Goal: Task Accomplishment & Management: Complete application form

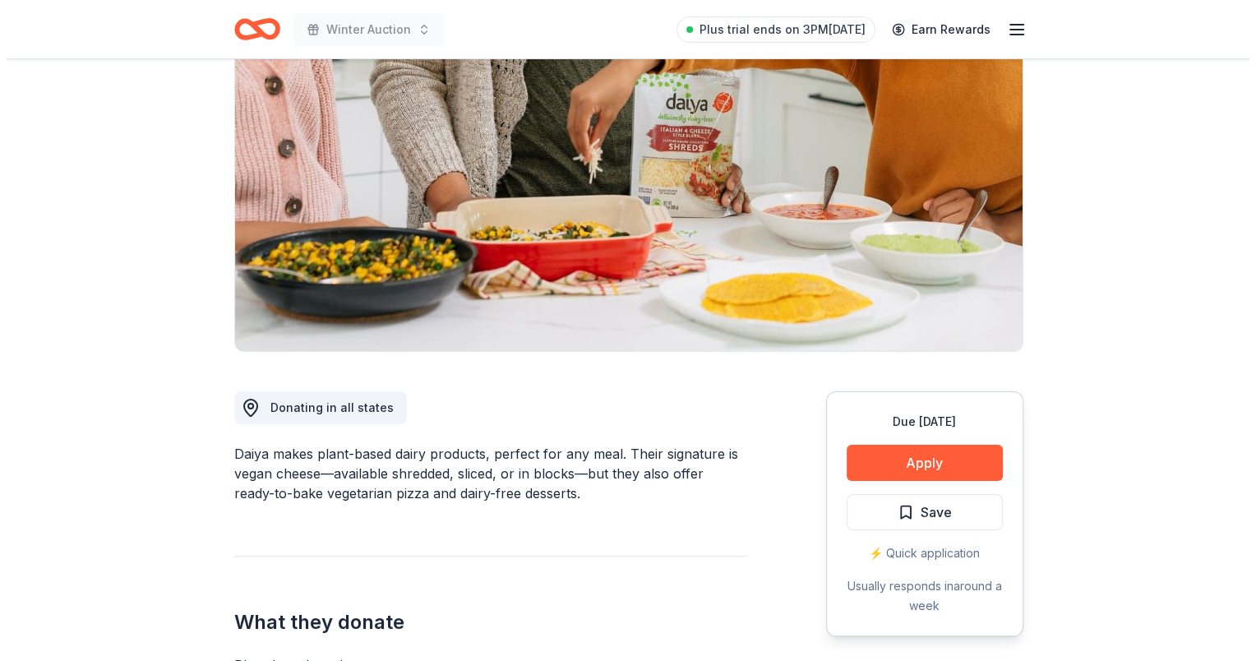
scroll to position [247, 0]
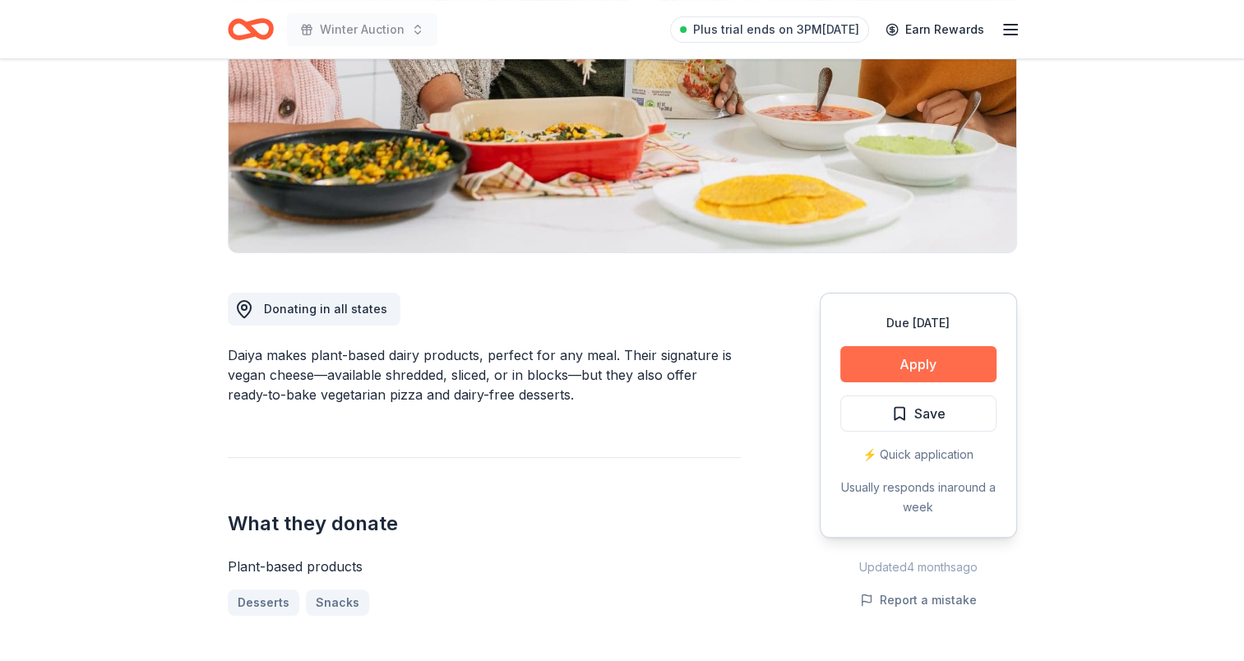
click at [911, 358] on button "Apply" at bounding box center [918, 364] width 156 height 36
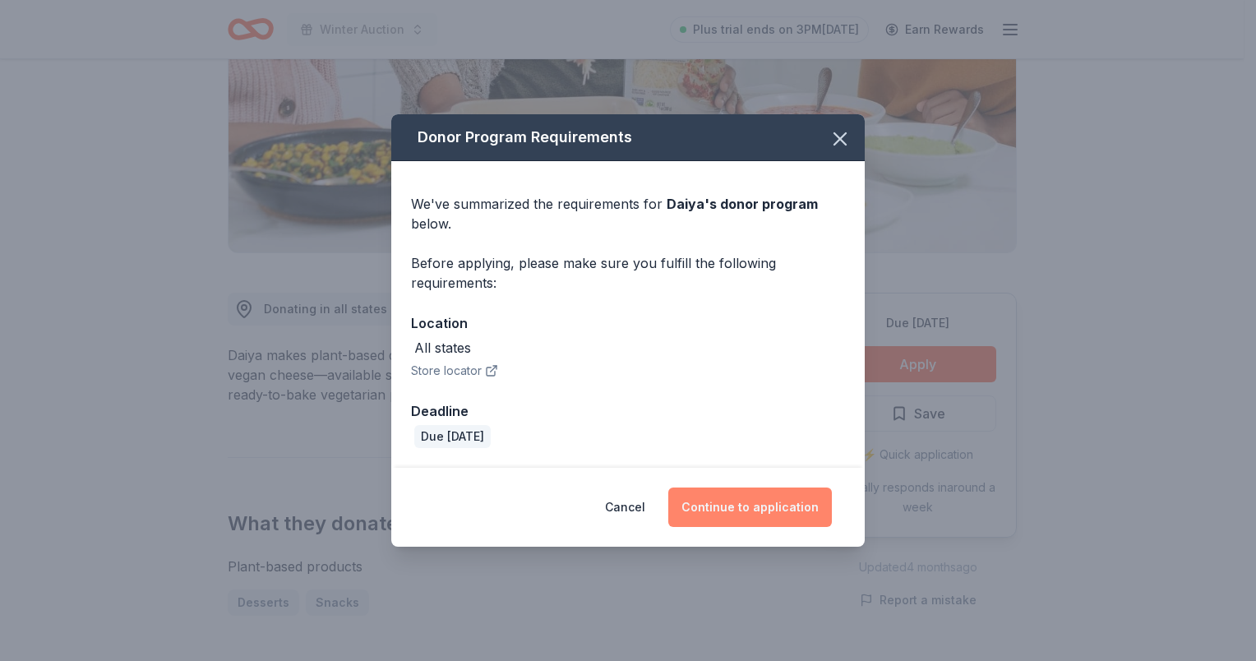
click at [768, 516] on button "Continue to application" at bounding box center [750, 506] width 164 height 39
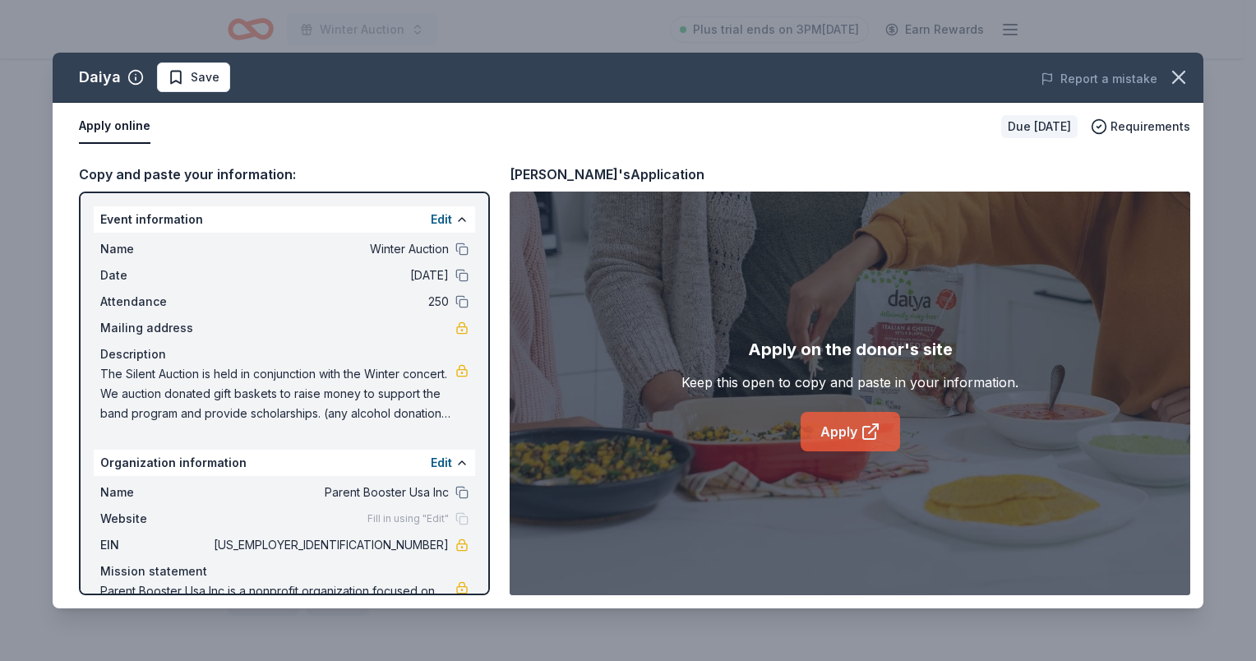
click at [872, 432] on icon at bounding box center [871, 432] width 20 height 20
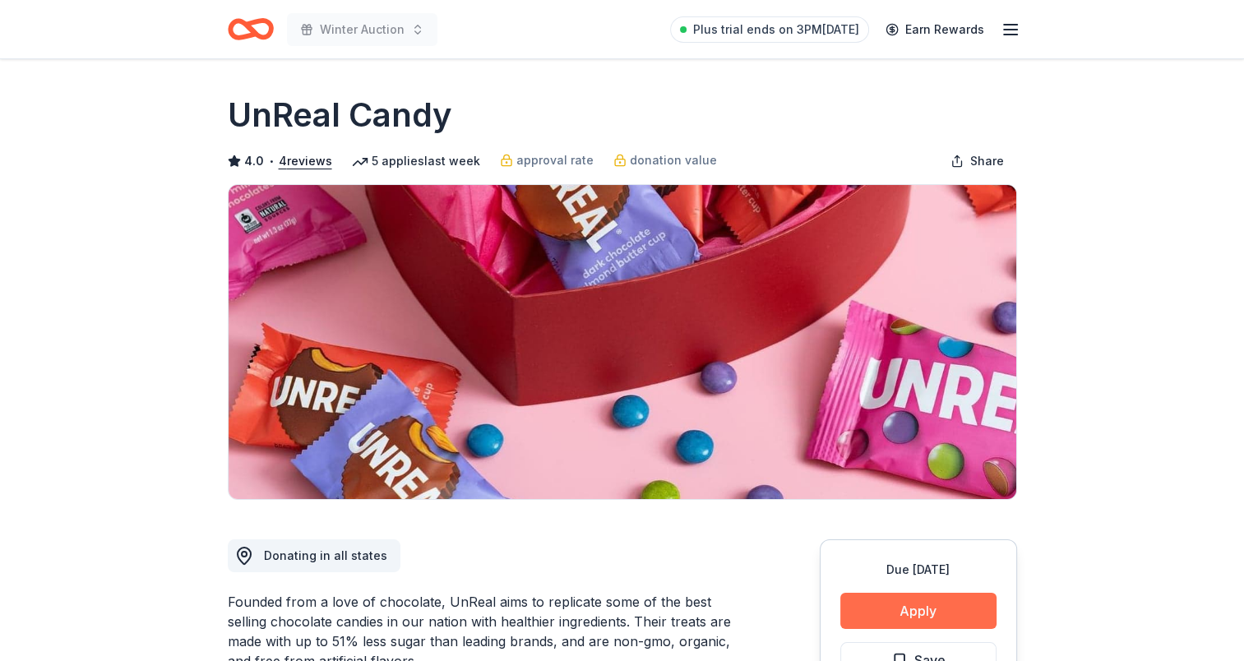
click at [917, 602] on button "Apply" at bounding box center [918, 611] width 156 height 36
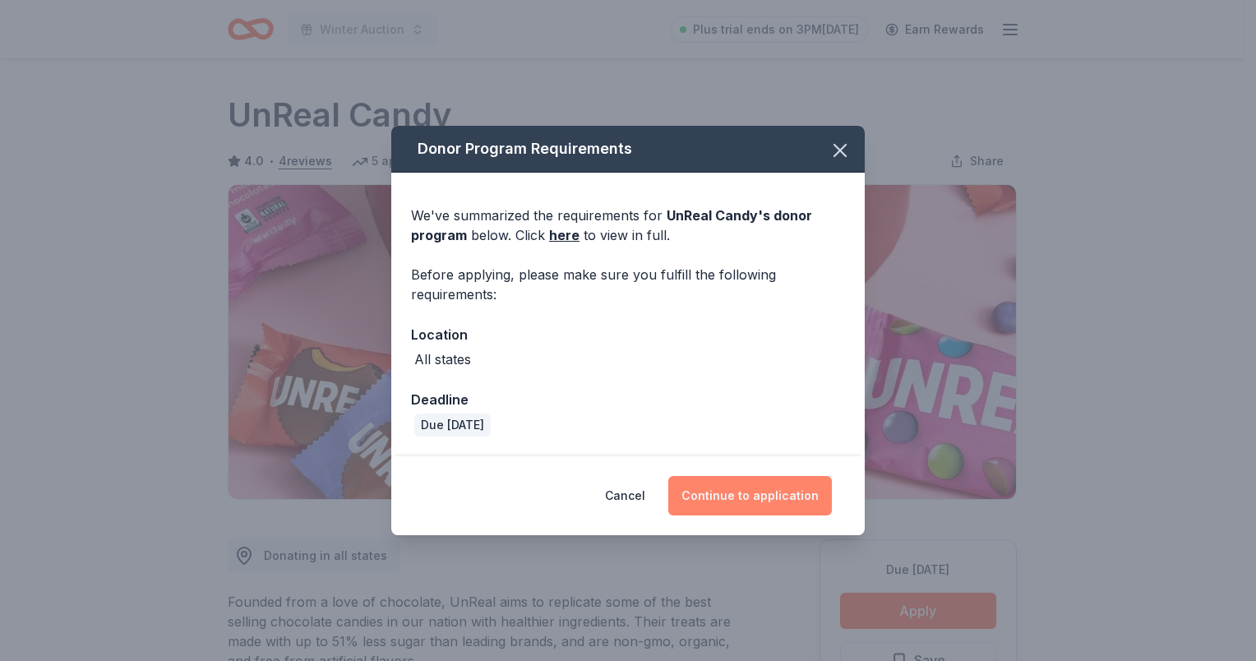
click at [743, 496] on button "Continue to application" at bounding box center [750, 495] width 164 height 39
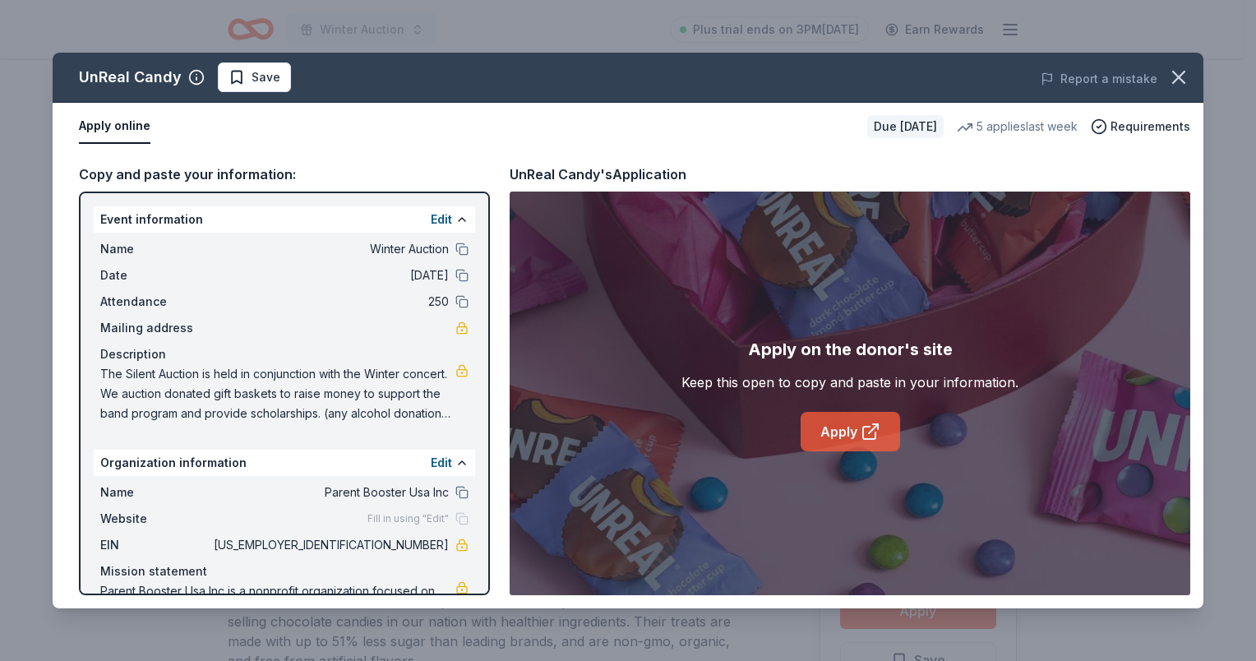
click at [815, 425] on link "Apply" at bounding box center [850, 431] width 99 height 39
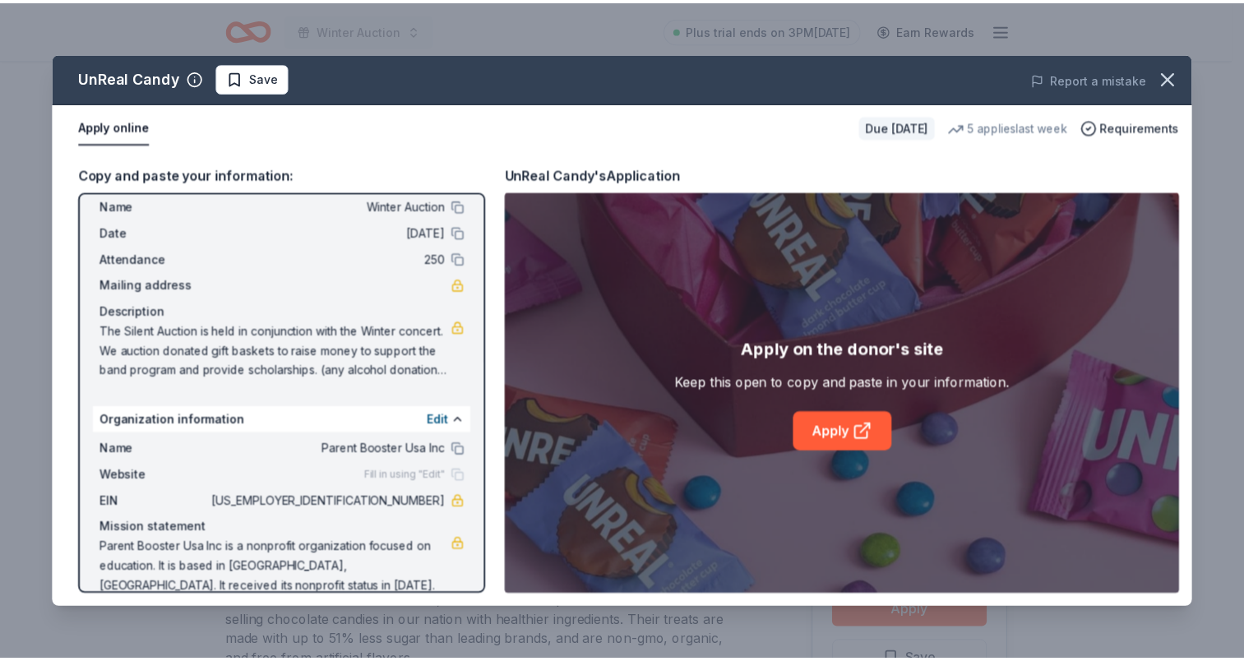
scroll to position [66, 0]
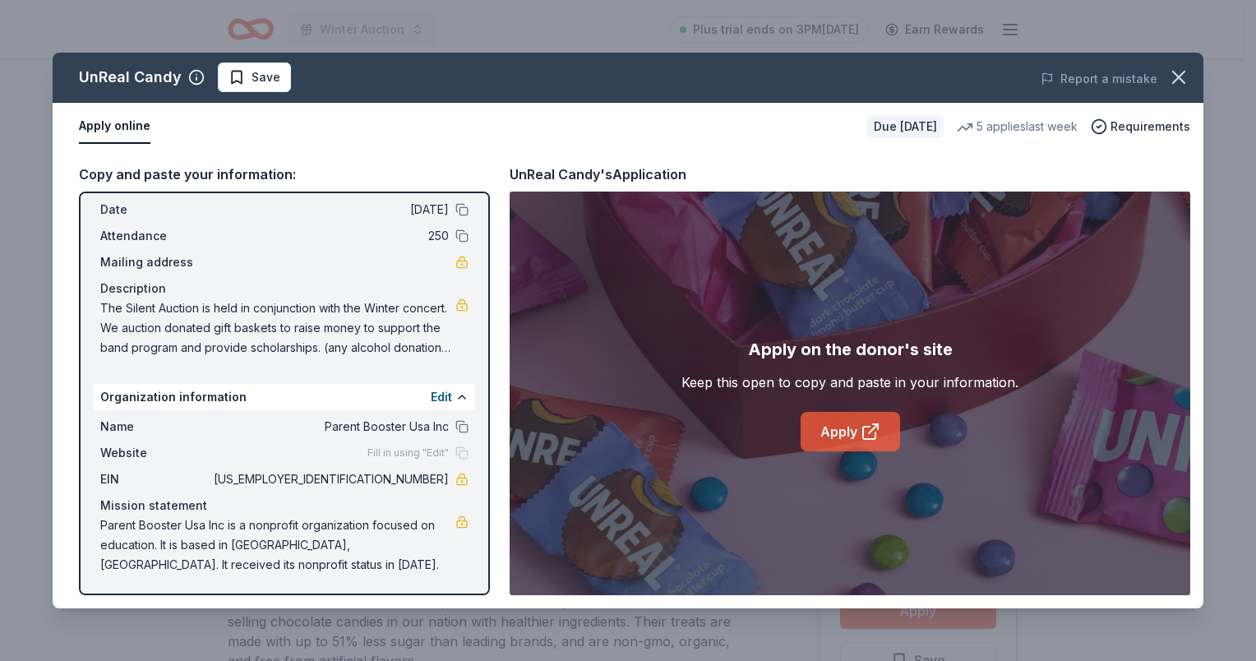
click at [854, 423] on link "Apply" at bounding box center [850, 431] width 99 height 39
click at [1180, 66] on icon "button" at bounding box center [1178, 77] width 23 height 23
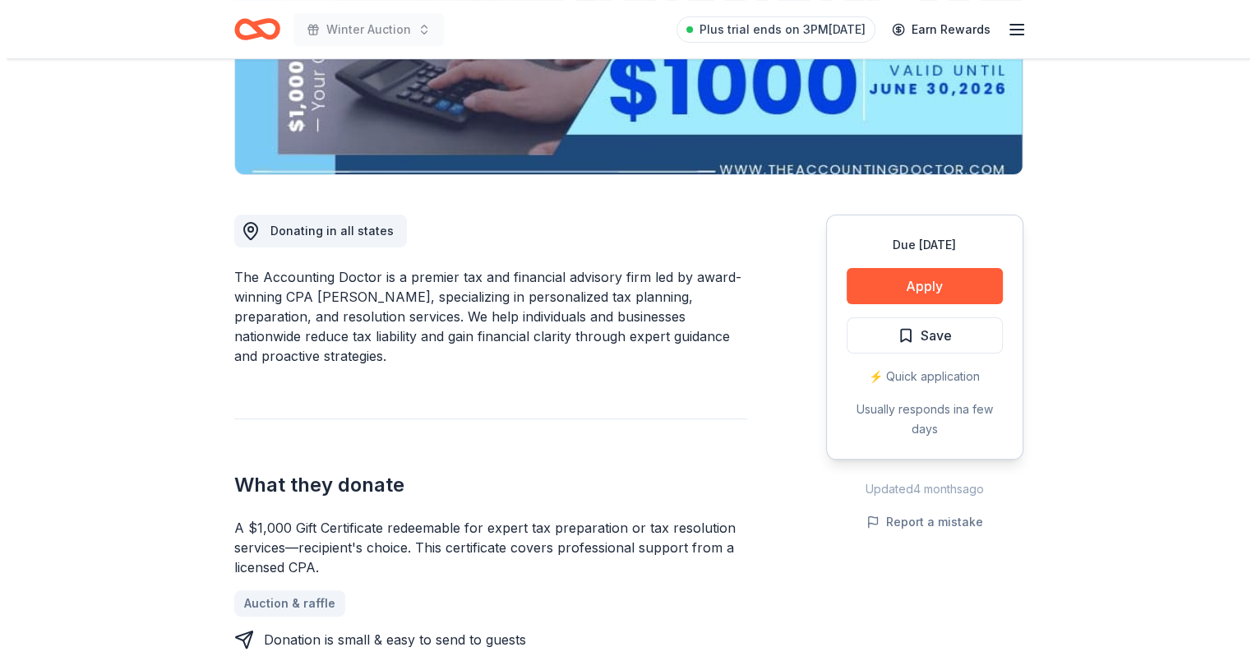
scroll to position [411, 0]
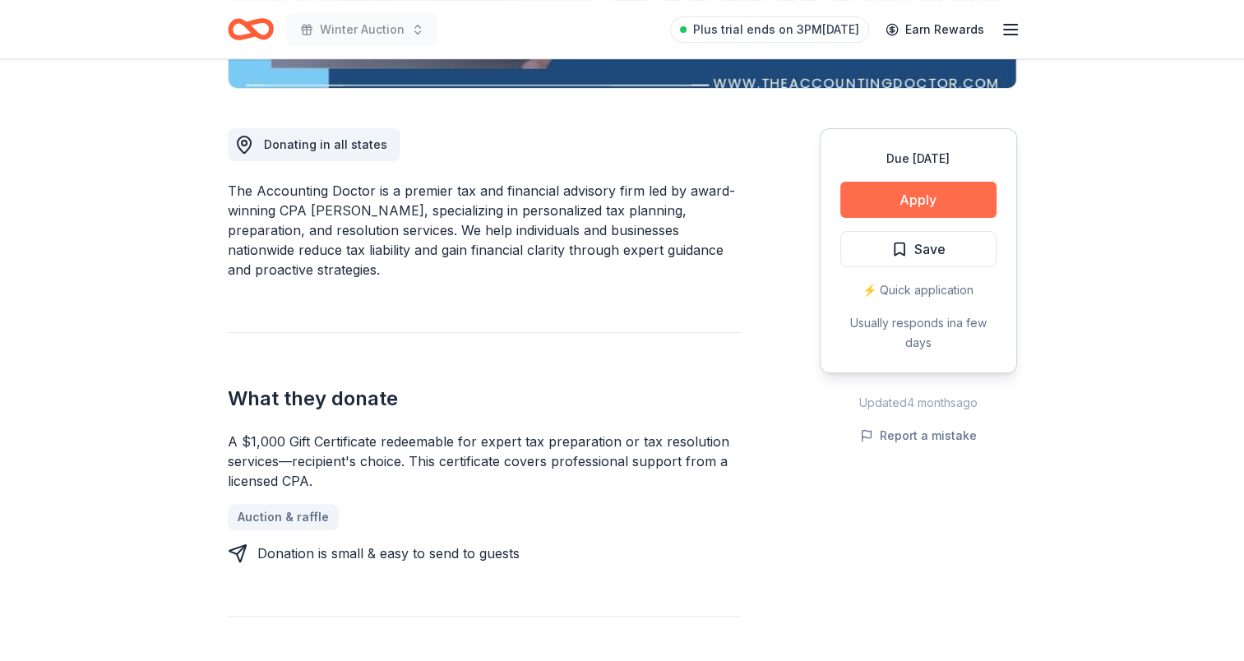
click at [922, 206] on button "Apply" at bounding box center [918, 200] width 156 height 36
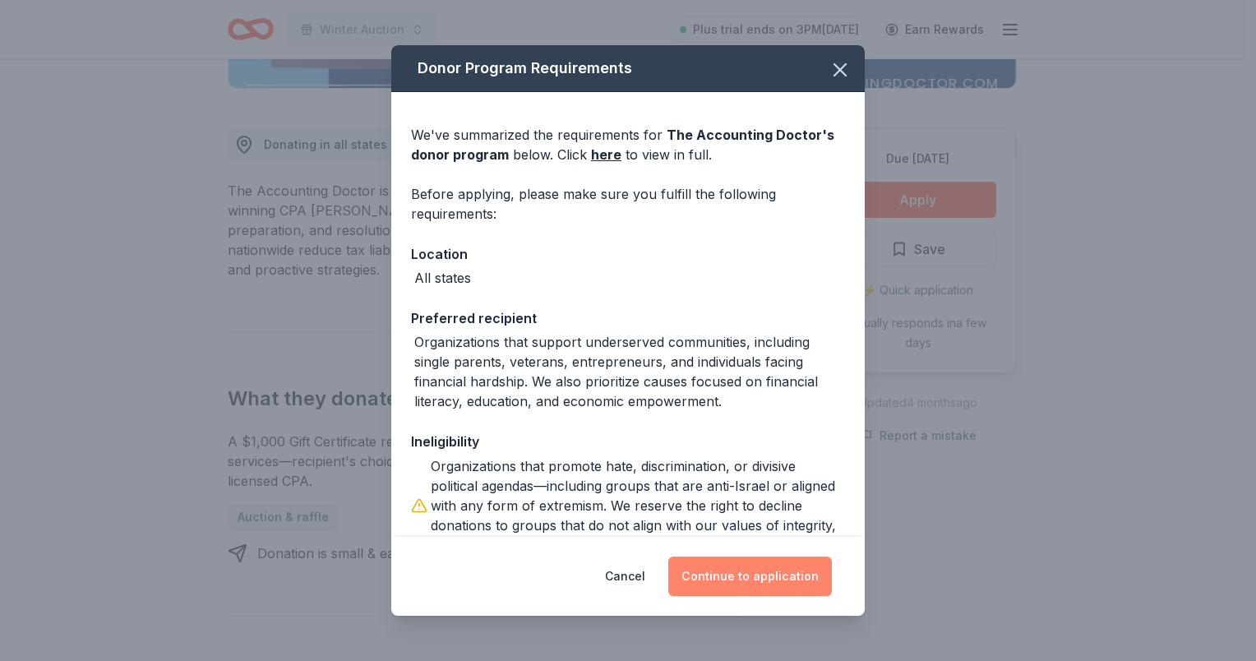
click at [770, 575] on button "Continue to application" at bounding box center [750, 576] width 164 height 39
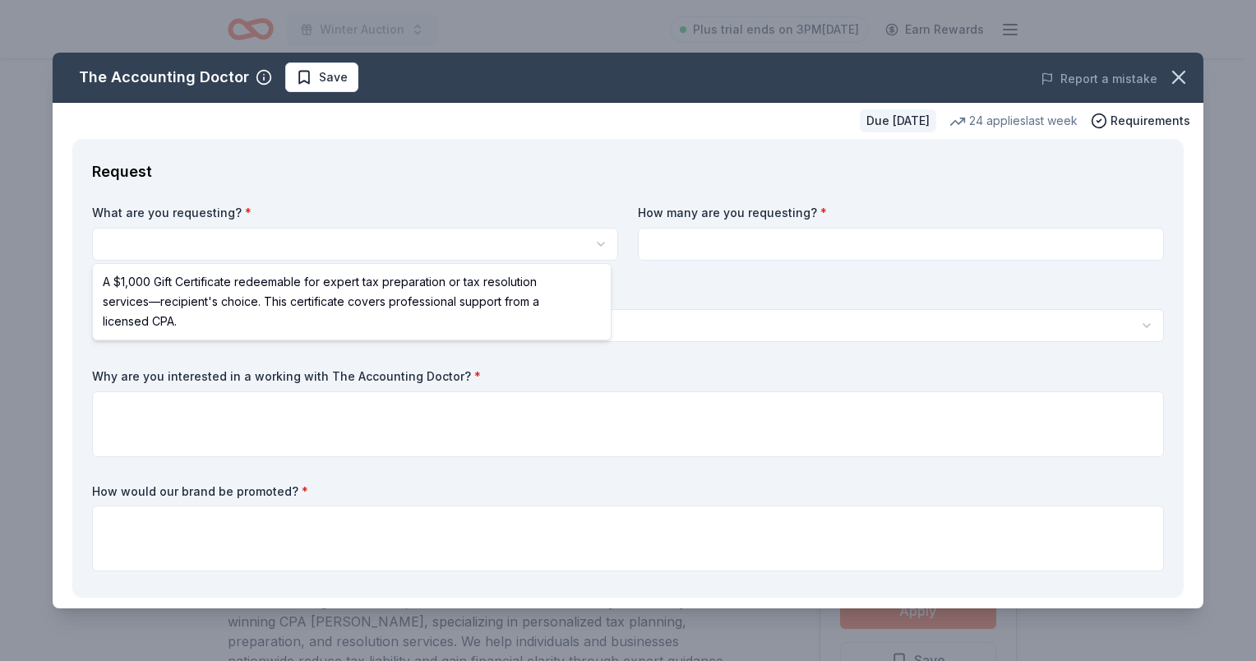
click at [173, 240] on html "Winter Auction Plus trial ends on 3PM, 10/17 Earn Rewards Due in 54 days Share …" at bounding box center [628, 330] width 1256 height 661
select select "A $1,000 Gift Certificate redeemable for expert tax preparation or tax resoluti…"
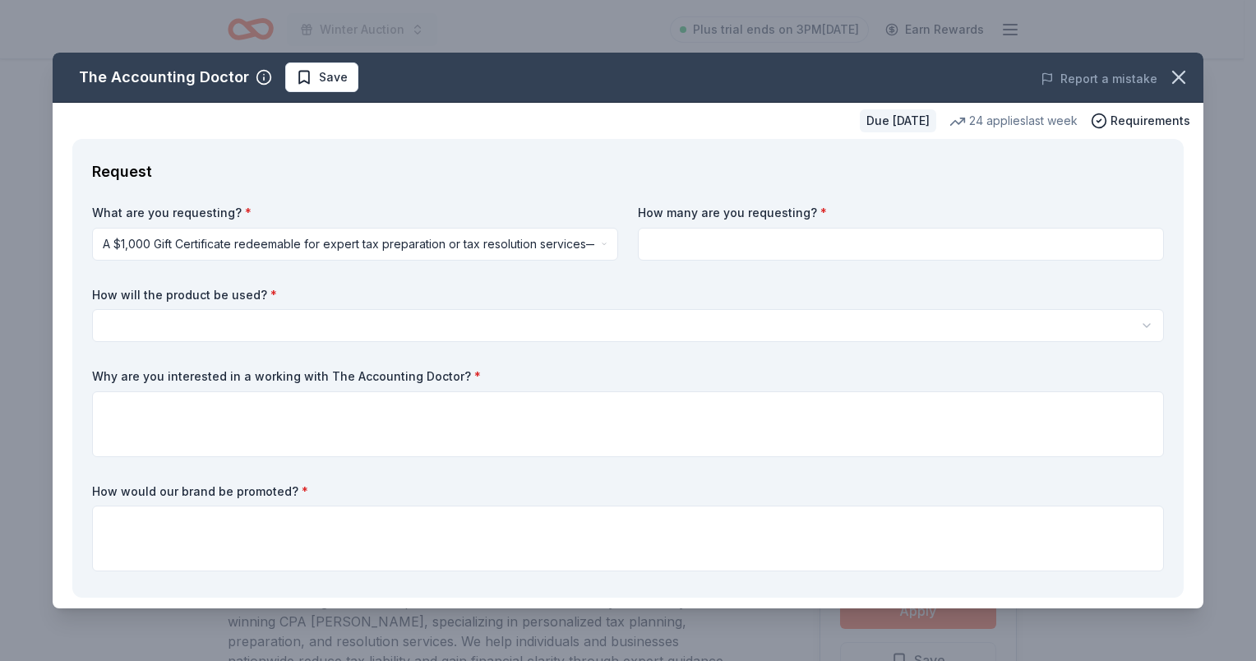
click at [720, 247] on input at bounding box center [901, 244] width 526 height 33
type input "1"
click at [226, 306] on div "How will the product be used? * Silent auction Live auction Raffle / Door prize…" at bounding box center [628, 315] width 1072 height 56
click at [232, 329] on html "Winter Auction Plus trial ends on 3PM, 10/17 Earn Rewards Due in 54 days Share …" at bounding box center [628, 330] width 1256 height 661
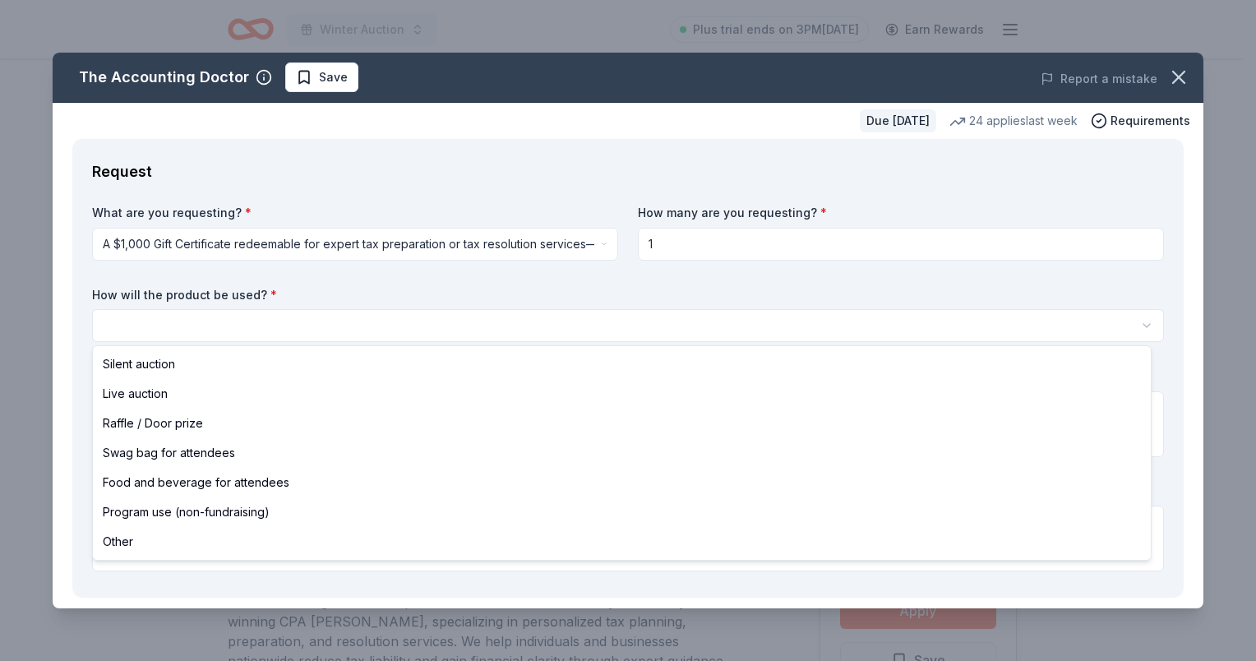
select select "other"
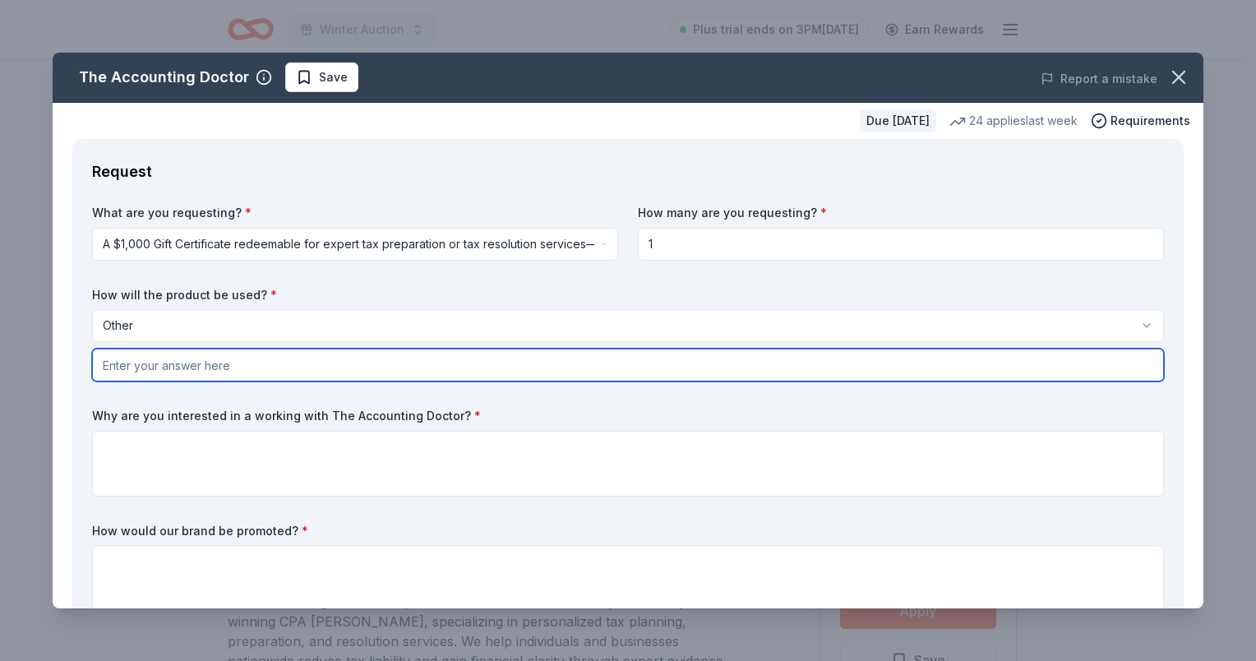
click at [185, 370] on input "text" at bounding box center [628, 365] width 1072 height 33
type input "Silent Auction"
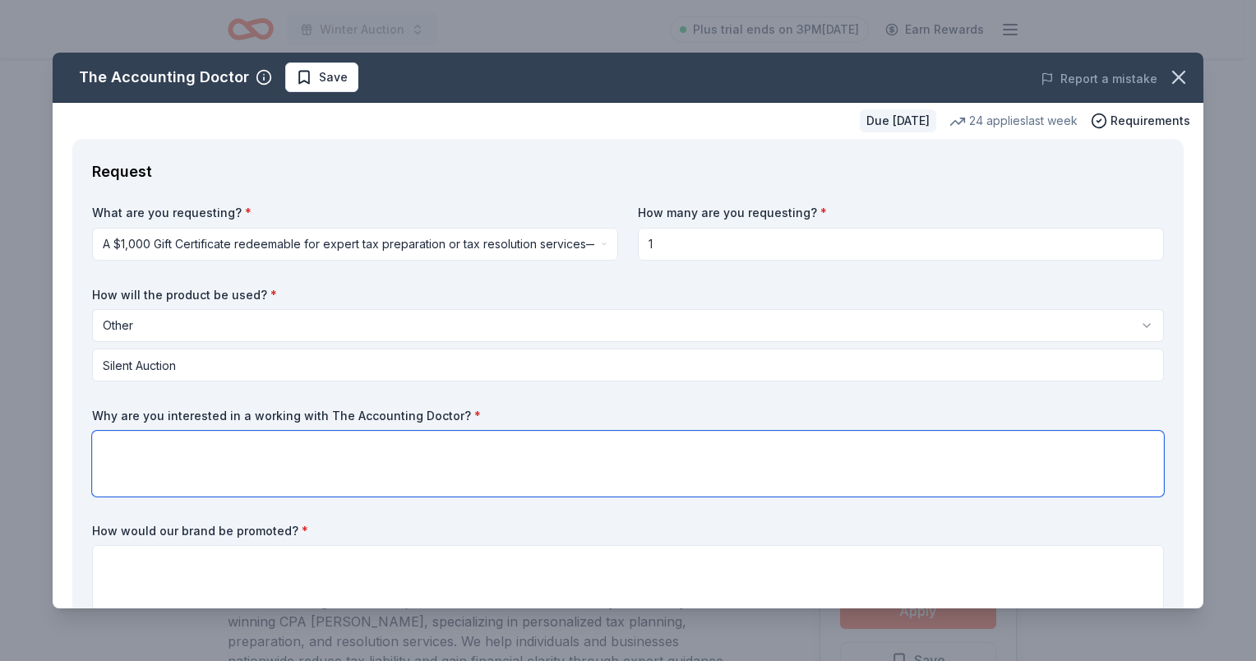
click at [242, 437] on textarea at bounding box center [628, 464] width 1072 height 66
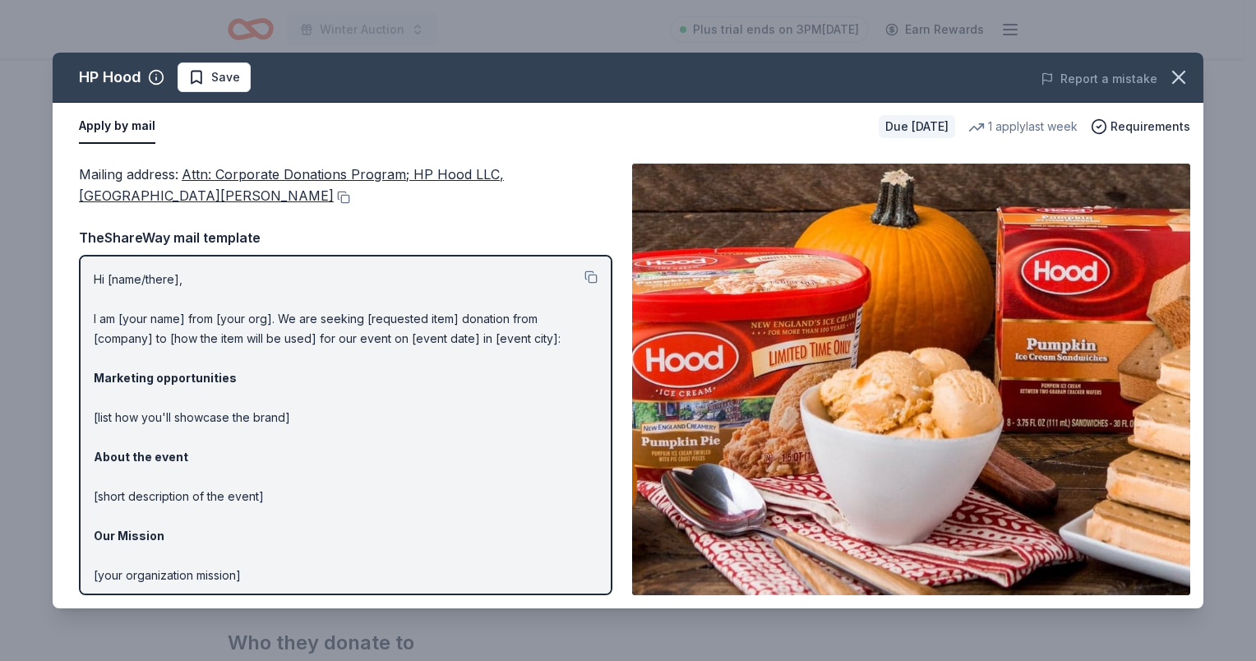
click at [842, 450] on img at bounding box center [911, 380] width 558 height 432
click at [1185, 74] on icon "button" at bounding box center [1178, 77] width 23 height 23
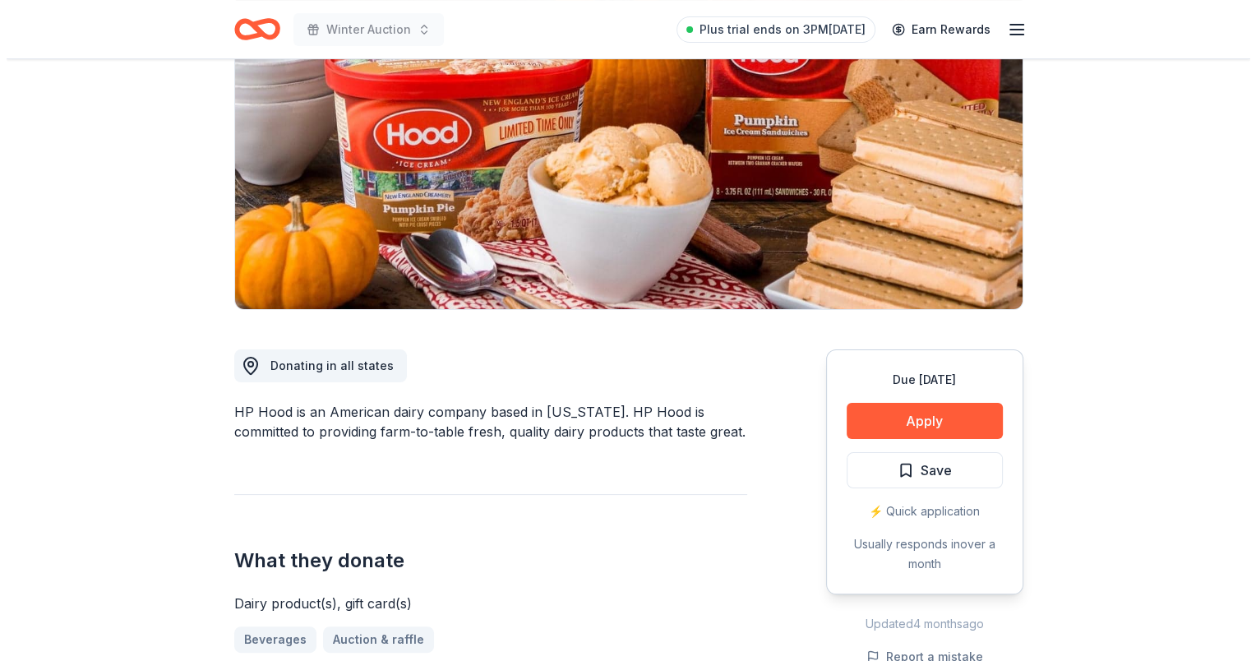
scroll to position [82, 0]
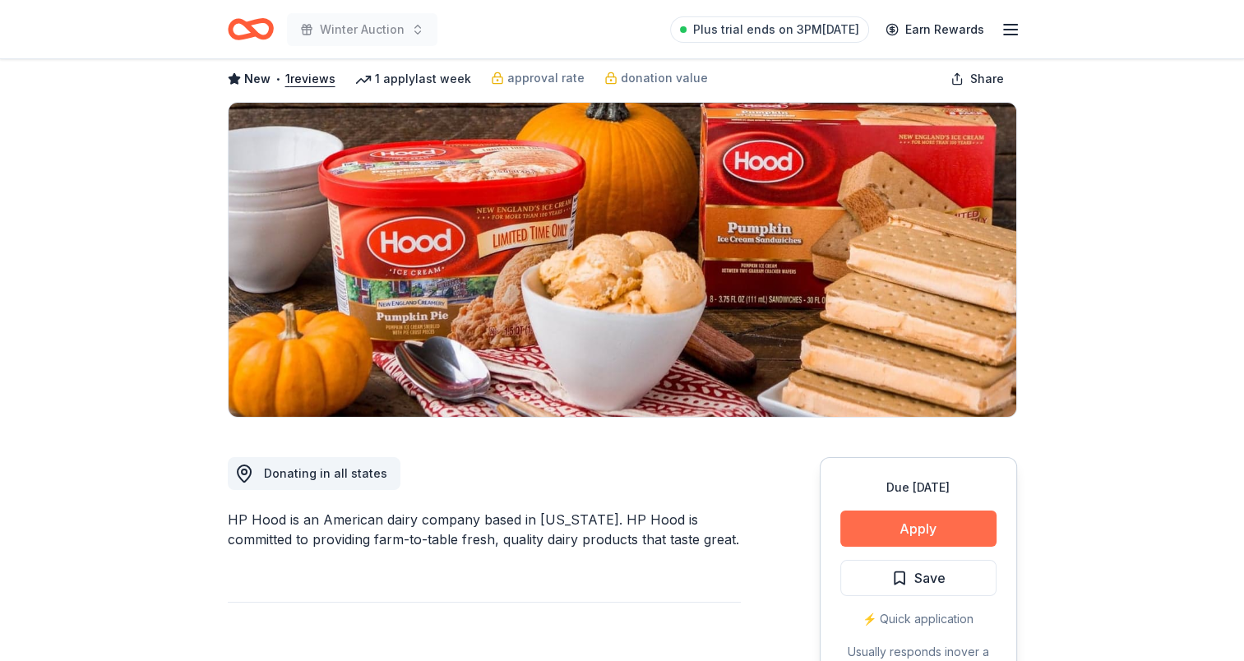
click at [931, 532] on button "Apply" at bounding box center [918, 528] width 156 height 36
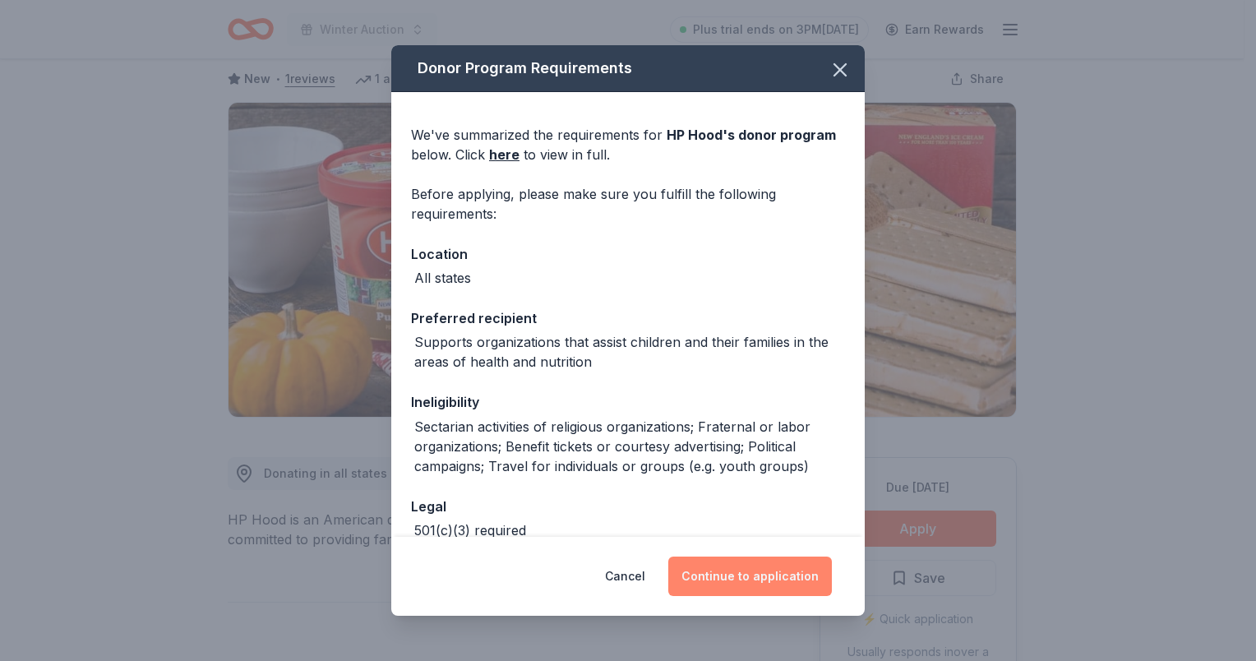
click at [743, 570] on button "Continue to application" at bounding box center [750, 576] width 164 height 39
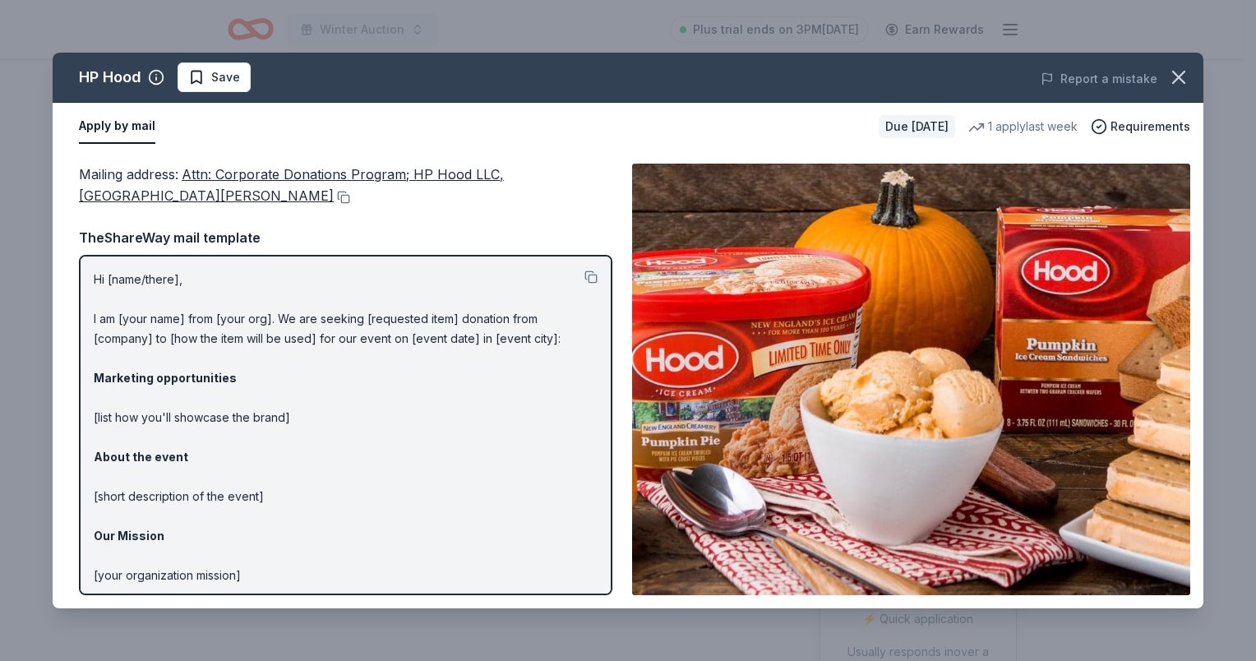
drag, startPoint x: 487, startPoint y: 415, endPoint x: 677, endPoint y: 394, distance: 190.3
drag, startPoint x: 677, startPoint y: 394, endPoint x: 215, endPoint y: 192, distance: 504.3
click at [334, 192] on button at bounding box center [342, 197] width 16 height 13
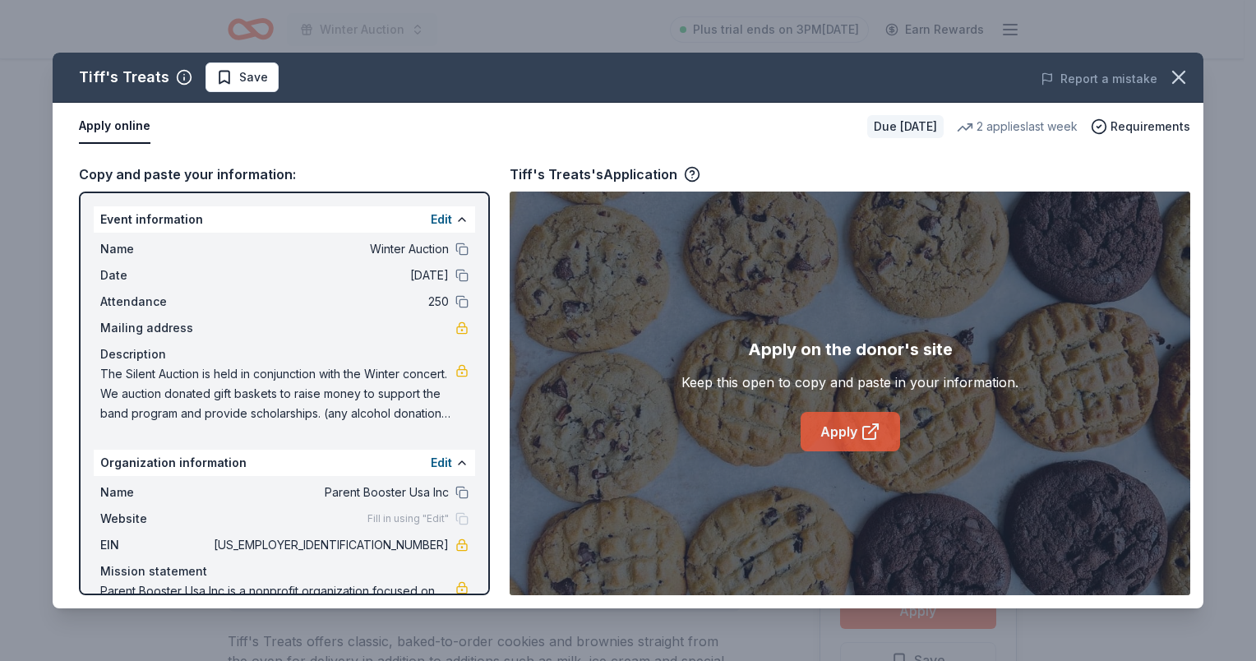
click at [877, 437] on icon at bounding box center [871, 432] width 20 height 20
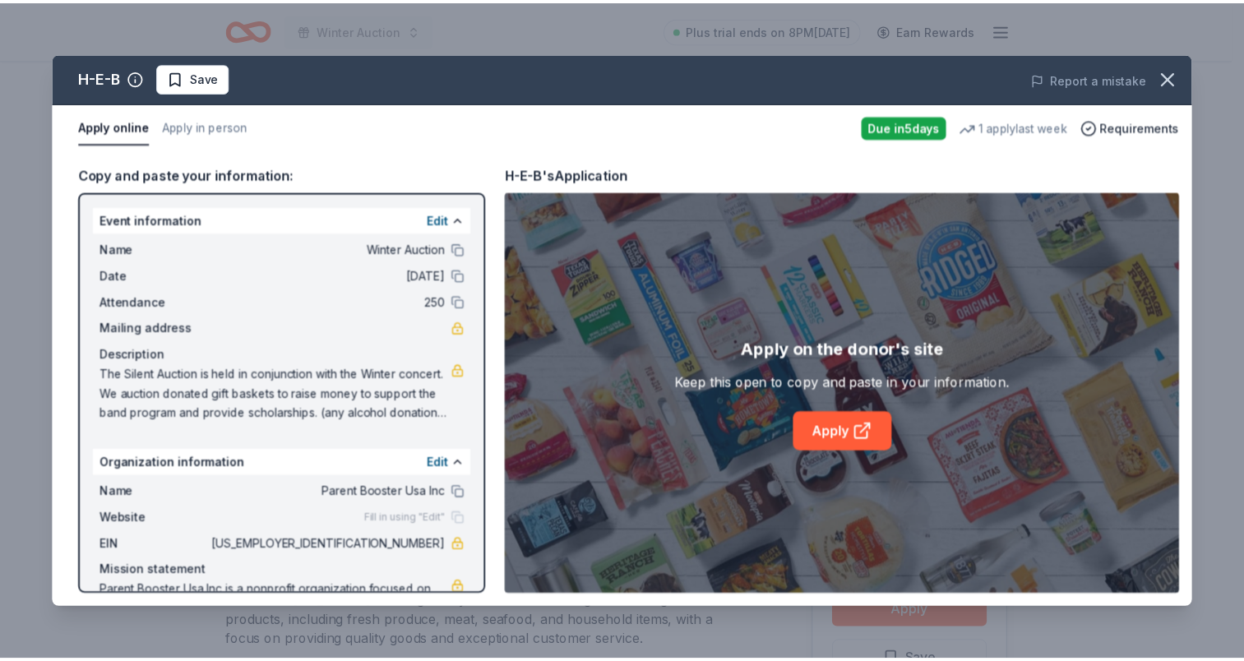
scroll to position [164, 0]
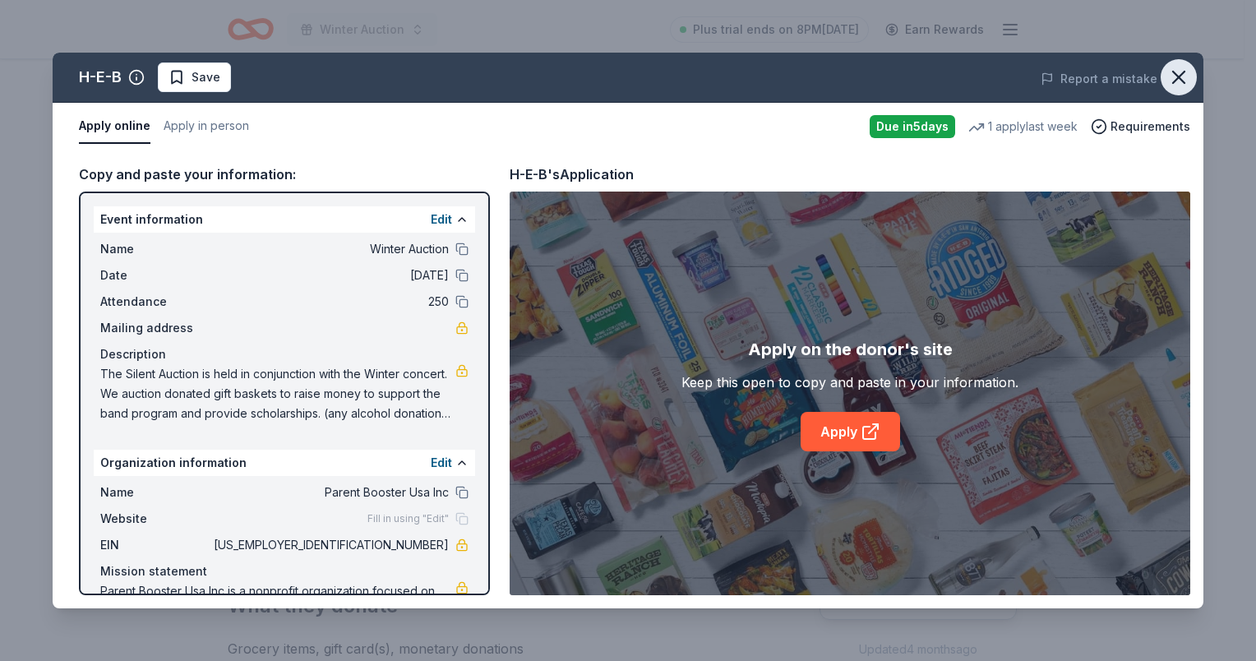
click at [1180, 77] on icon "button" at bounding box center [1179, 78] width 12 height 12
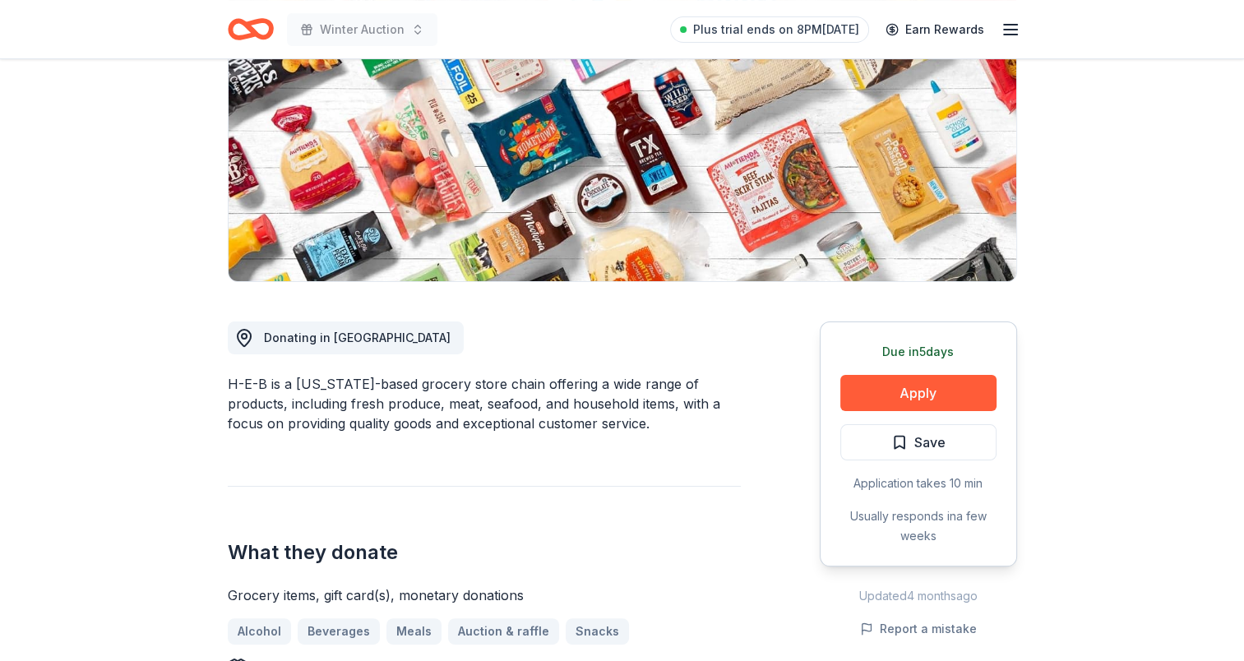
scroll to position [247, 0]
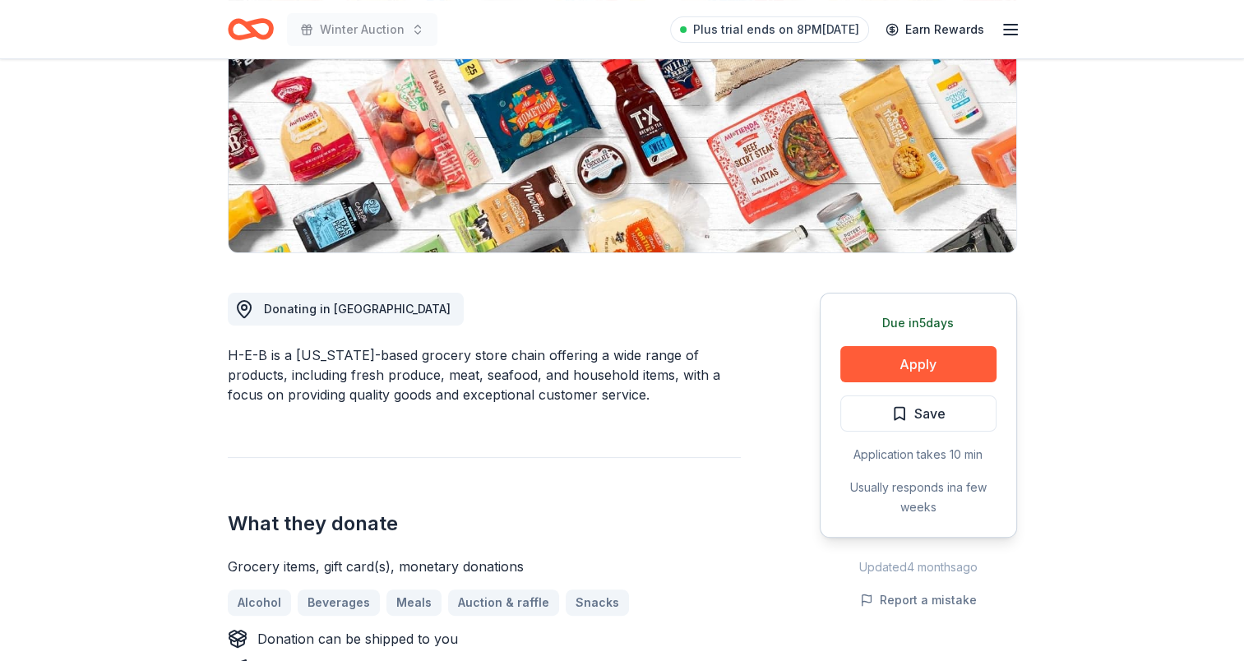
drag, startPoint x: 914, startPoint y: 412, endPoint x: 731, endPoint y: 325, distance: 203.0
click at [914, 411] on span "Save" at bounding box center [929, 413] width 31 height 21
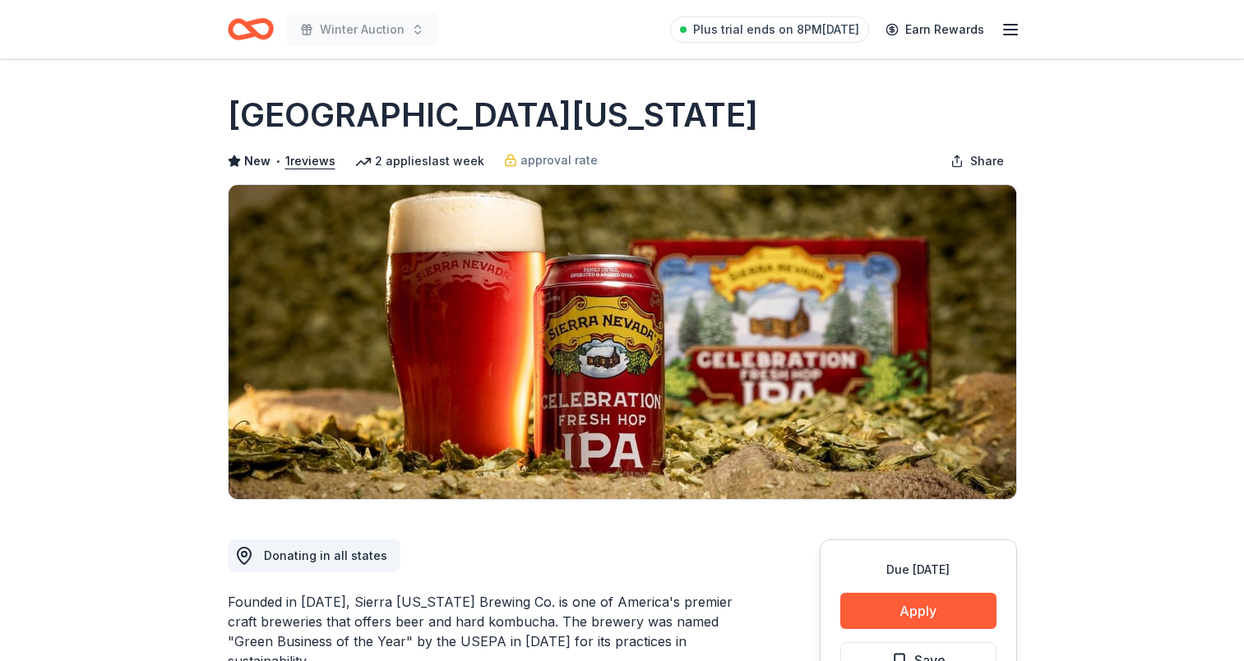
scroll to position [164, 0]
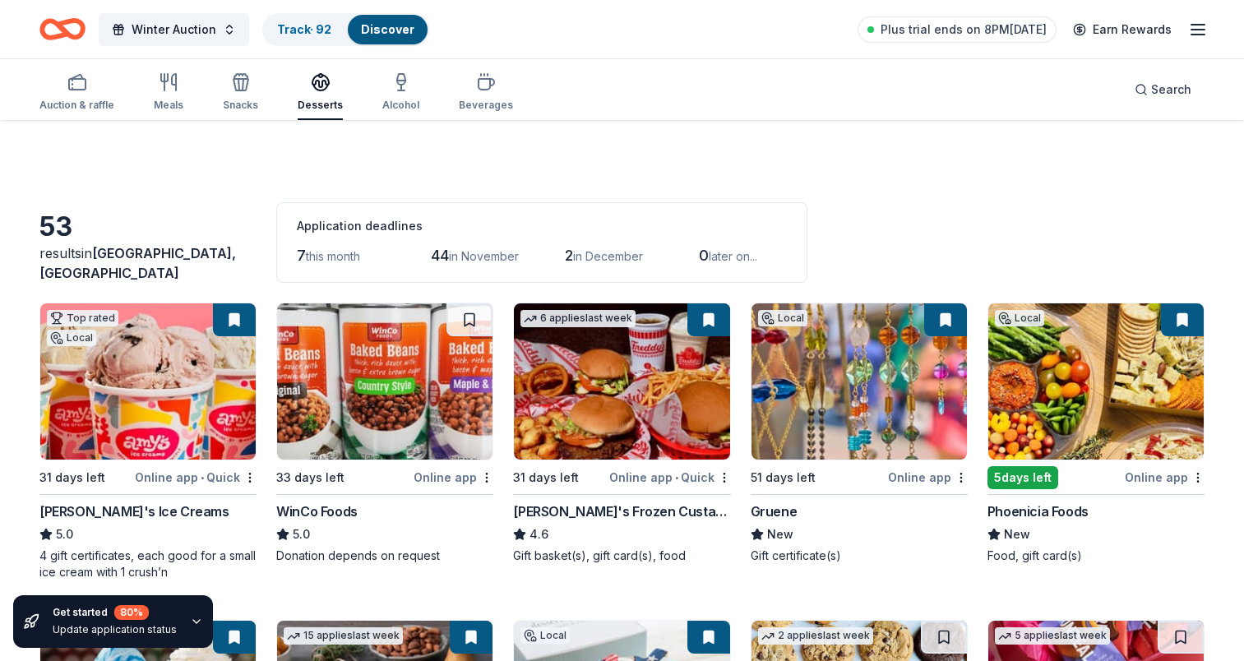
scroll to position [2483, 0]
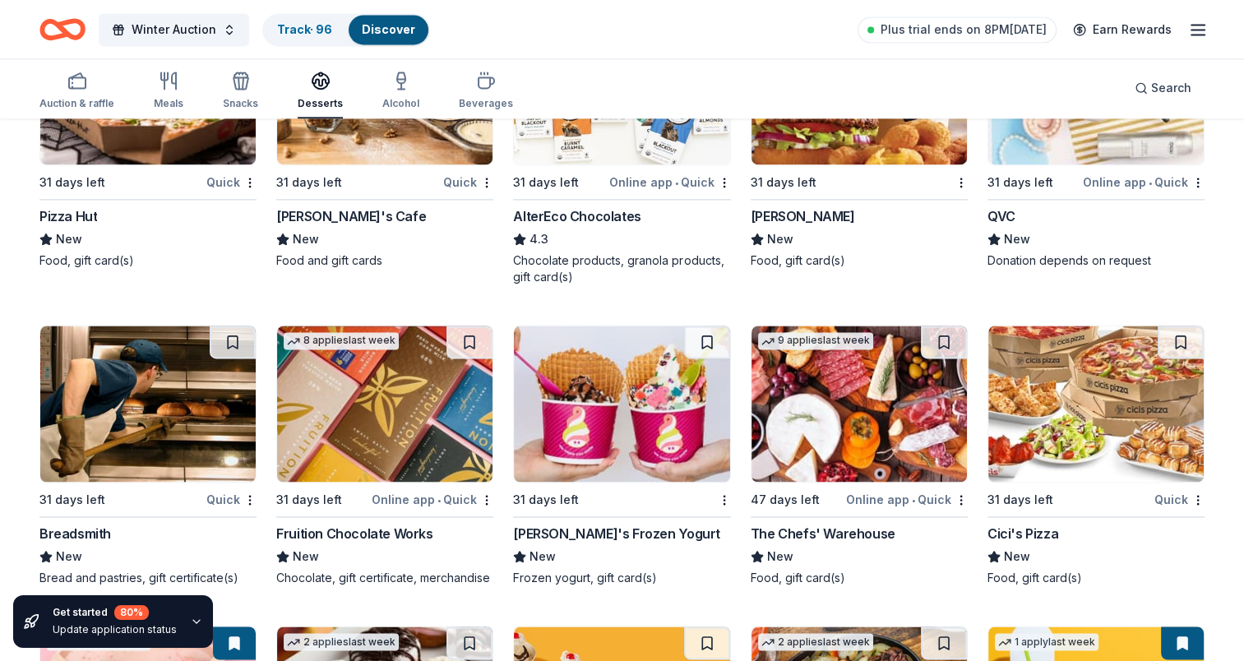
drag, startPoint x: 1034, startPoint y: 532, endPoint x: 1026, endPoint y: 537, distance: 9.6
click at [1026, 537] on div "Cici's Pizza" at bounding box center [1022, 534] width 71 height 20
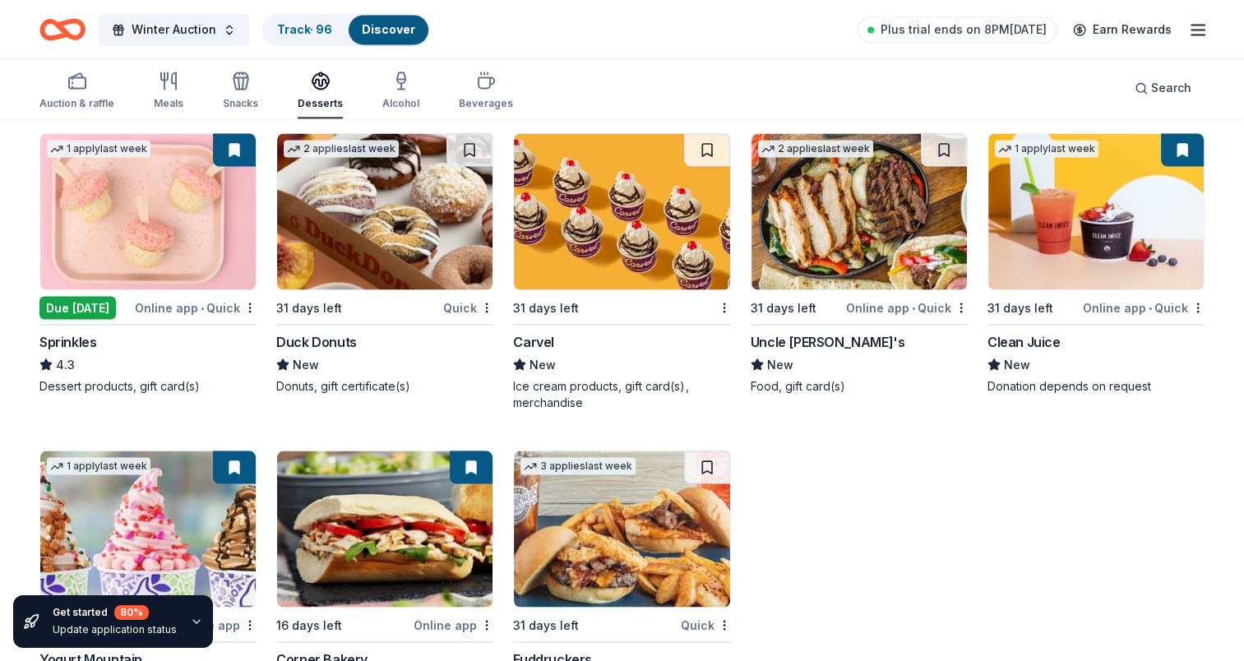
scroll to position [3059, 0]
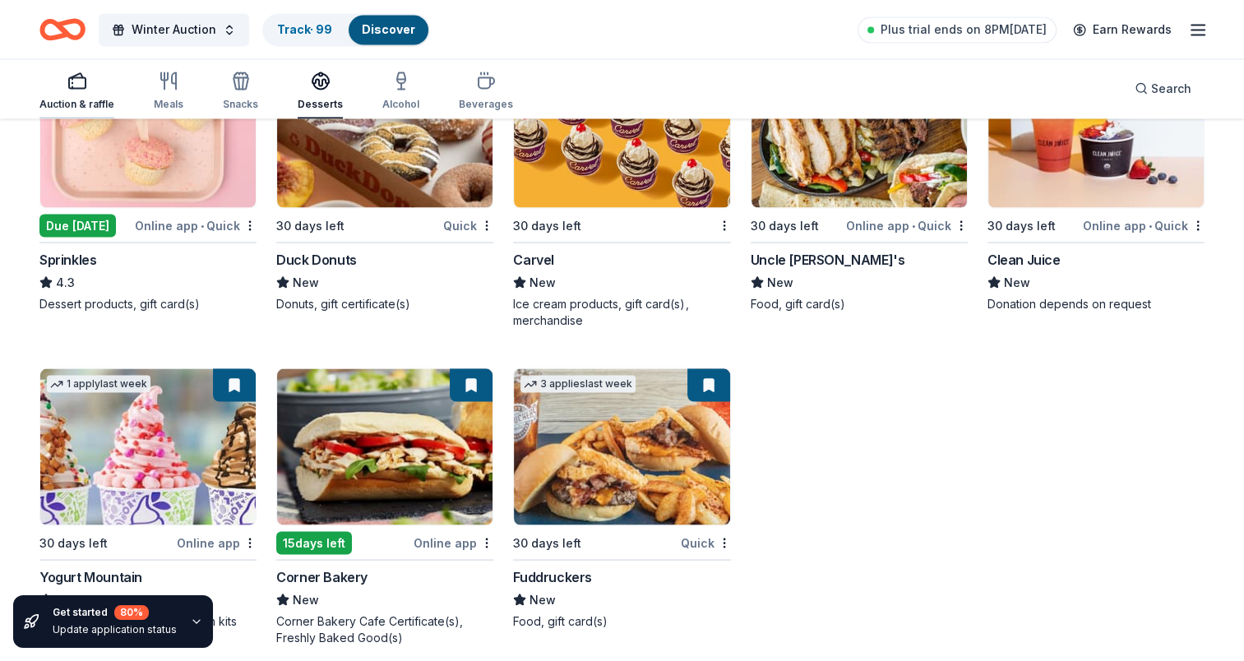
click at [74, 85] on icon "button" at bounding box center [77, 81] width 20 height 20
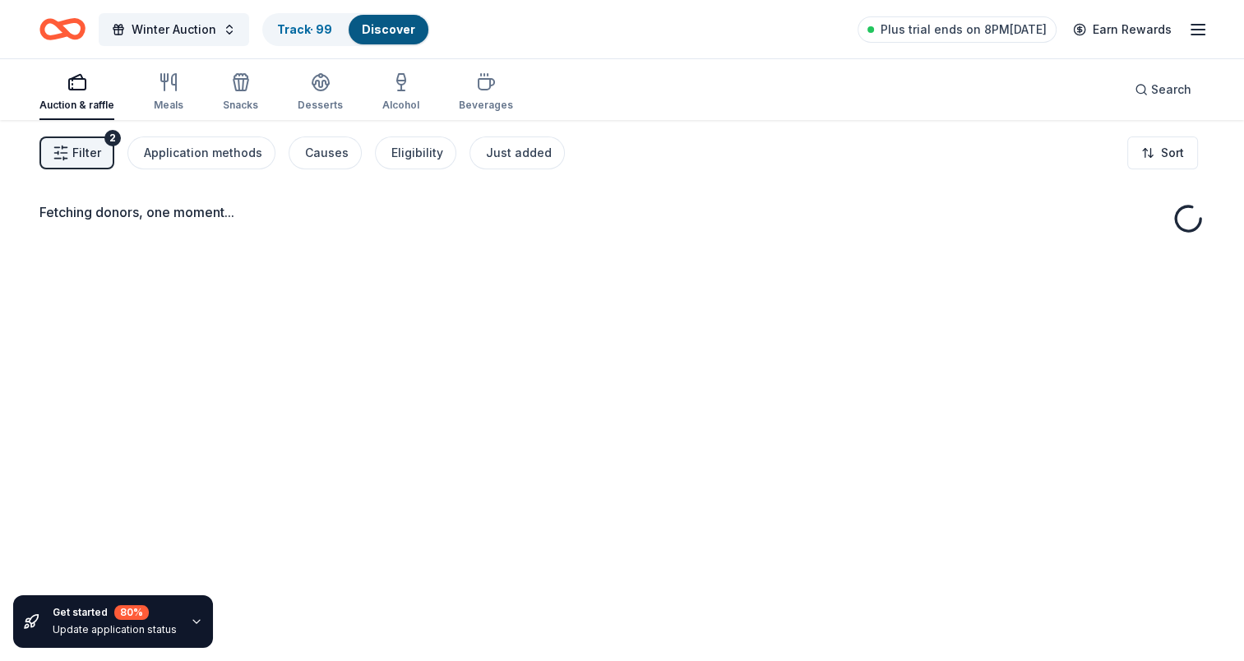
click at [99, 146] on span "Filter" at bounding box center [86, 153] width 29 height 20
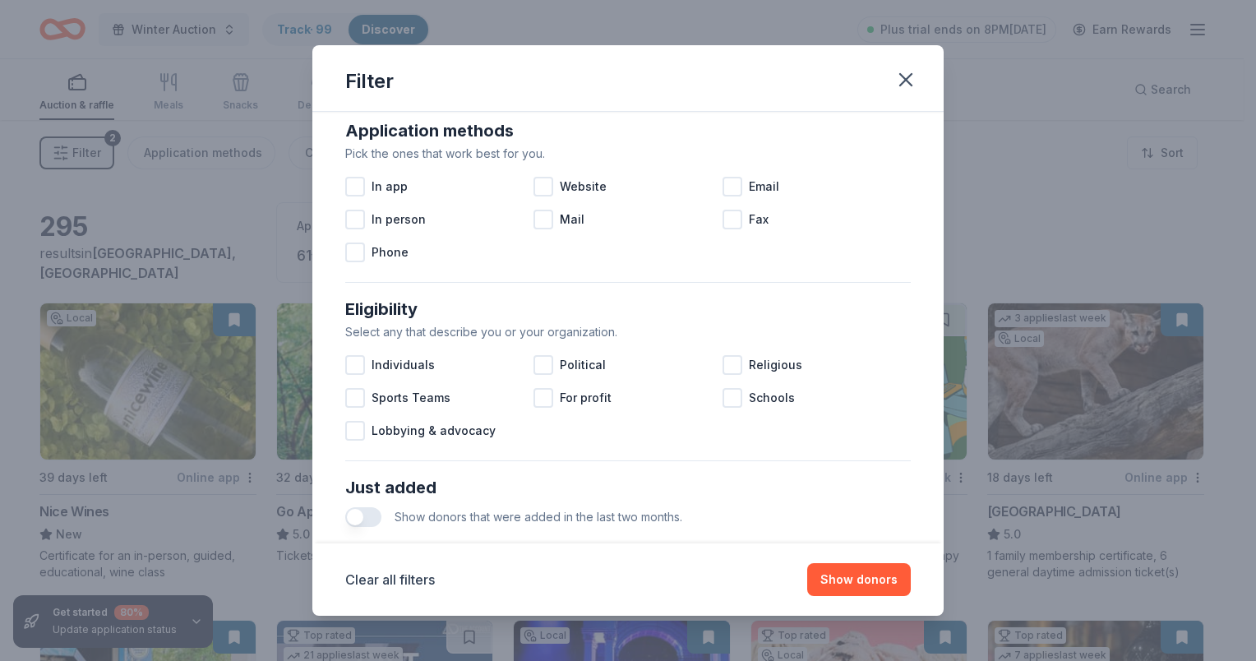
scroll to position [493, 0]
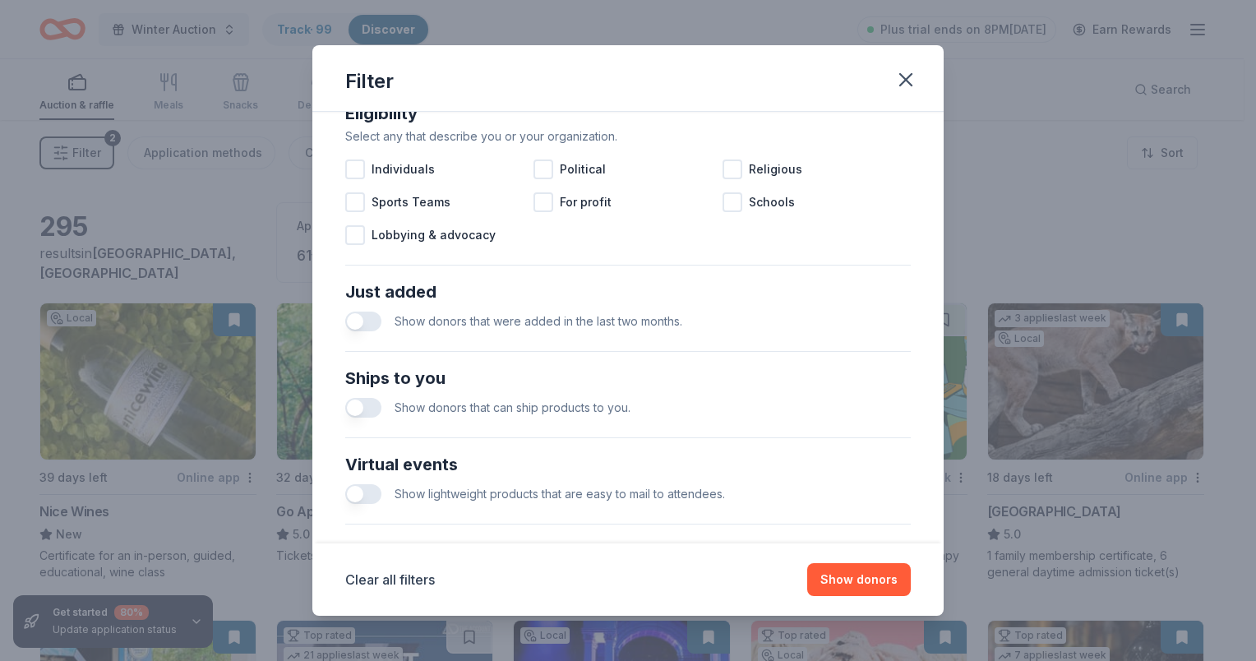
click at [355, 320] on button "button" at bounding box center [363, 322] width 36 height 20
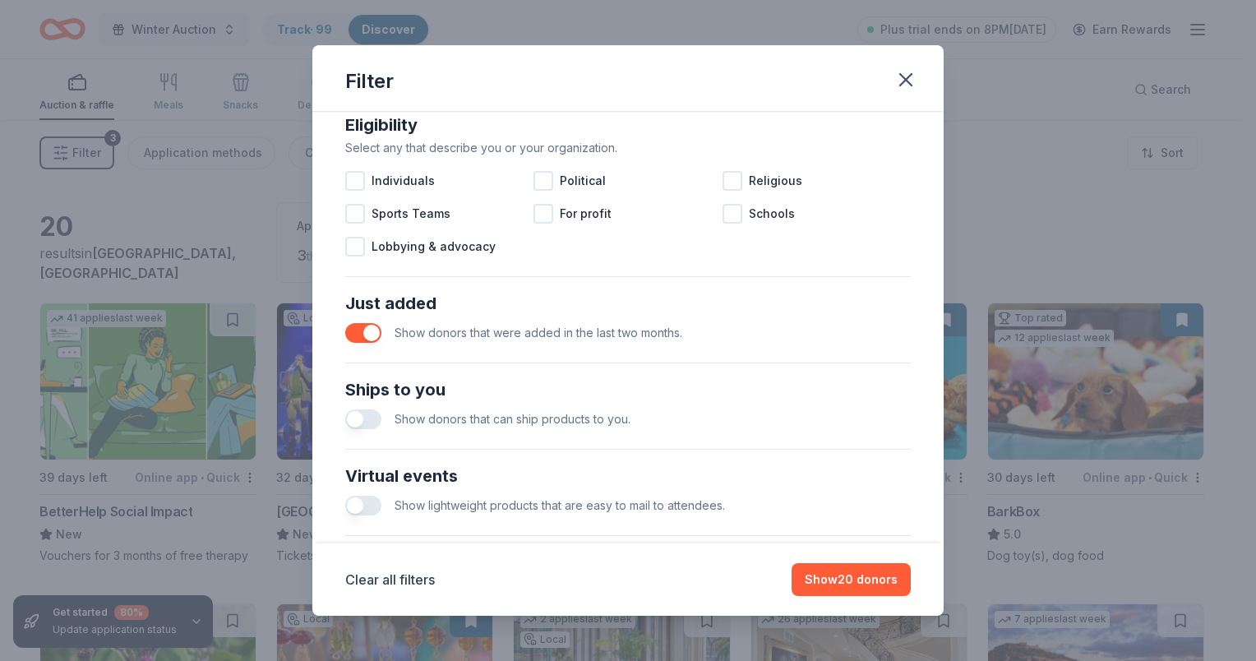
drag, startPoint x: 494, startPoint y: 59, endPoint x: 431, endPoint y: 132, distance: 96.7
click at [431, 132] on div "Filter Causes Find donors that support causes like yours. Animals Art & Culture…" at bounding box center [627, 330] width 631 height 571
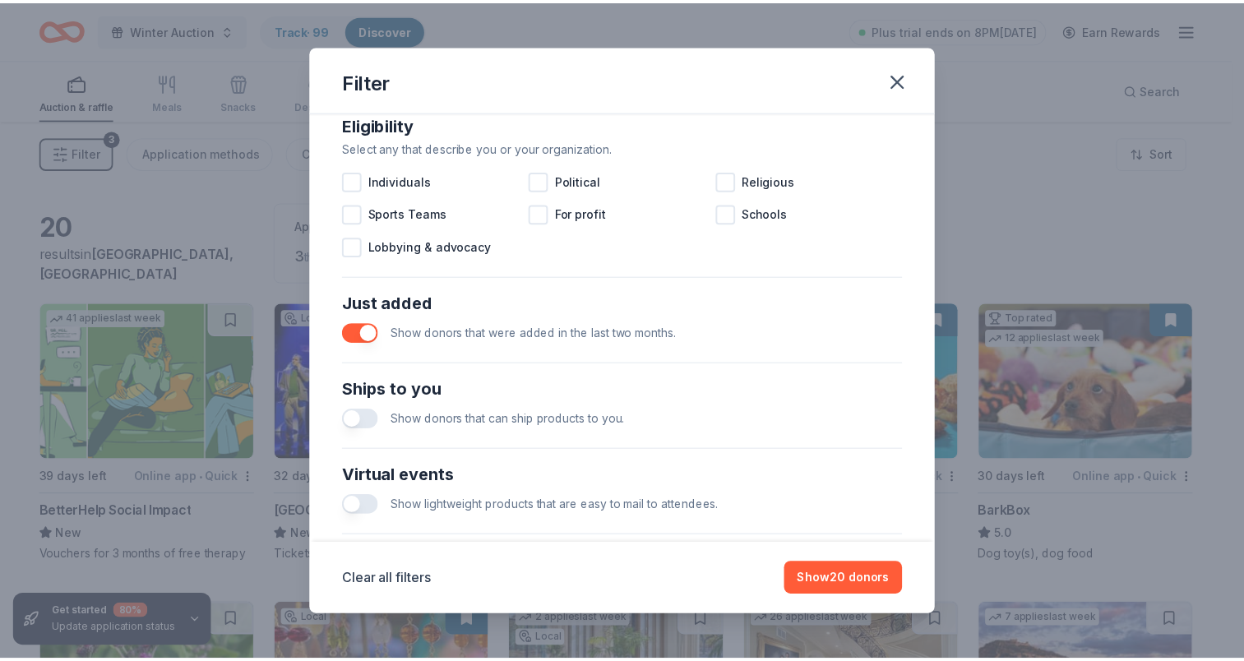
scroll to position [479, 0]
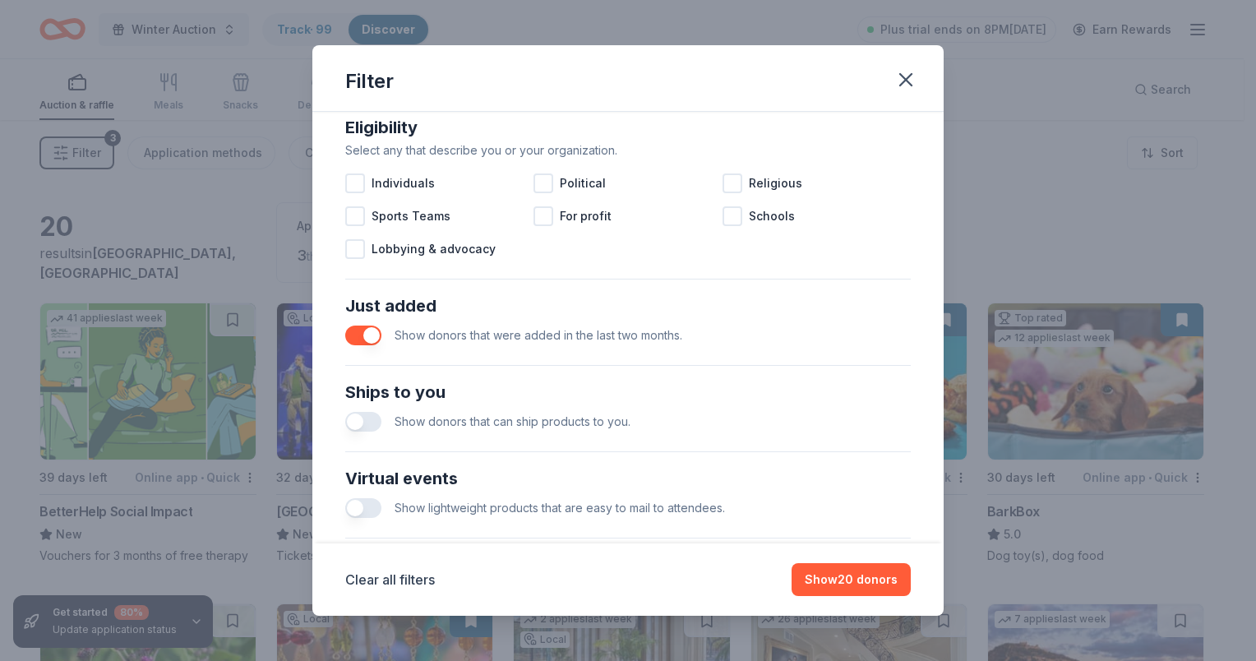
click at [354, 425] on button "button" at bounding box center [363, 422] width 36 height 20
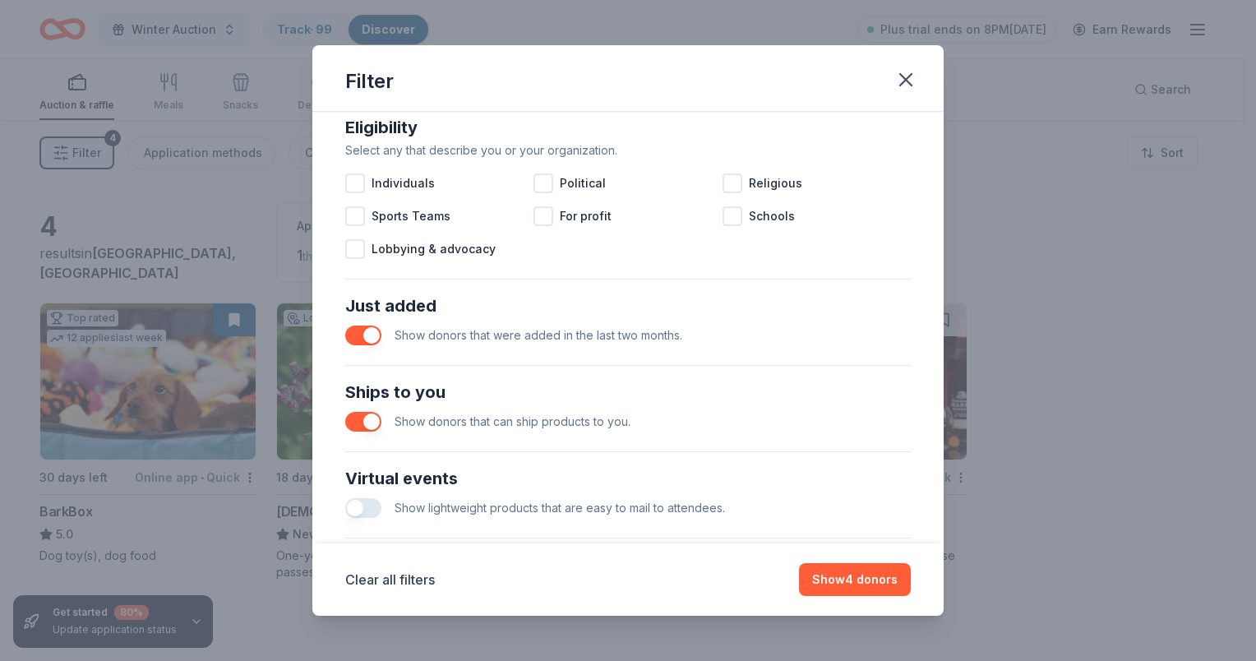
click at [367, 419] on button "button" at bounding box center [363, 422] width 36 height 20
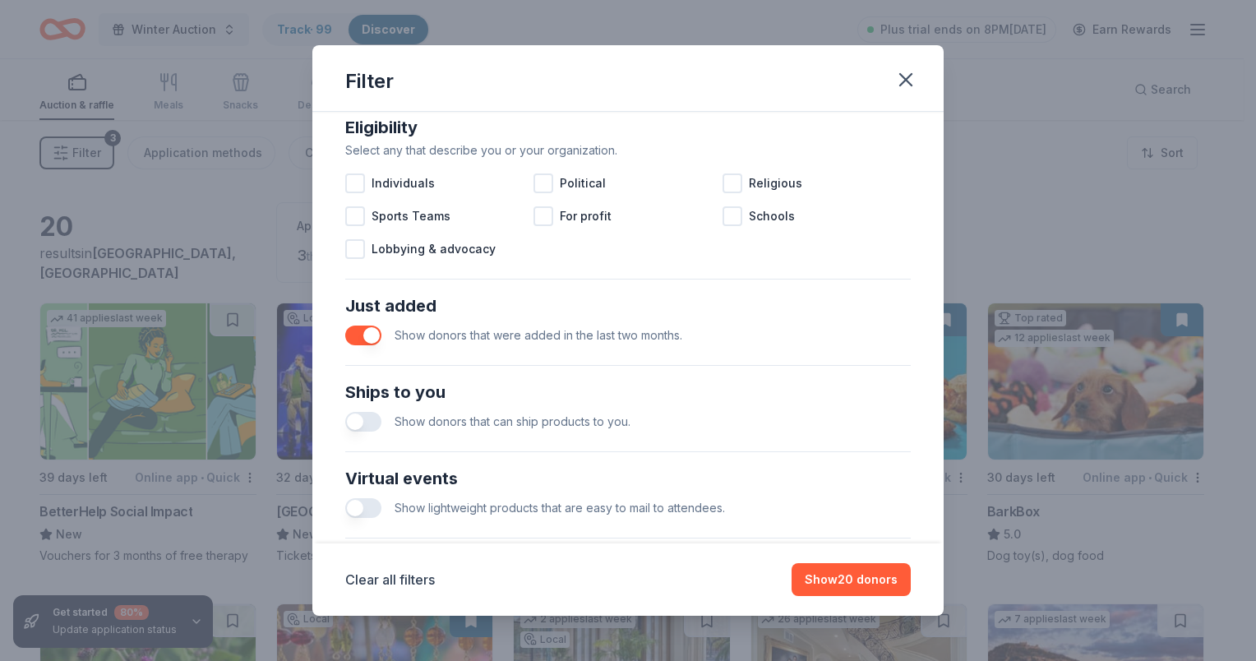
click at [360, 414] on button "button" at bounding box center [363, 422] width 36 height 20
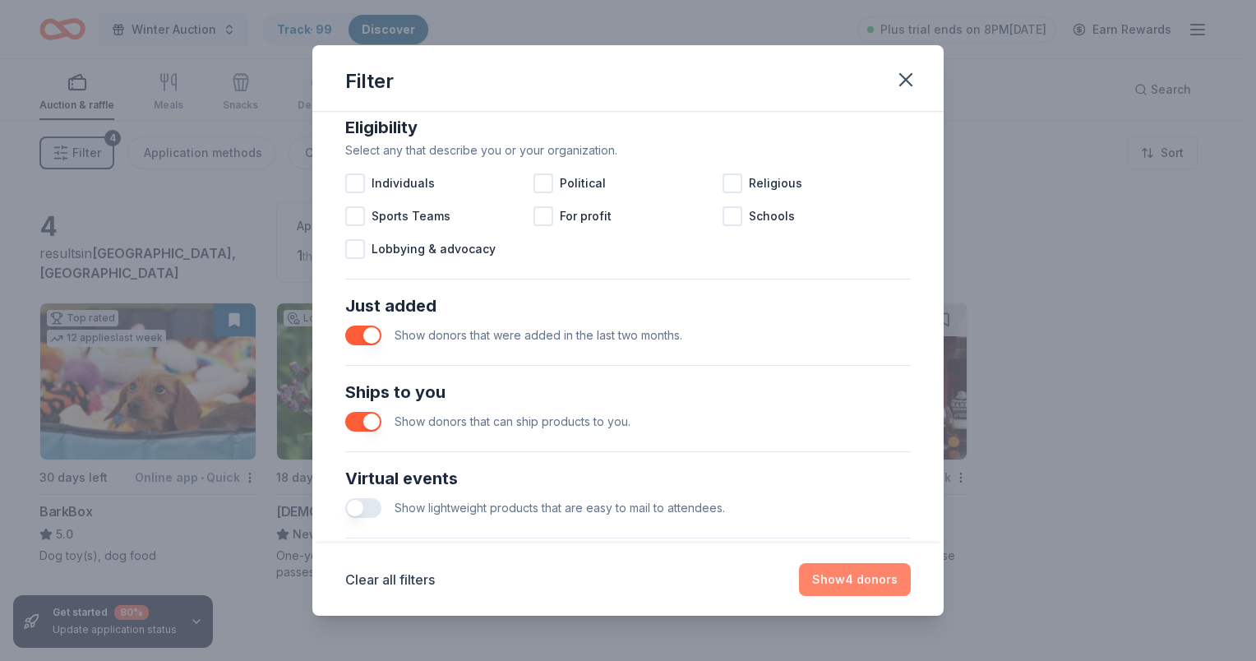
click at [842, 575] on button "Show 4 donors" at bounding box center [855, 579] width 112 height 33
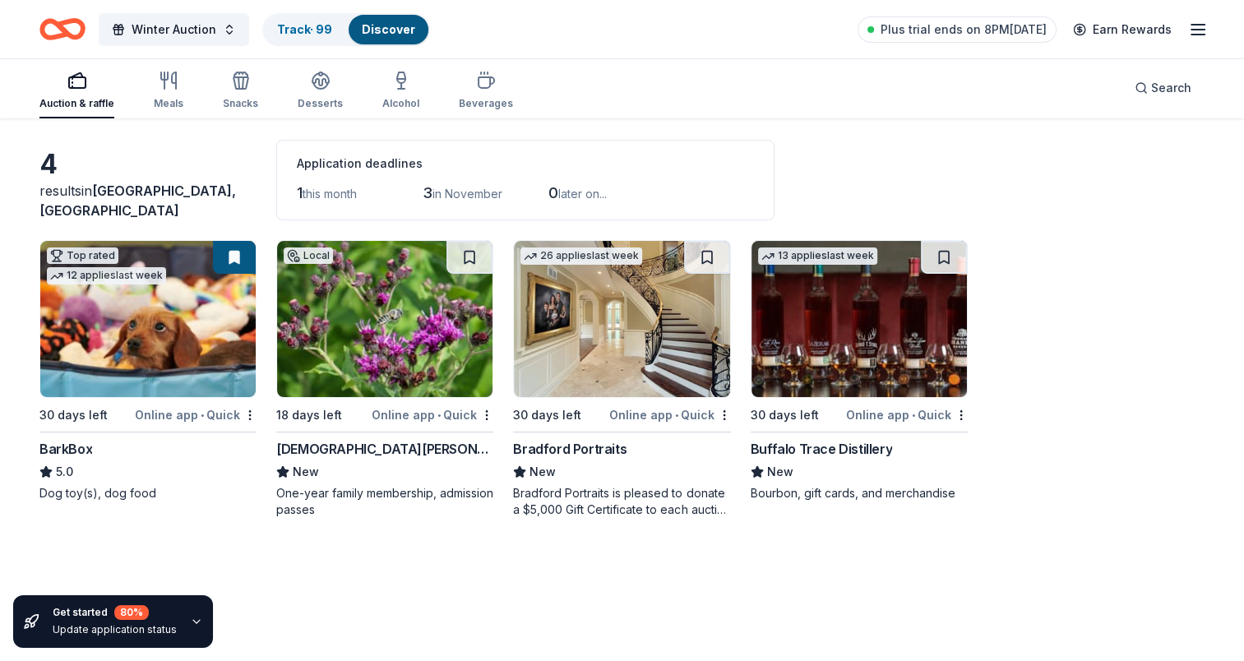
scroll to position [119, 0]
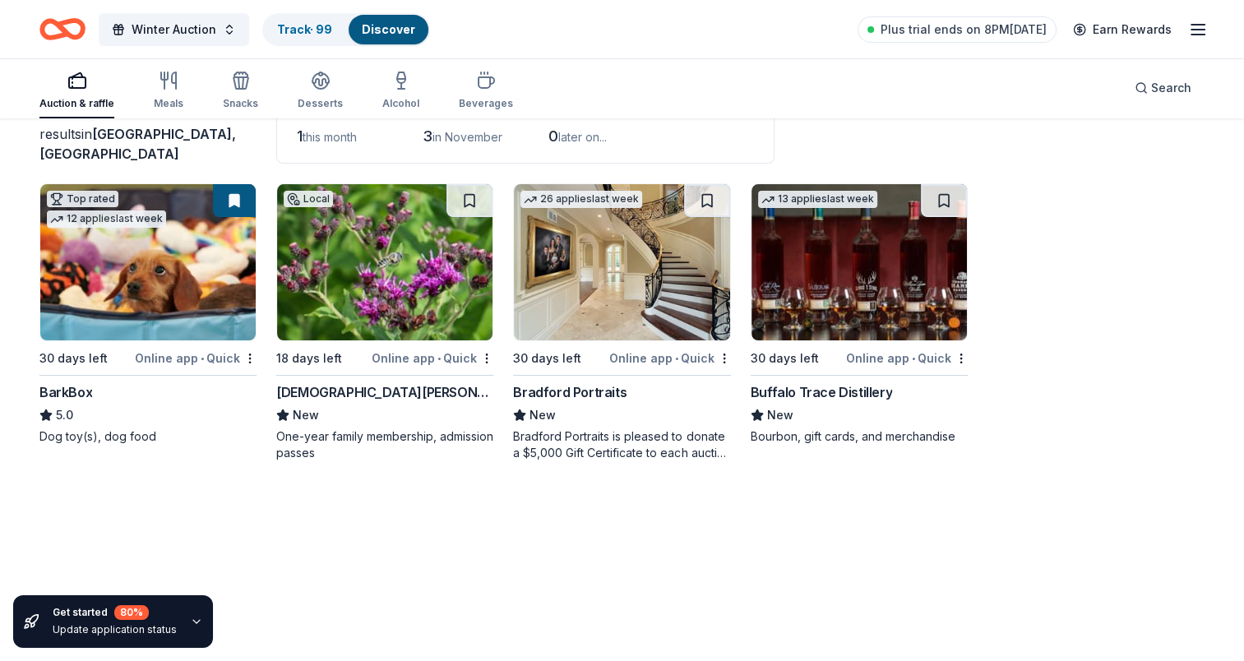
click at [76, 88] on rect "button" at bounding box center [77, 82] width 16 height 11
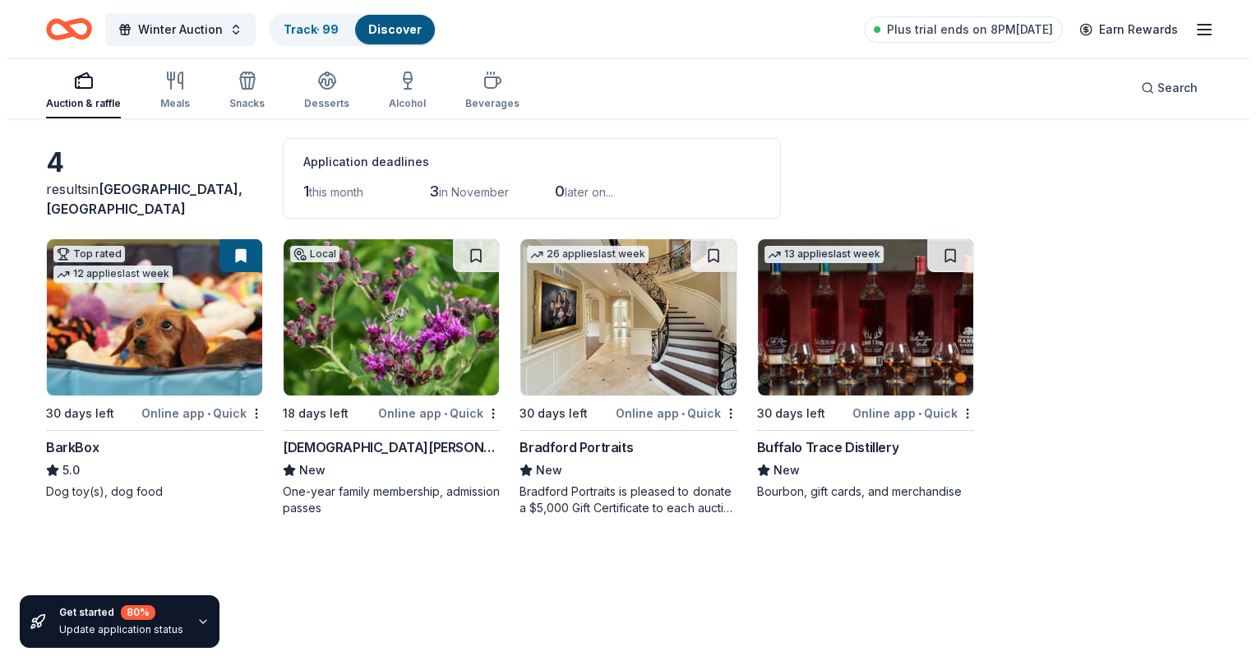
scroll to position [0, 0]
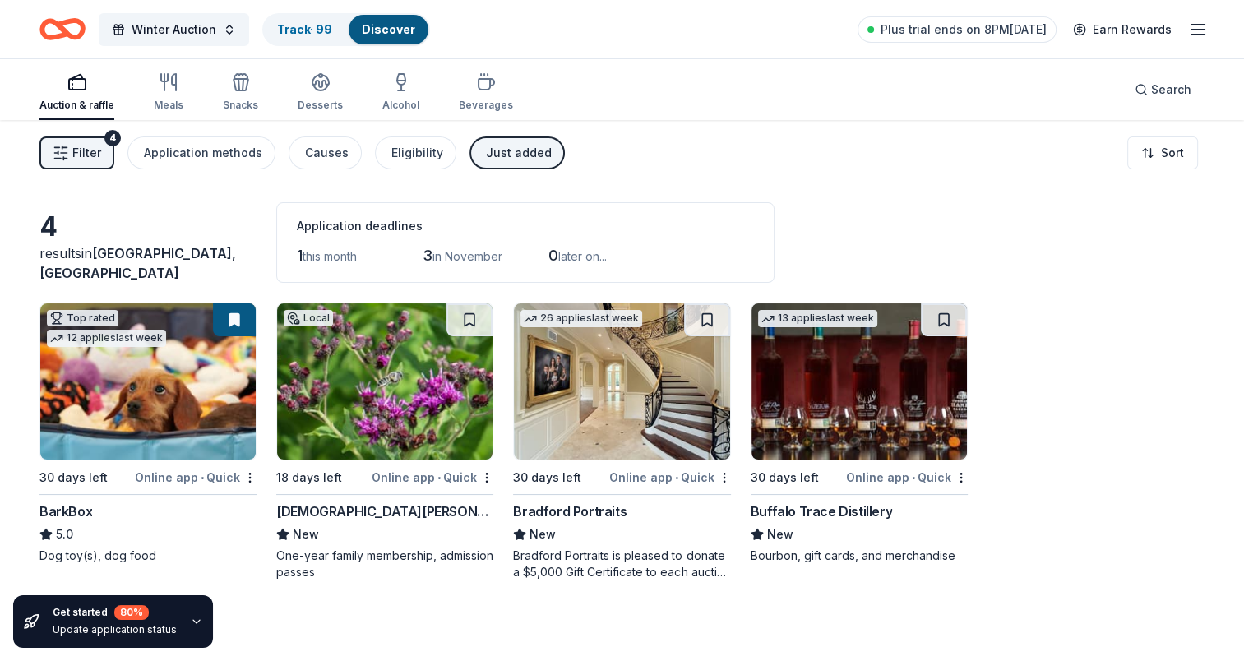
click at [103, 151] on button "Filter 4" at bounding box center [76, 152] width 75 height 33
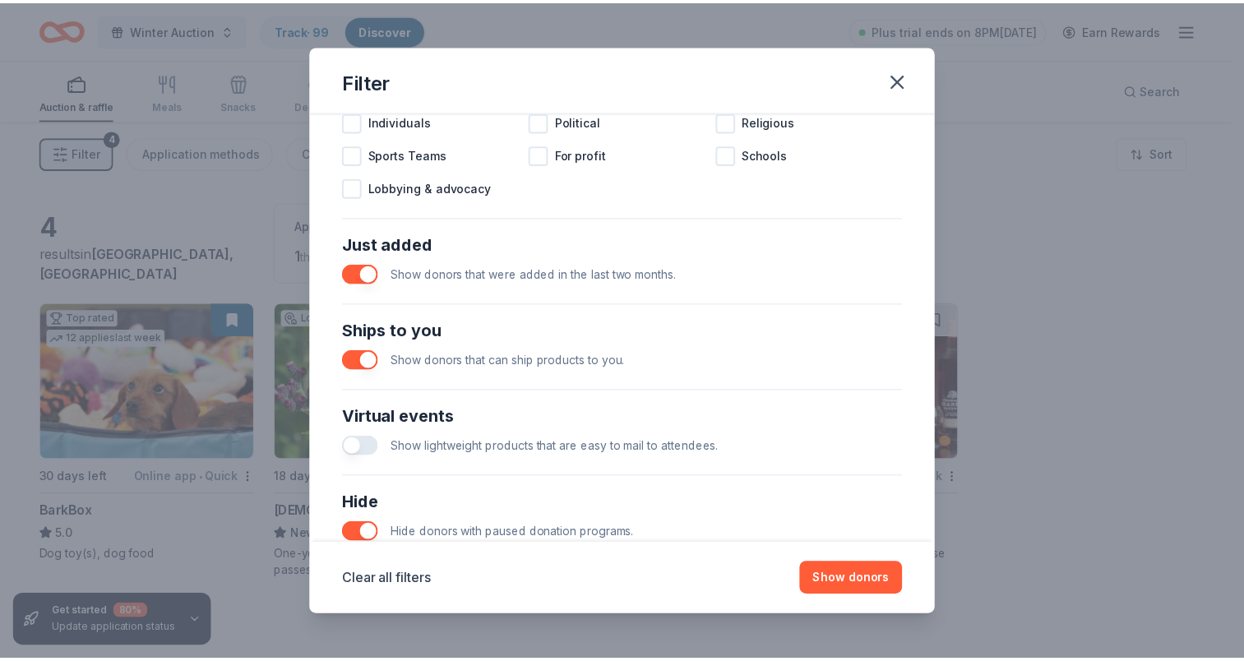
scroll to position [649, 0]
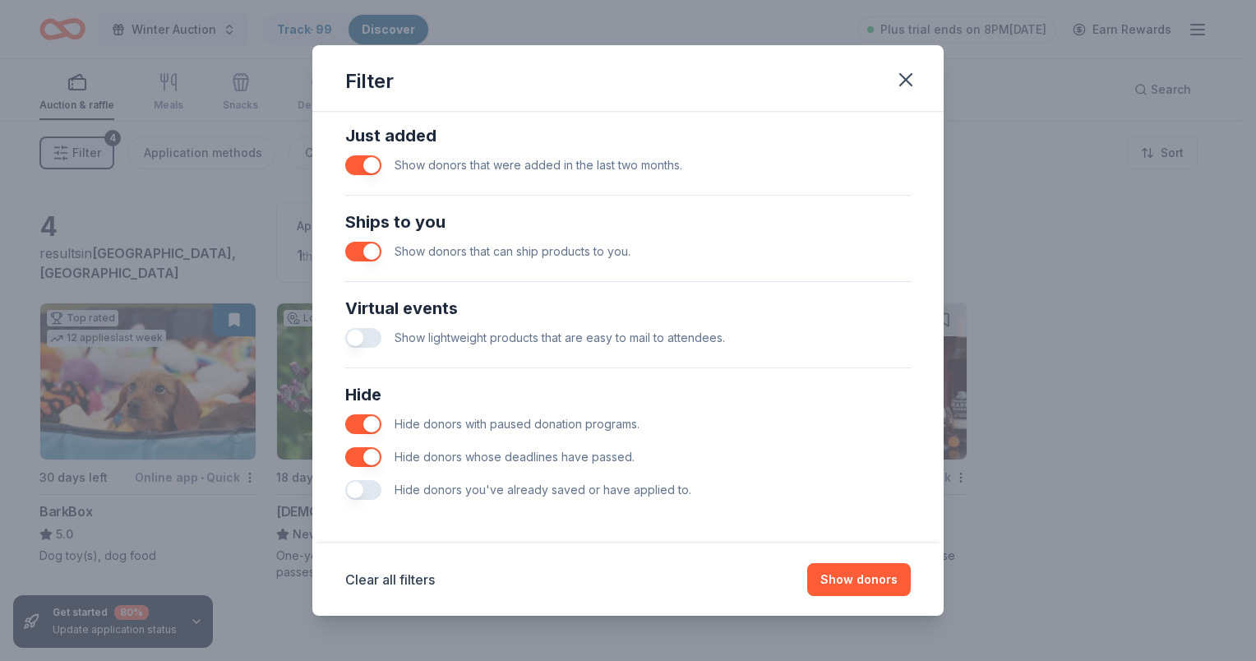
click at [358, 486] on button "button" at bounding box center [363, 490] width 36 height 20
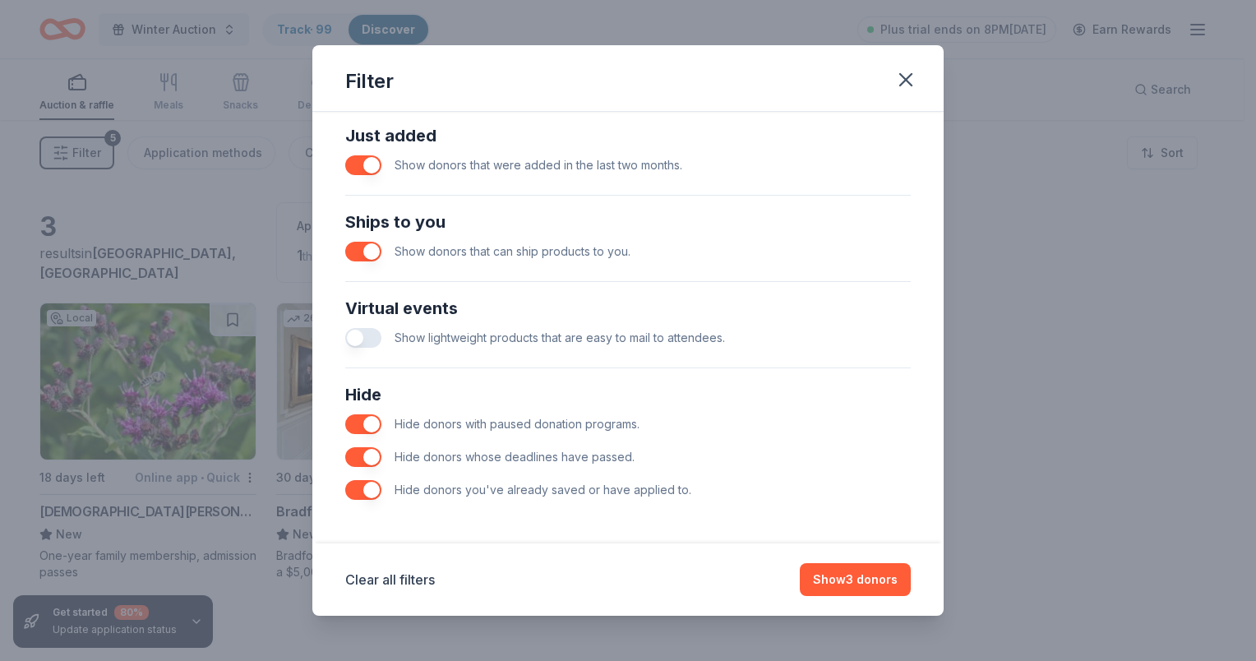
click at [365, 250] on button "button" at bounding box center [363, 252] width 36 height 20
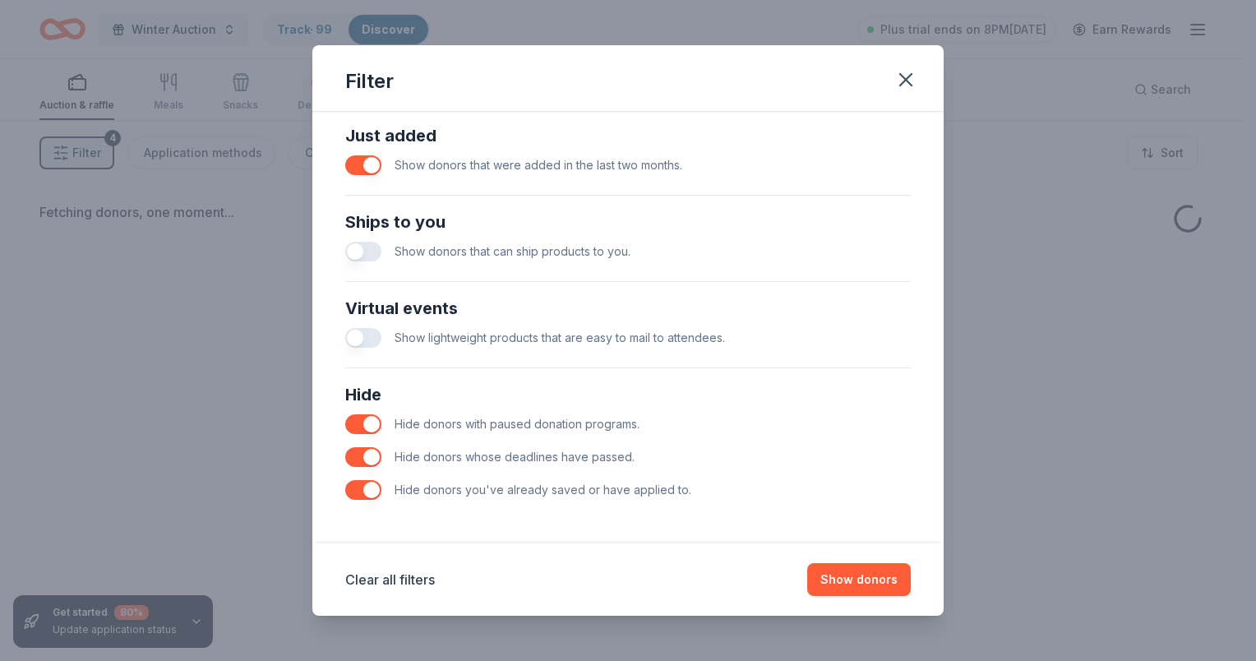
click at [372, 159] on button "button" at bounding box center [363, 165] width 36 height 20
drag, startPoint x: 857, startPoint y: 571, endPoint x: 848, endPoint y: 571, distance: 9.0
click at [854, 571] on button "Show donors" at bounding box center [859, 579] width 104 height 33
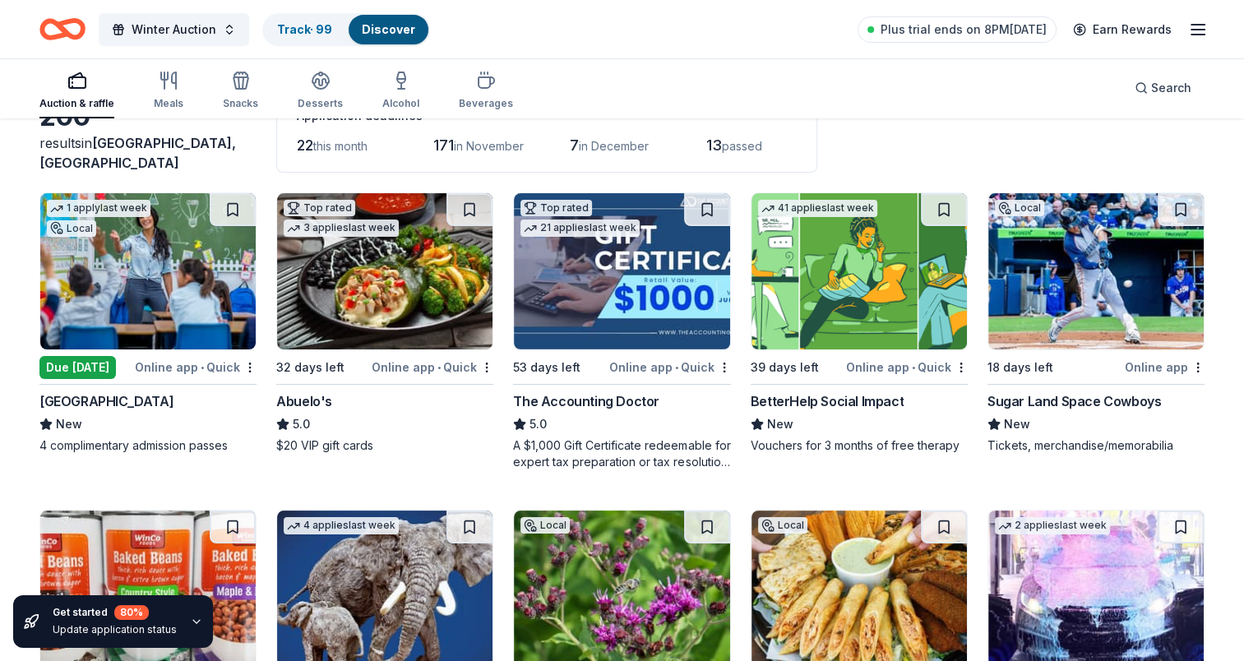
scroll to position [82, 0]
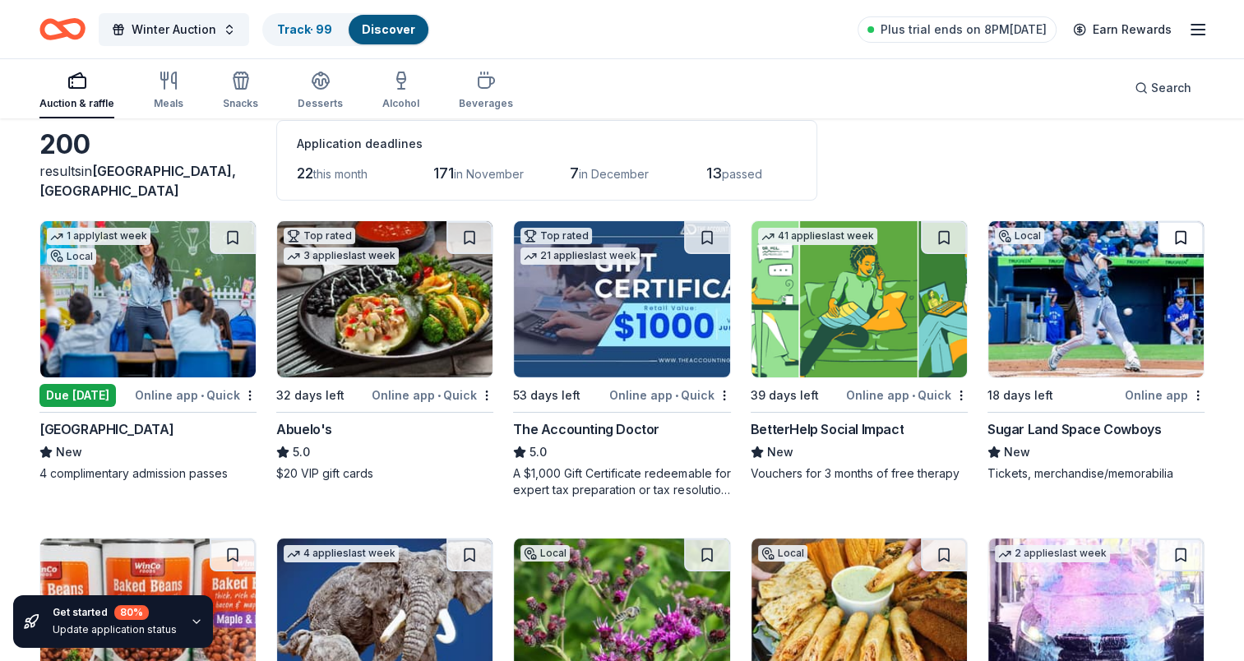
click at [1185, 236] on button at bounding box center [1180, 237] width 46 height 33
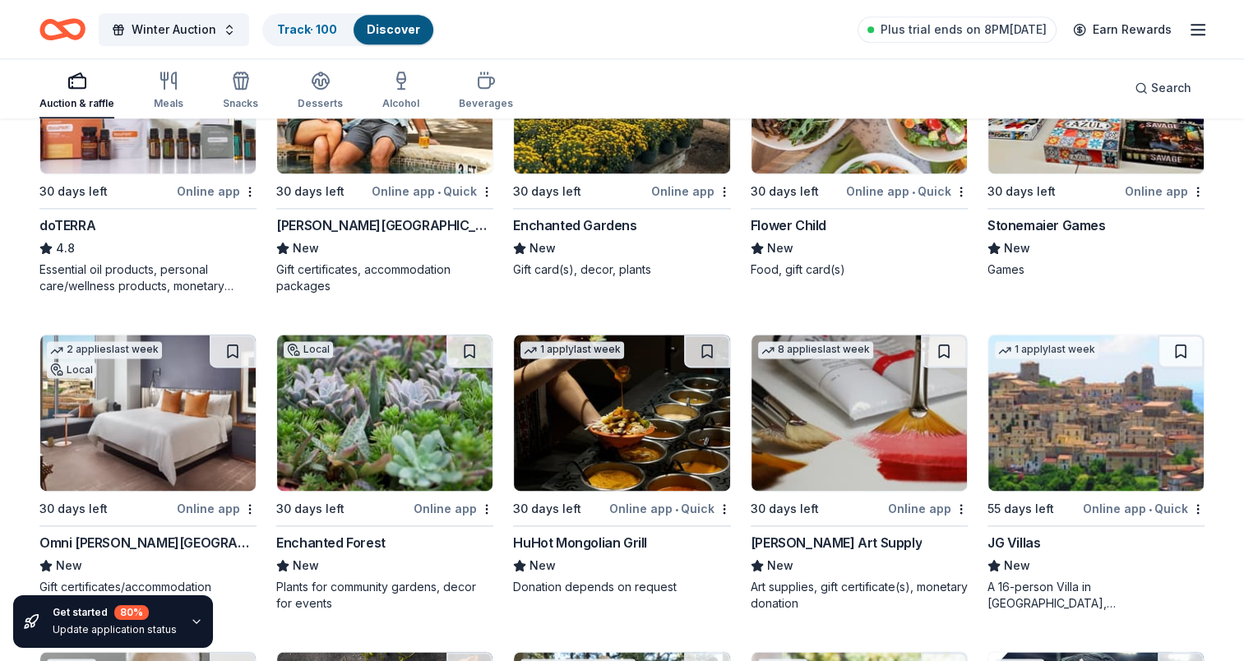
scroll to position [2335, 0]
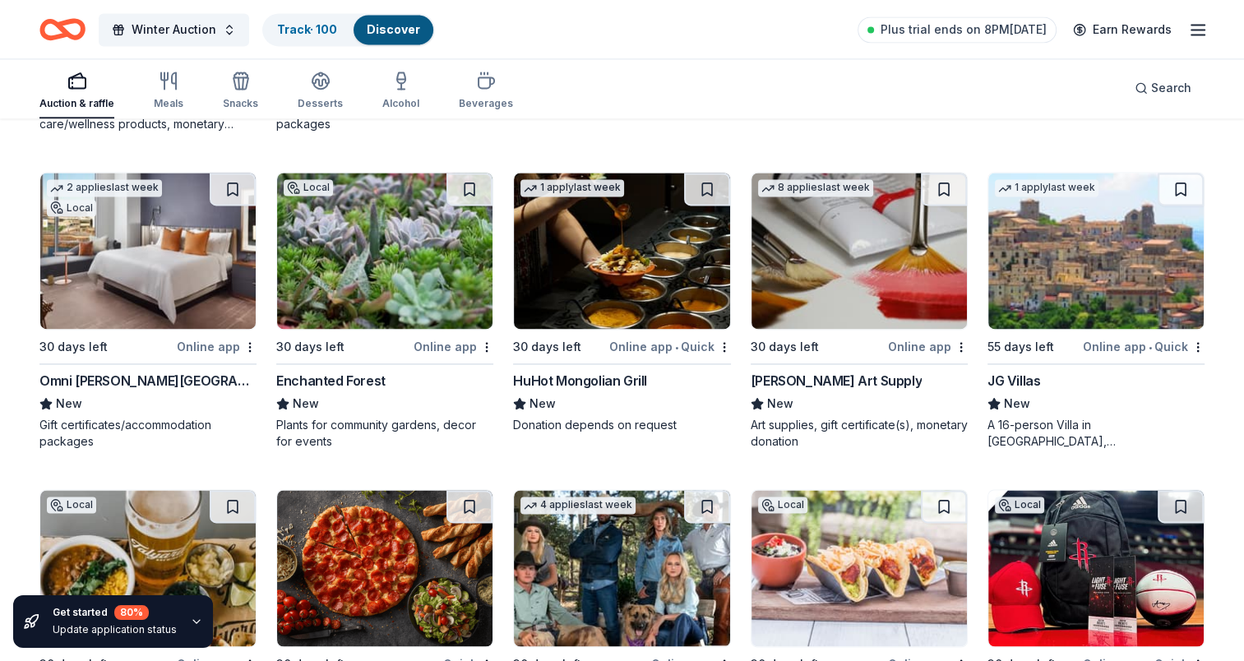
drag, startPoint x: 352, startPoint y: 366, endPoint x: 314, endPoint y: 377, distance: 39.5
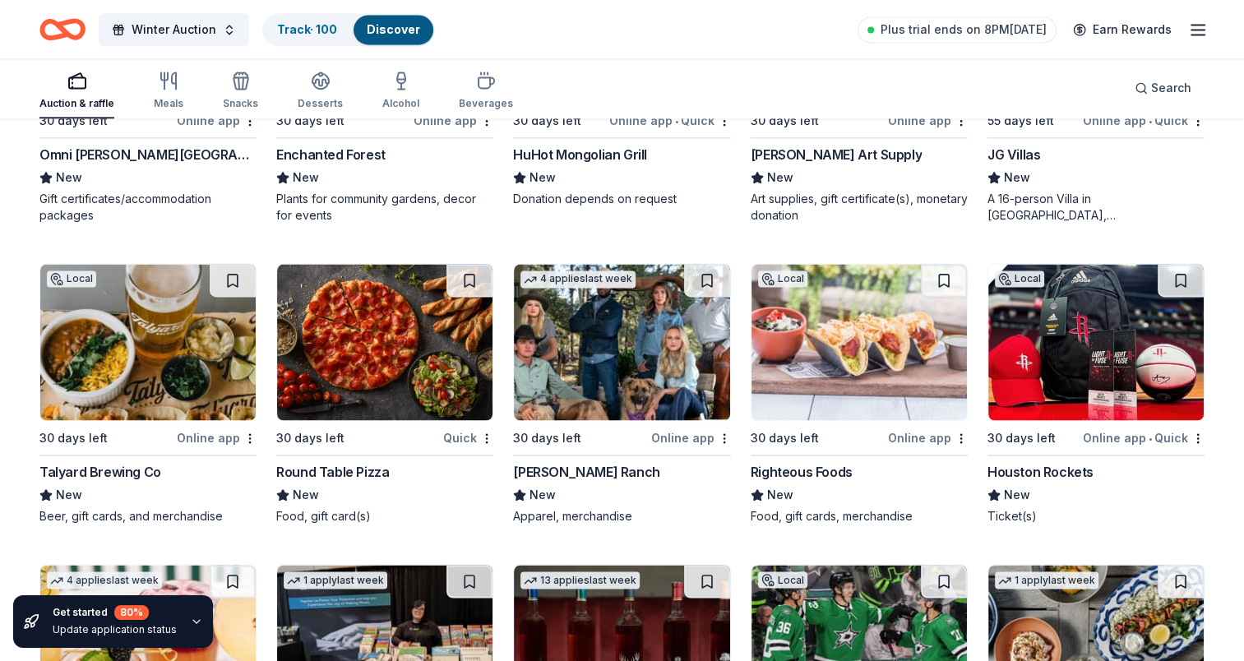
scroll to position [2582, 0]
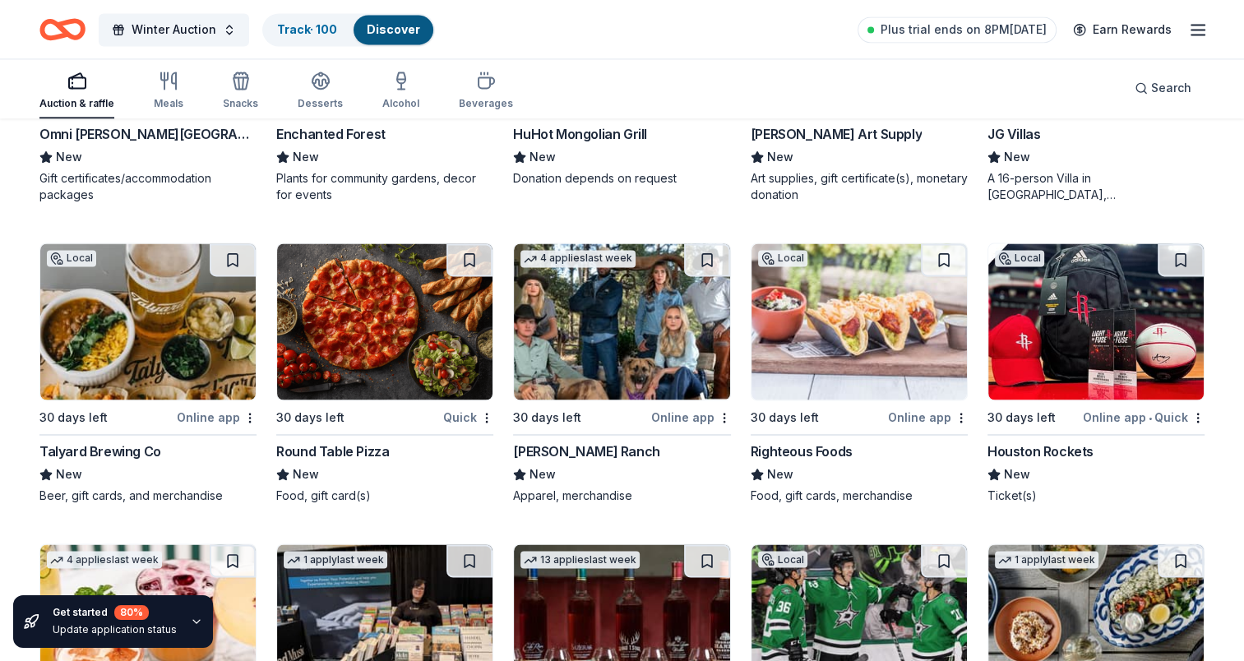
drag, startPoint x: 555, startPoint y: 435, endPoint x: 543, endPoint y: 446, distance: 16.3
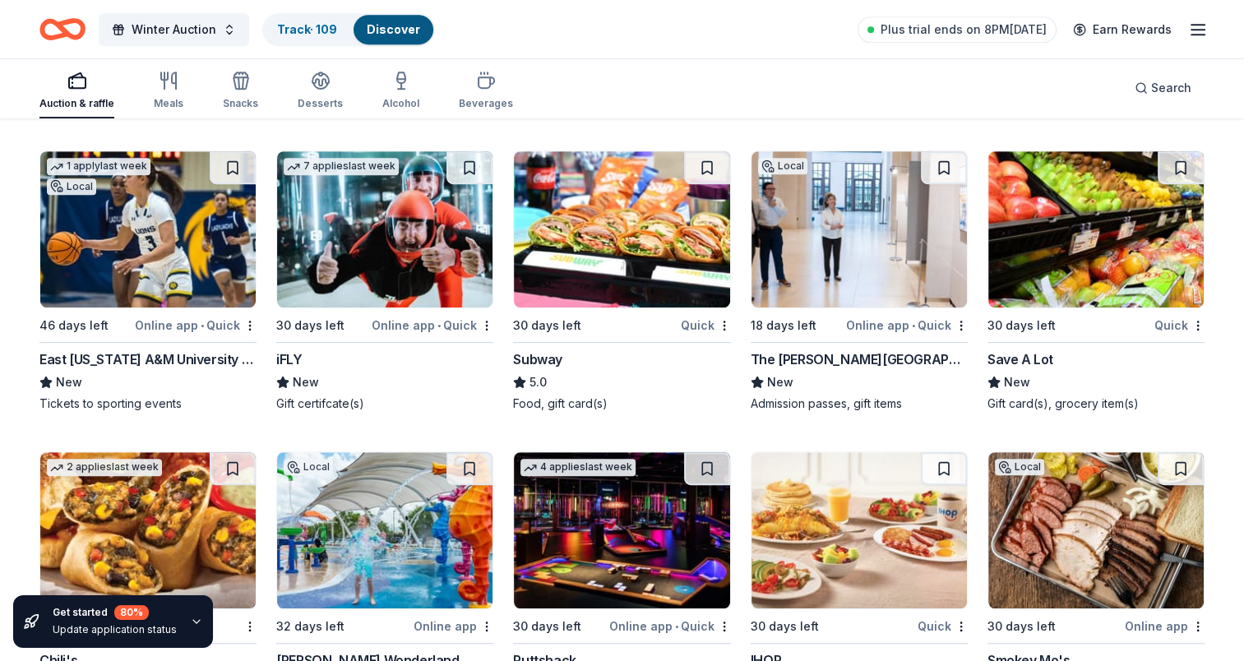
scroll to position [7151, 0]
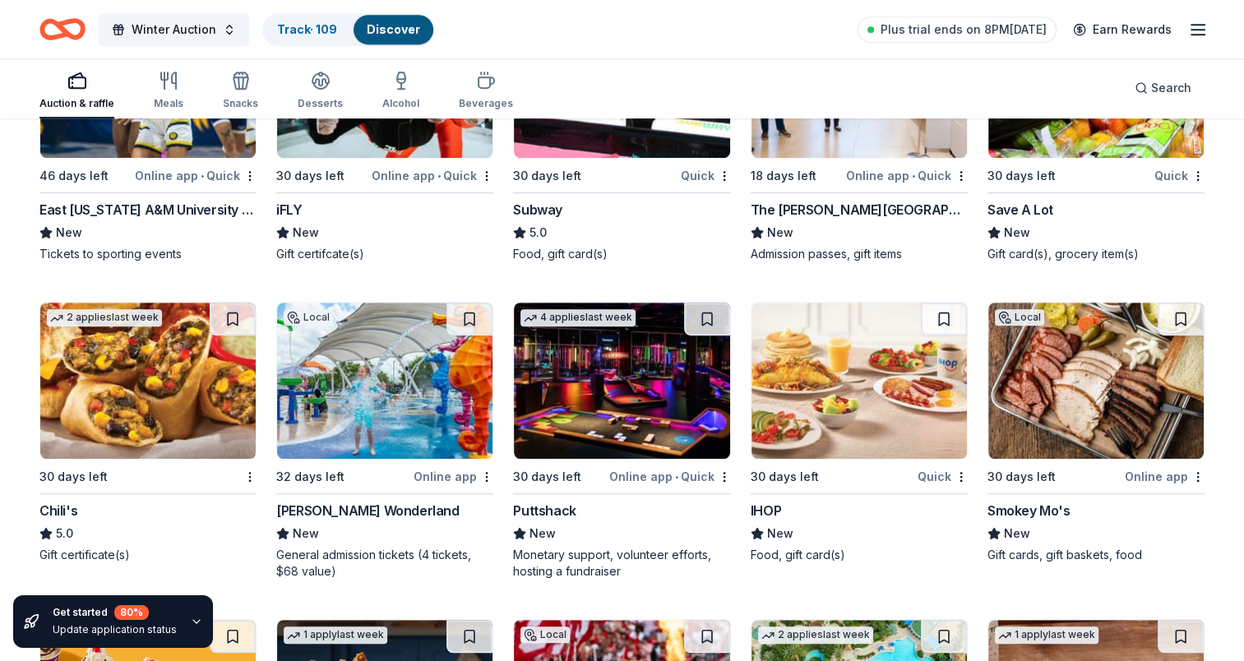
drag, startPoint x: 554, startPoint y: 516, endPoint x: 543, endPoint y: 506, distance: 15.2
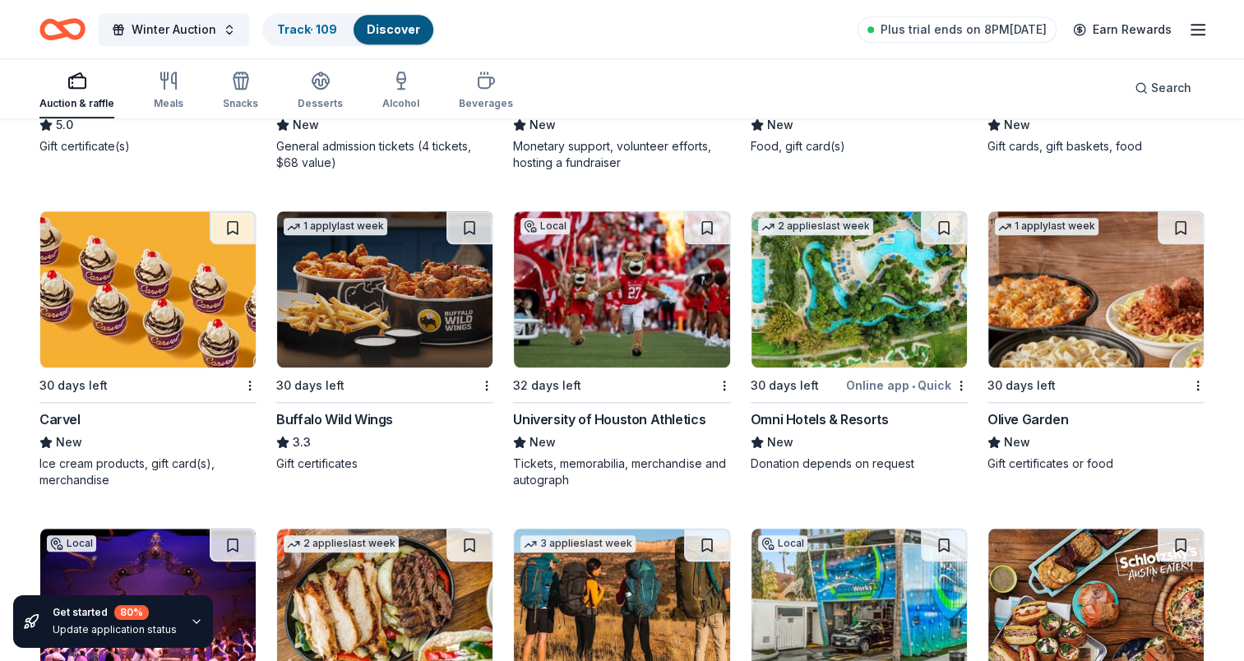
scroll to position [7562, 0]
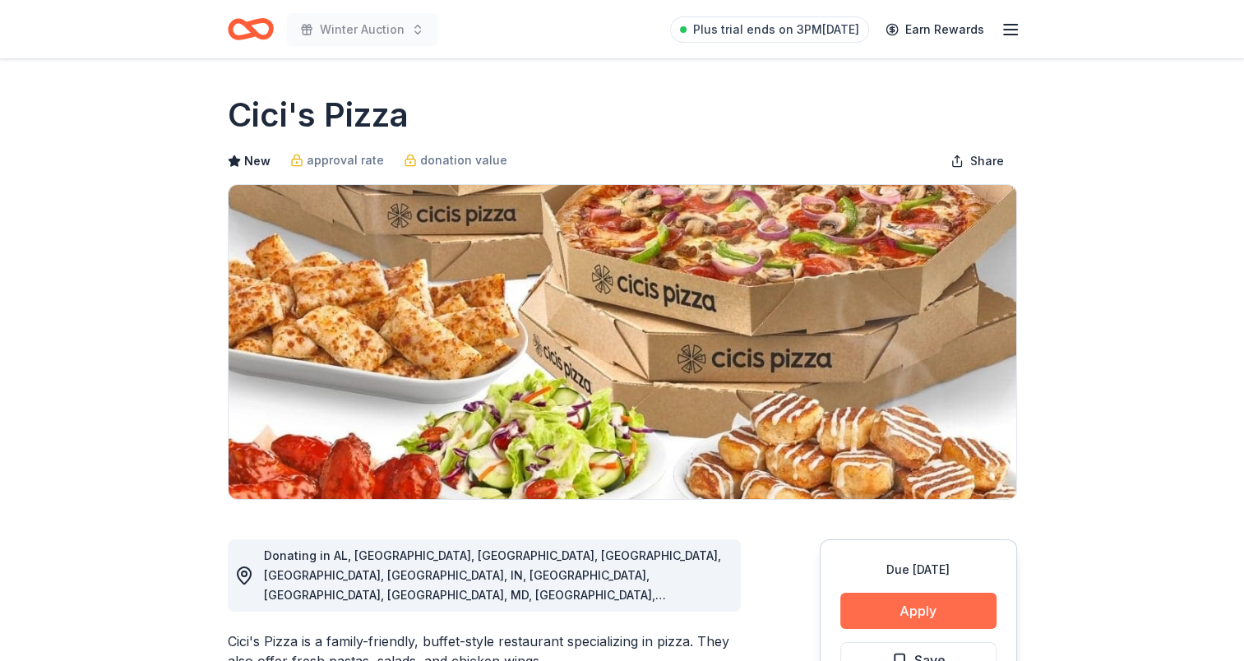
click at [948, 616] on button "Apply" at bounding box center [918, 611] width 156 height 36
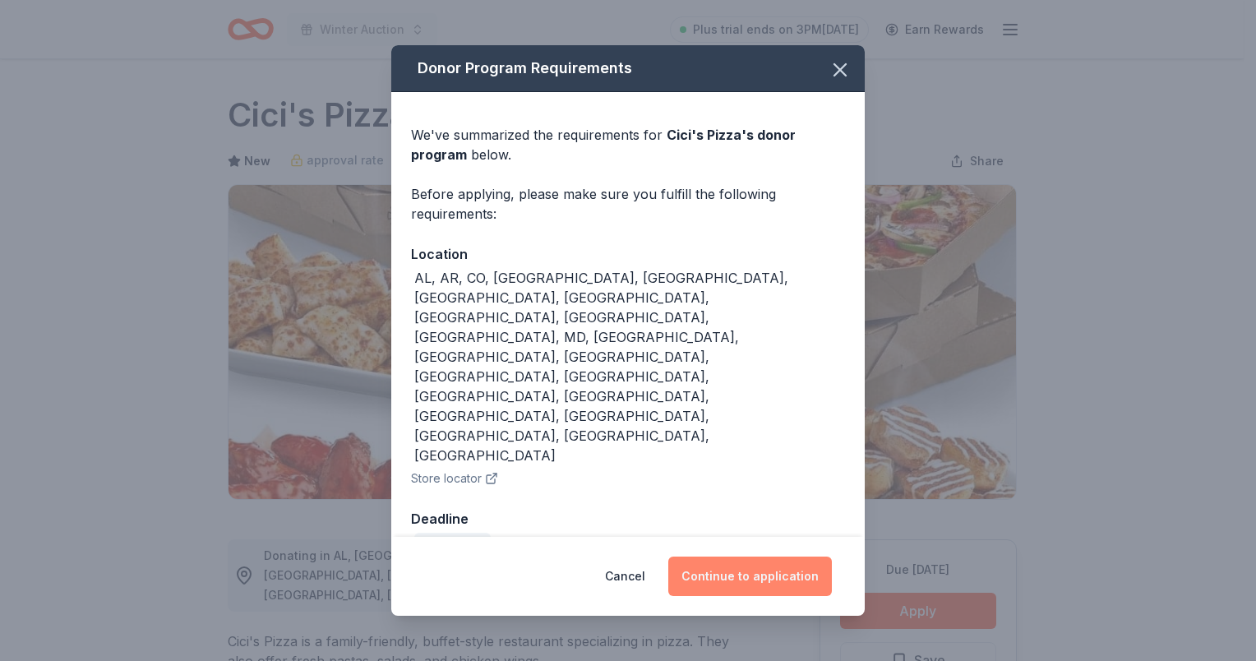
click at [786, 557] on button "Continue to application" at bounding box center [750, 576] width 164 height 39
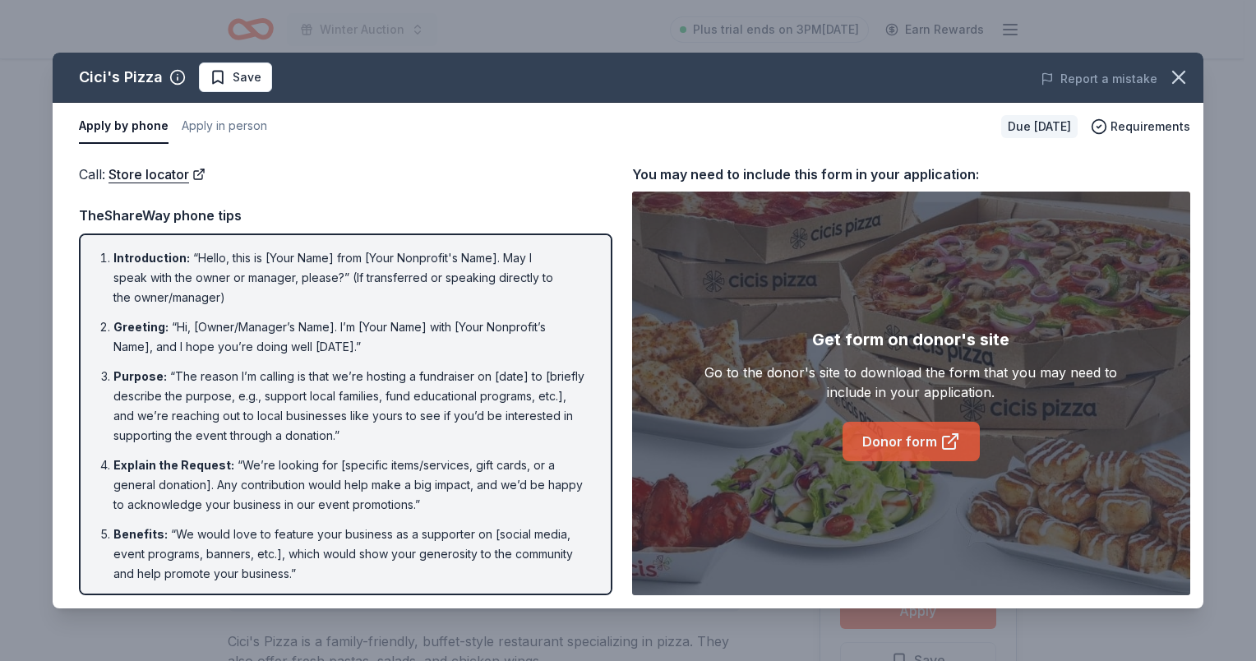
click at [926, 431] on link "Donor form" at bounding box center [911, 441] width 137 height 39
click at [230, 123] on button "Apply in person" at bounding box center [224, 126] width 85 height 35
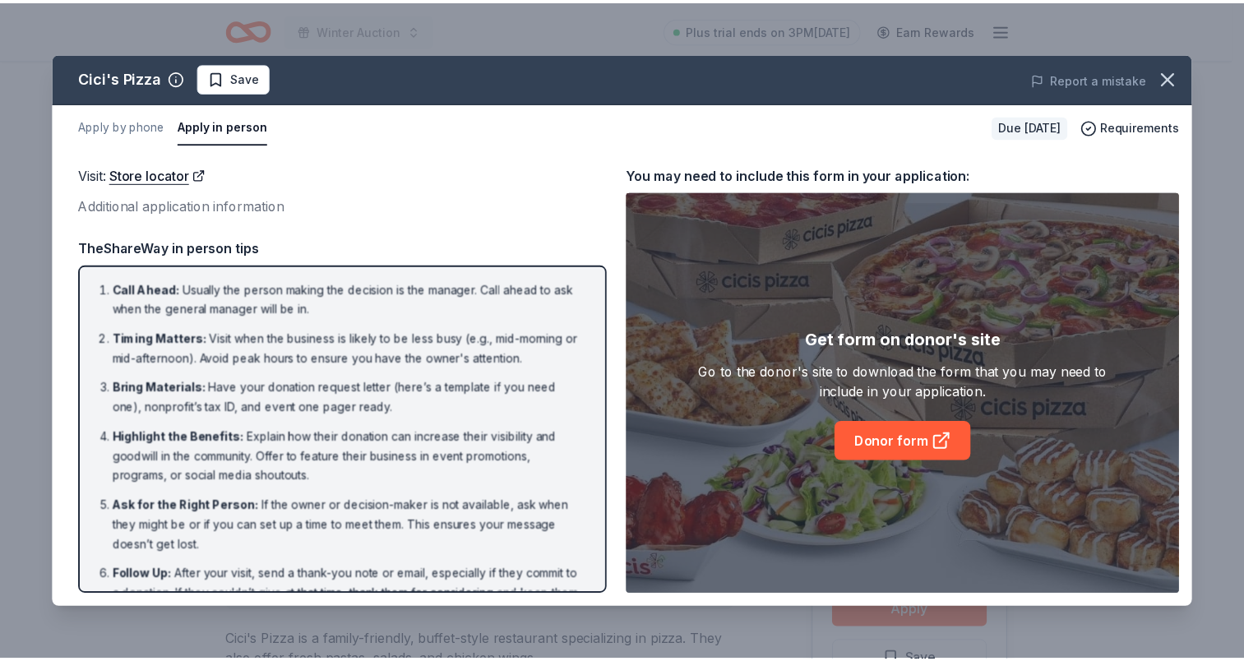
scroll to position [43, 0]
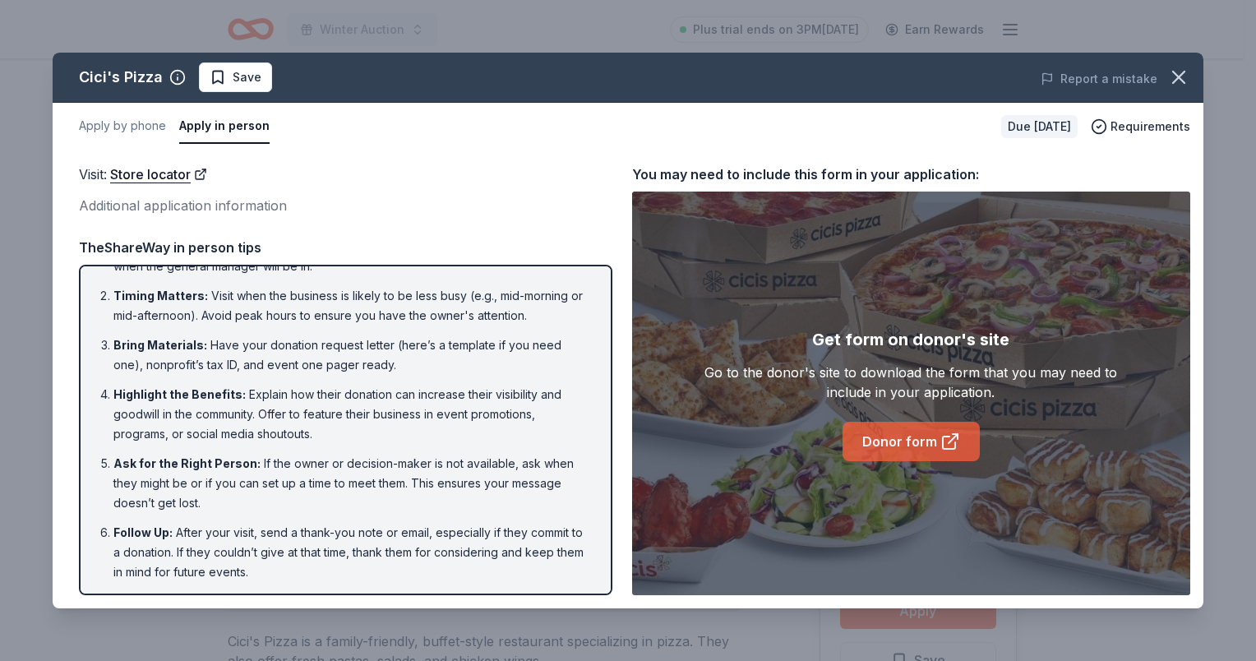
click at [887, 437] on link "Donor form" at bounding box center [911, 441] width 137 height 39
click at [1172, 79] on icon "button" at bounding box center [1178, 77] width 23 height 23
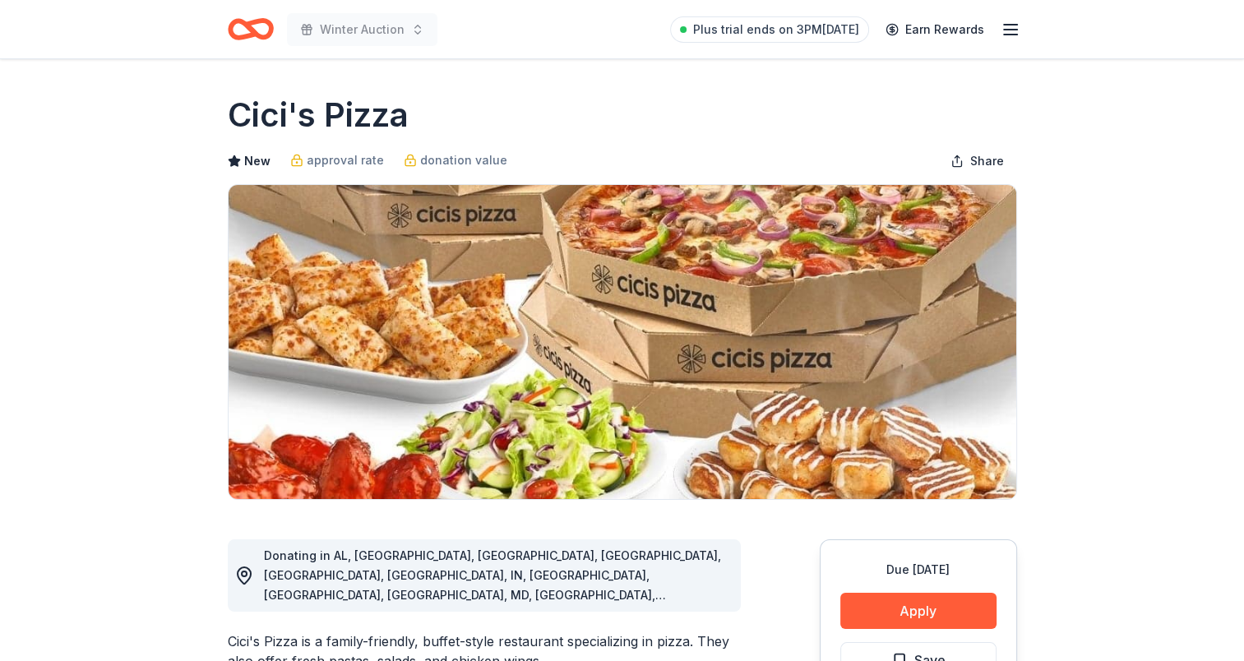
scroll to position [164, 0]
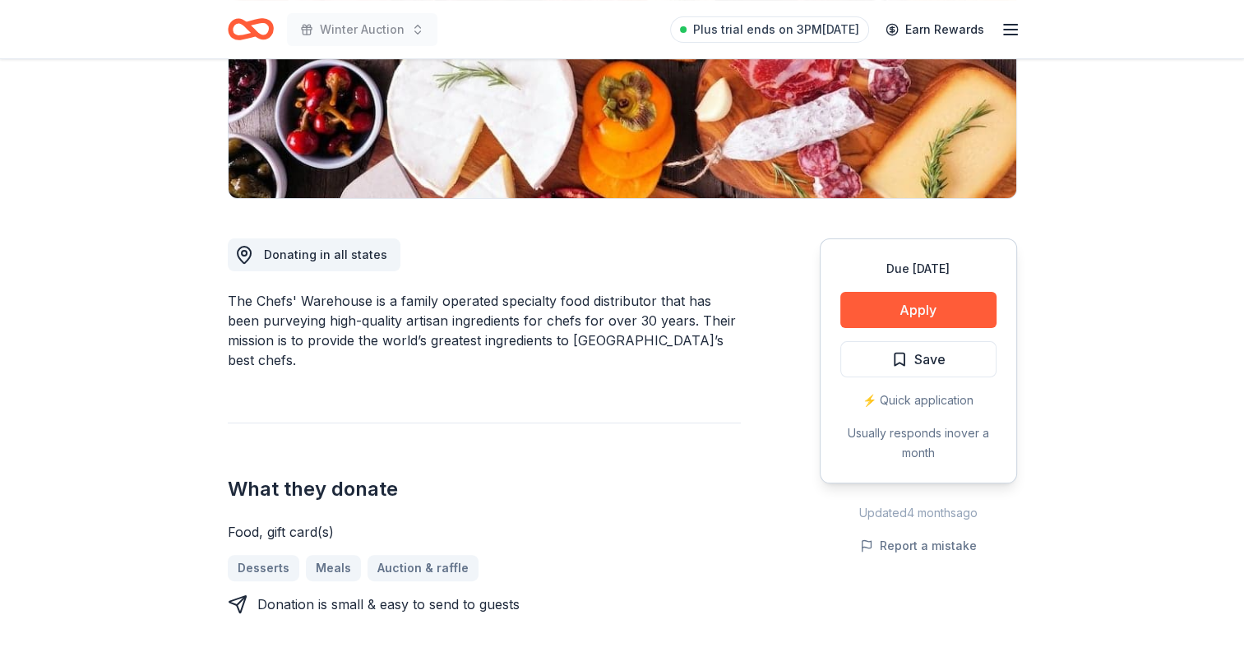
scroll to position [329, 0]
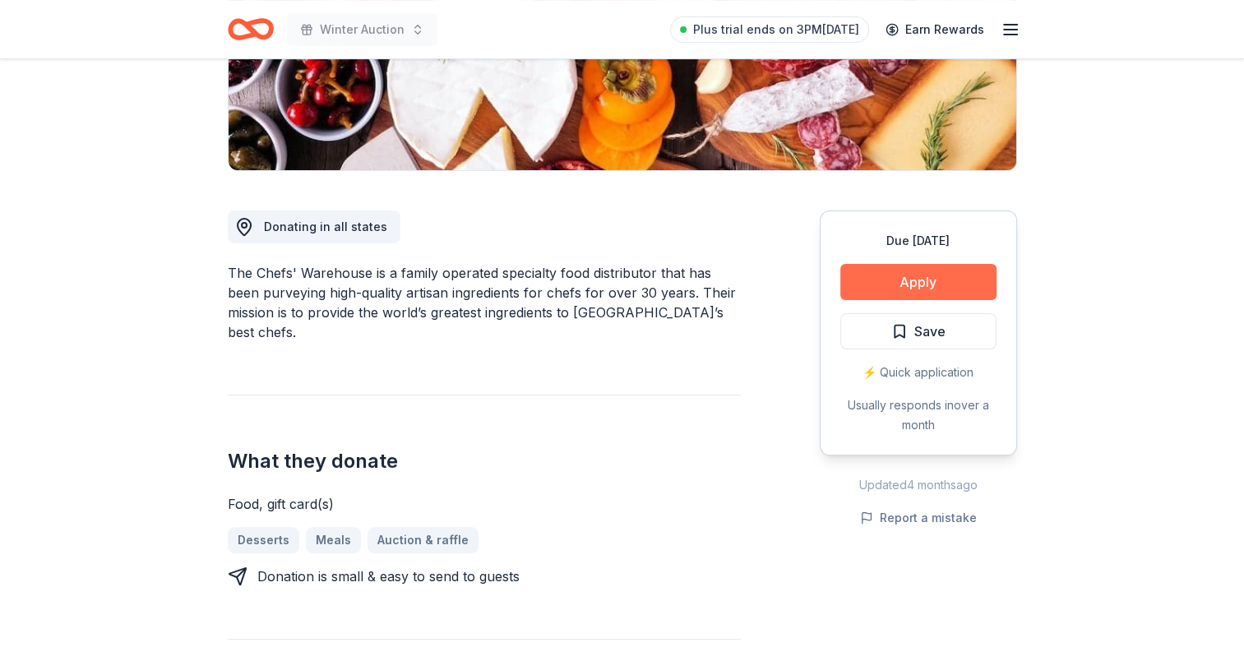
click at [931, 289] on button "Apply" at bounding box center [918, 282] width 156 height 36
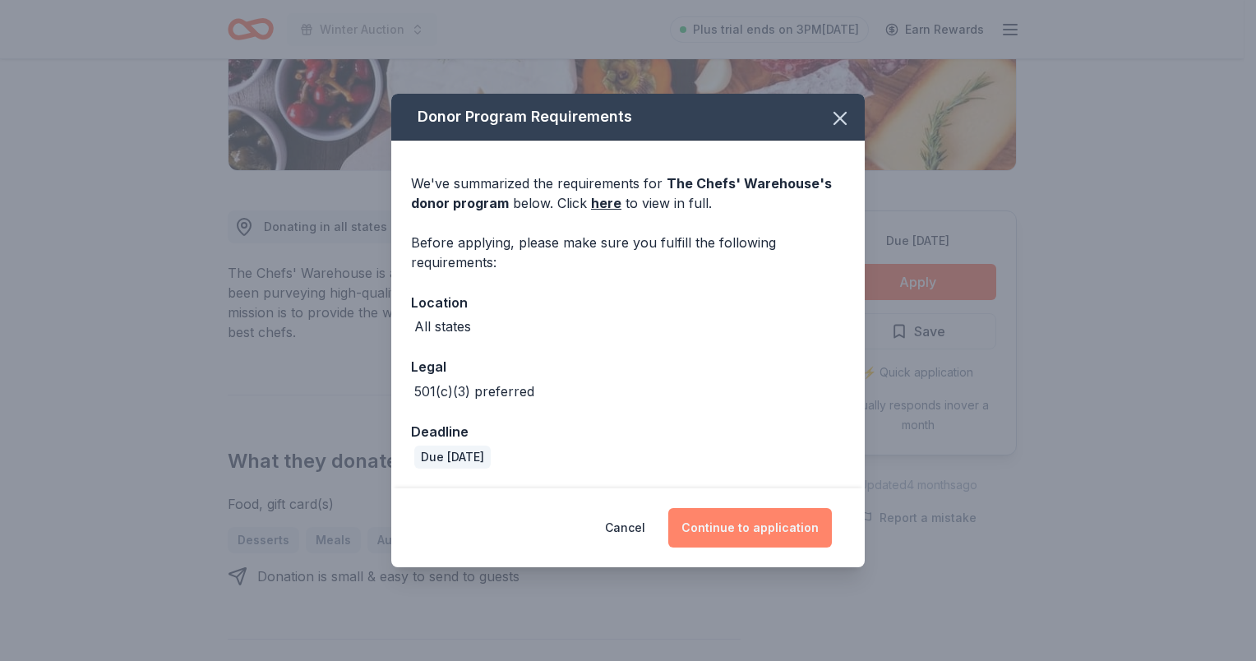
click at [769, 526] on button "Continue to application" at bounding box center [750, 527] width 164 height 39
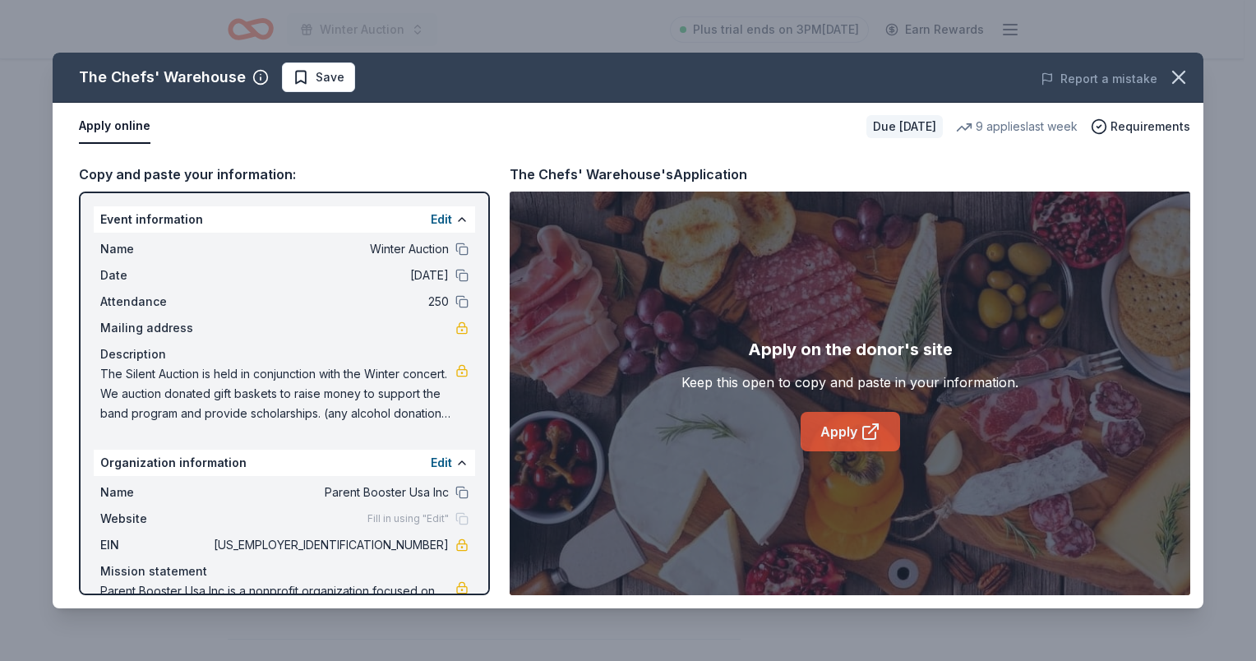
click at [866, 435] on icon at bounding box center [871, 432] width 20 height 20
click at [1180, 72] on icon "button" at bounding box center [1178, 77] width 23 height 23
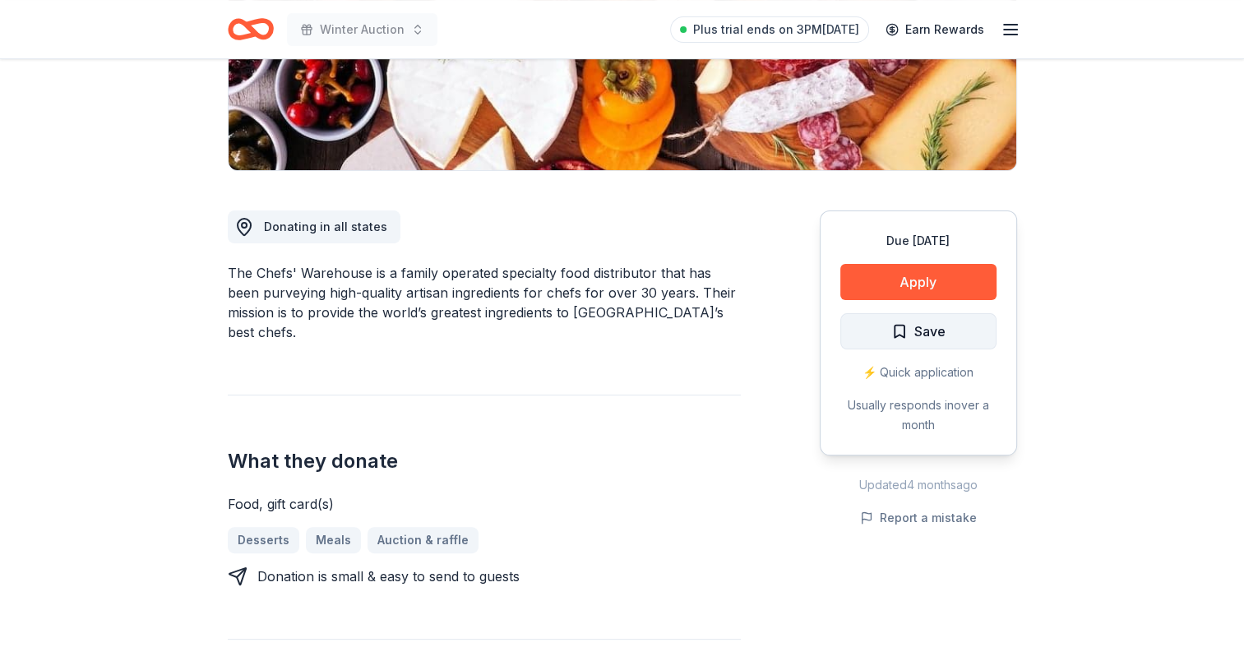
click at [894, 328] on span "Save" at bounding box center [918, 331] width 54 height 21
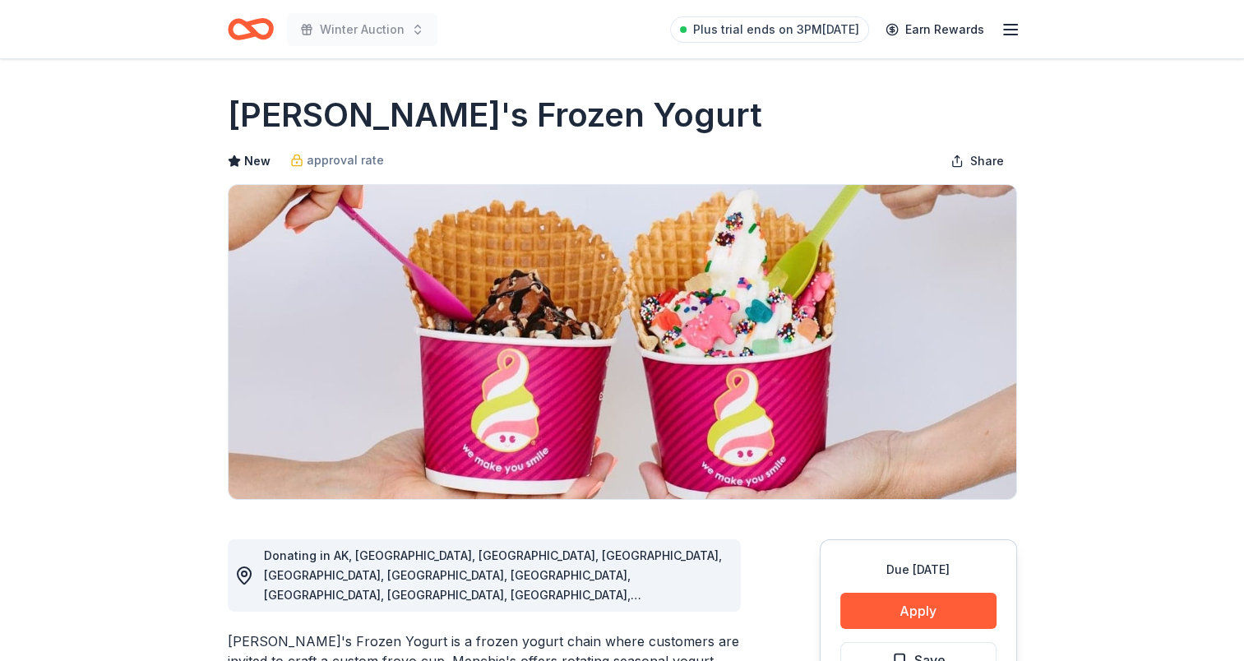
scroll to position [411, 0]
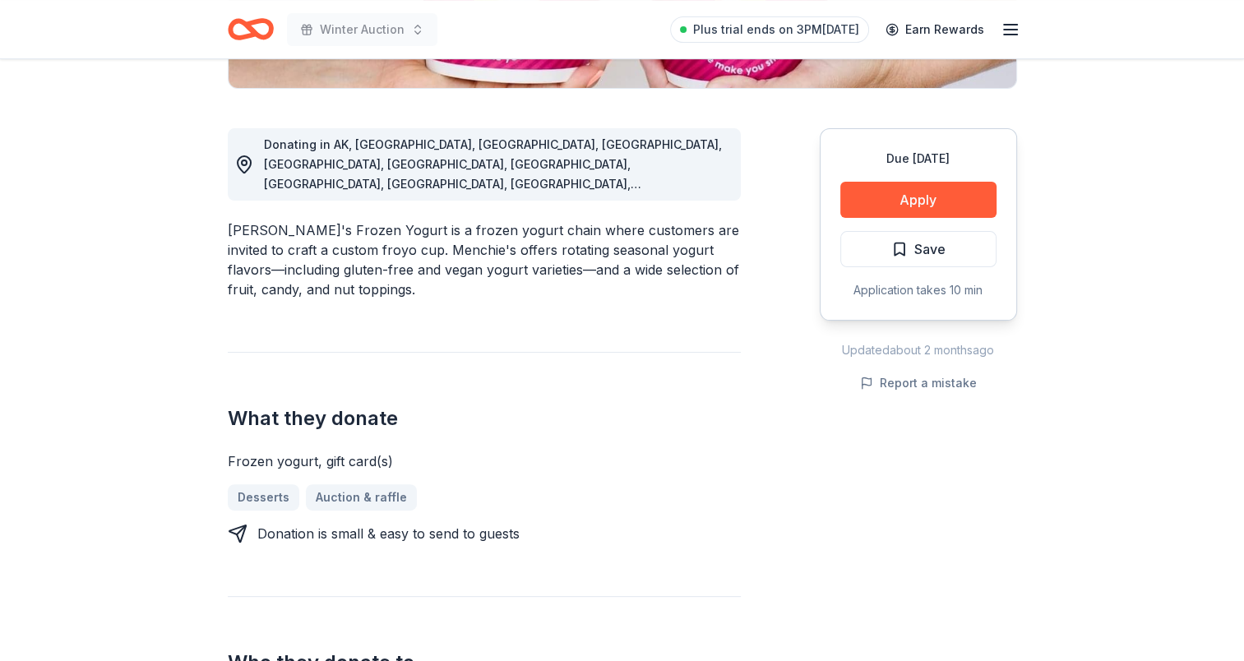
click at [926, 177] on div "Due [DATE] Apply Save Application takes 10 min" at bounding box center [918, 224] width 197 height 192
click at [914, 197] on button "Apply" at bounding box center [918, 200] width 156 height 36
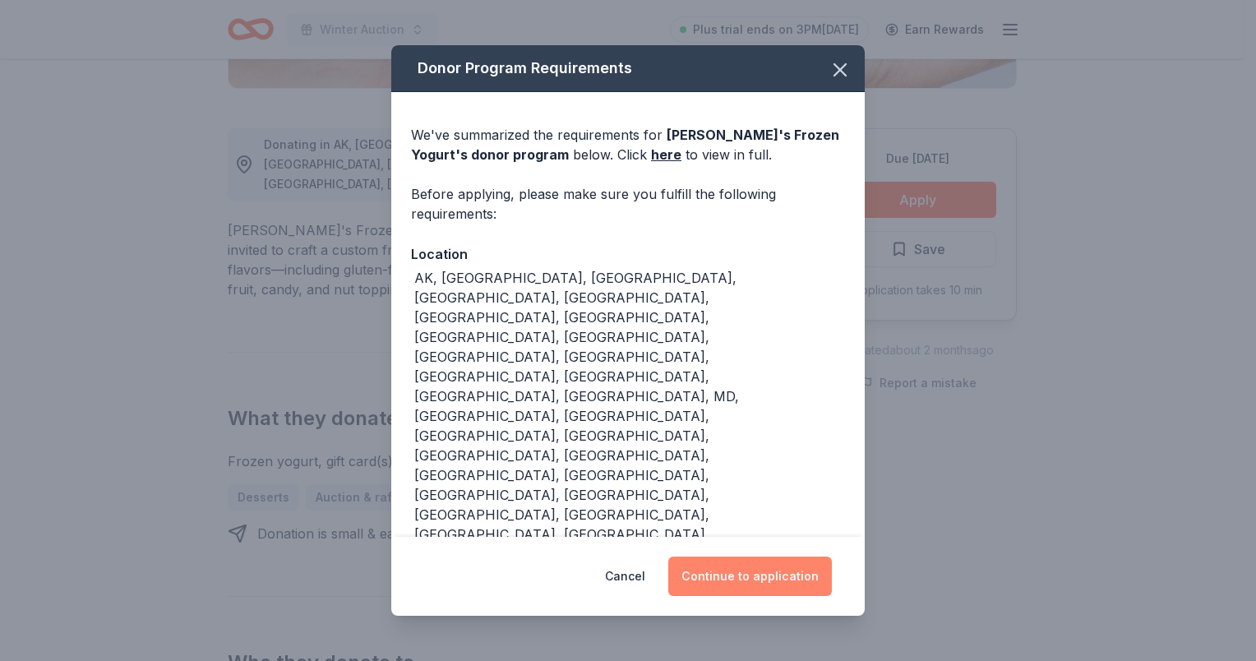
click at [726, 557] on button "Continue to application" at bounding box center [750, 576] width 164 height 39
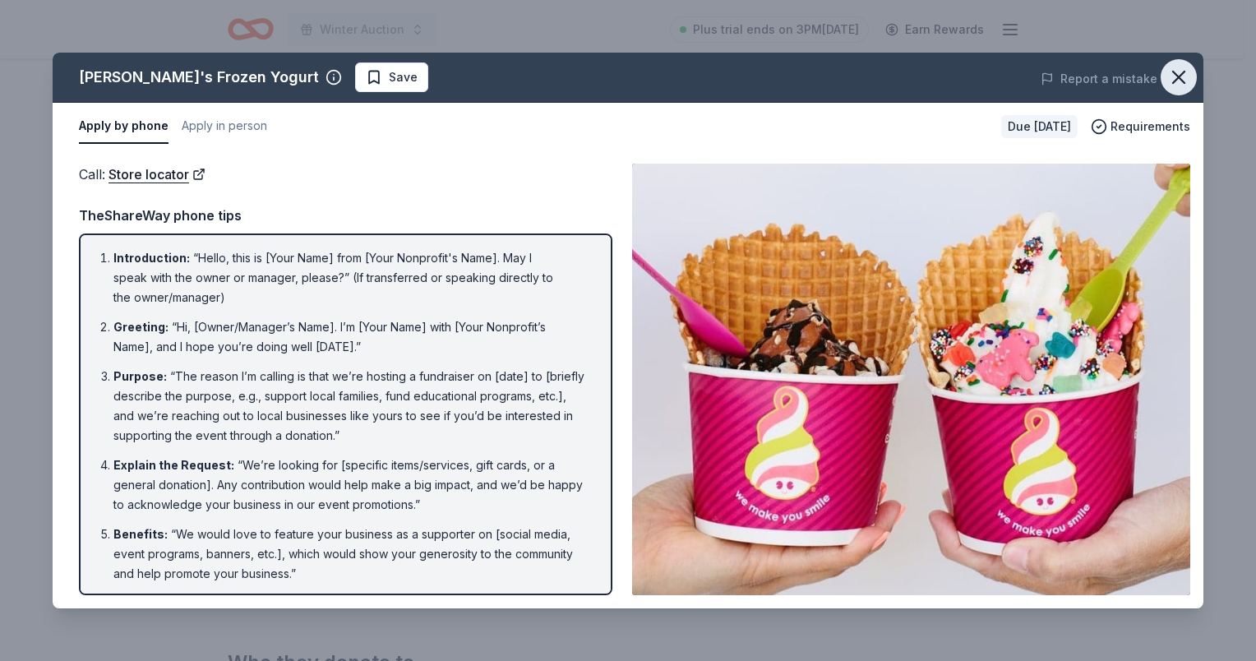
click at [1180, 77] on icon "button" at bounding box center [1179, 78] width 12 height 12
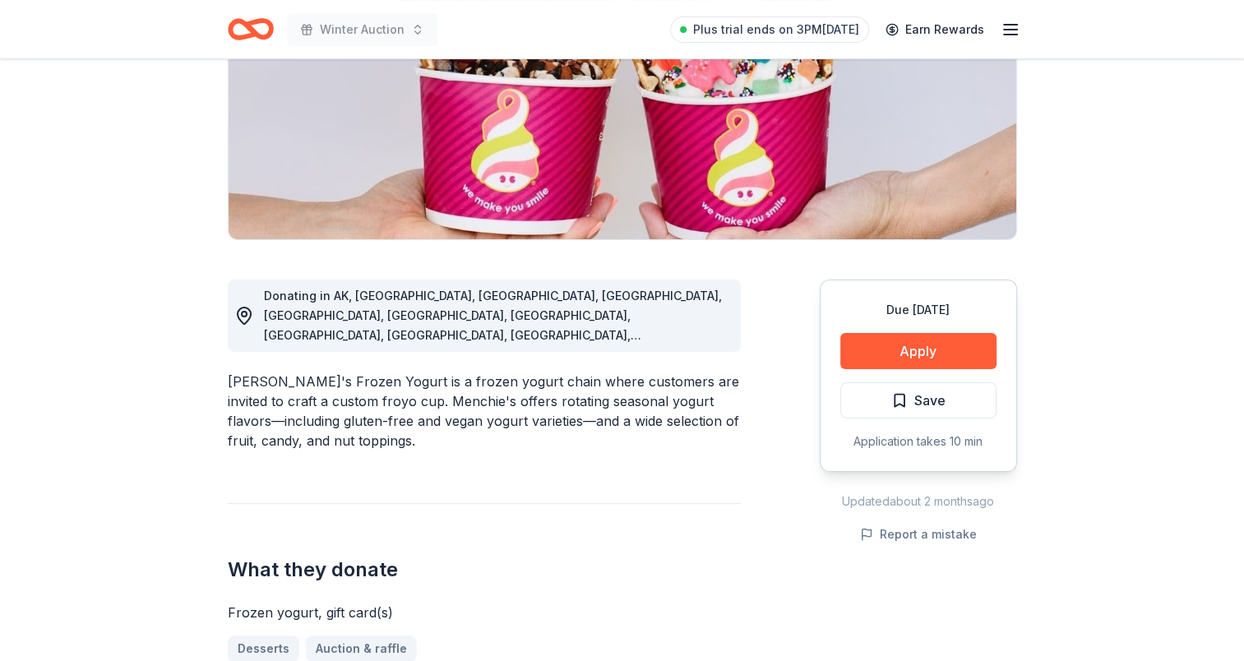
scroll to position [0, 0]
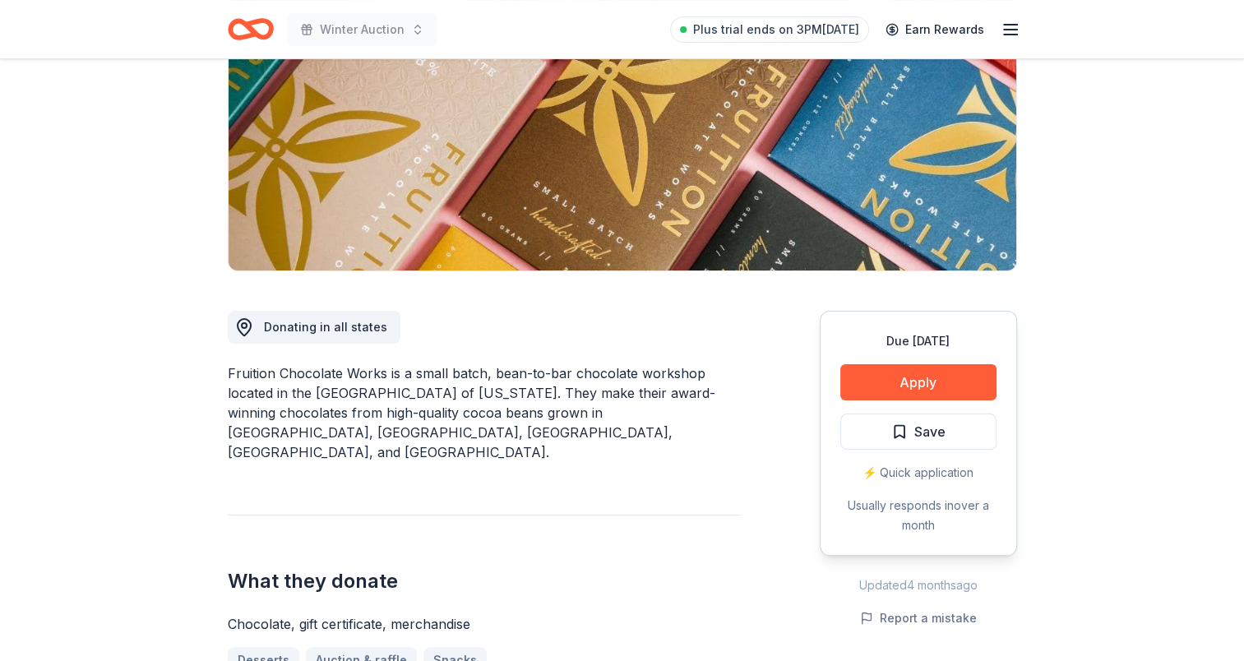
scroll to position [411, 0]
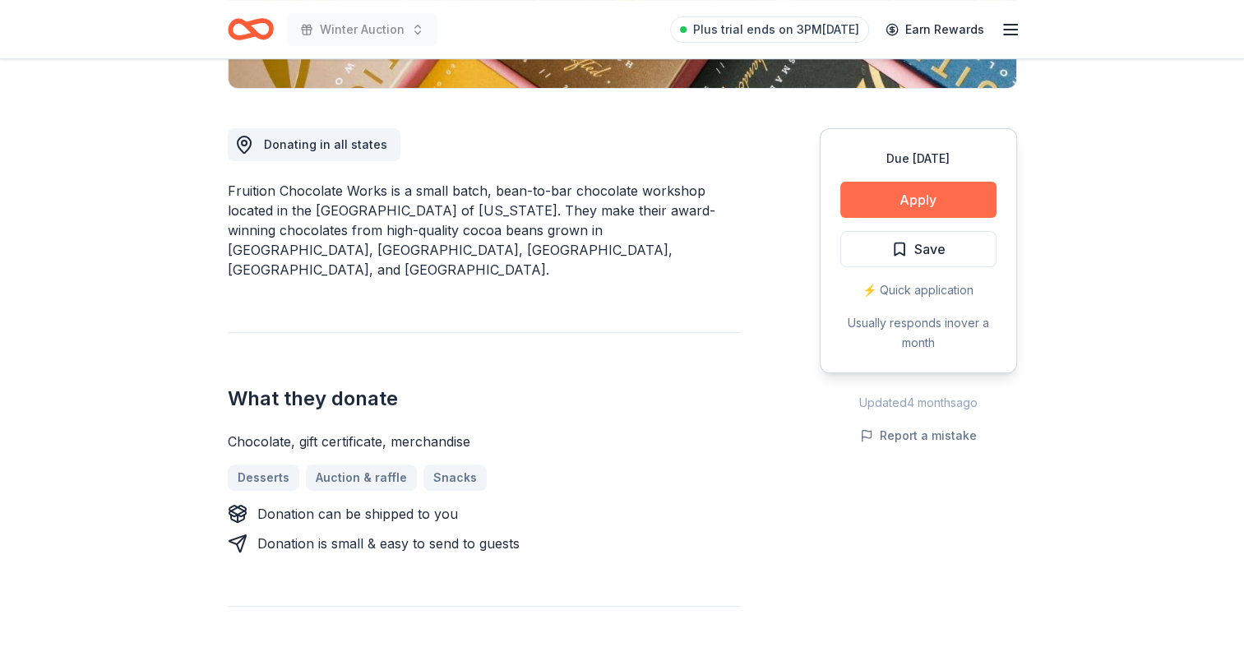
click at [914, 194] on button "Apply" at bounding box center [918, 200] width 156 height 36
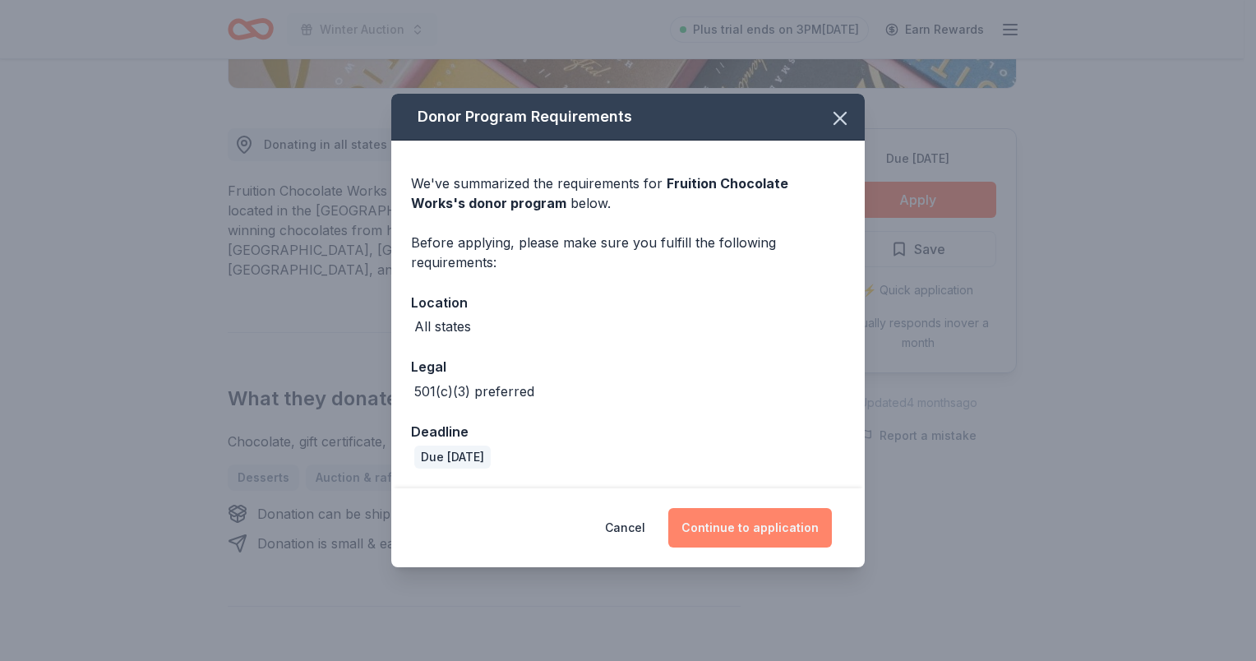
click at [812, 544] on button "Continue to application" at bounding box center [750, 527] width 164 height 39
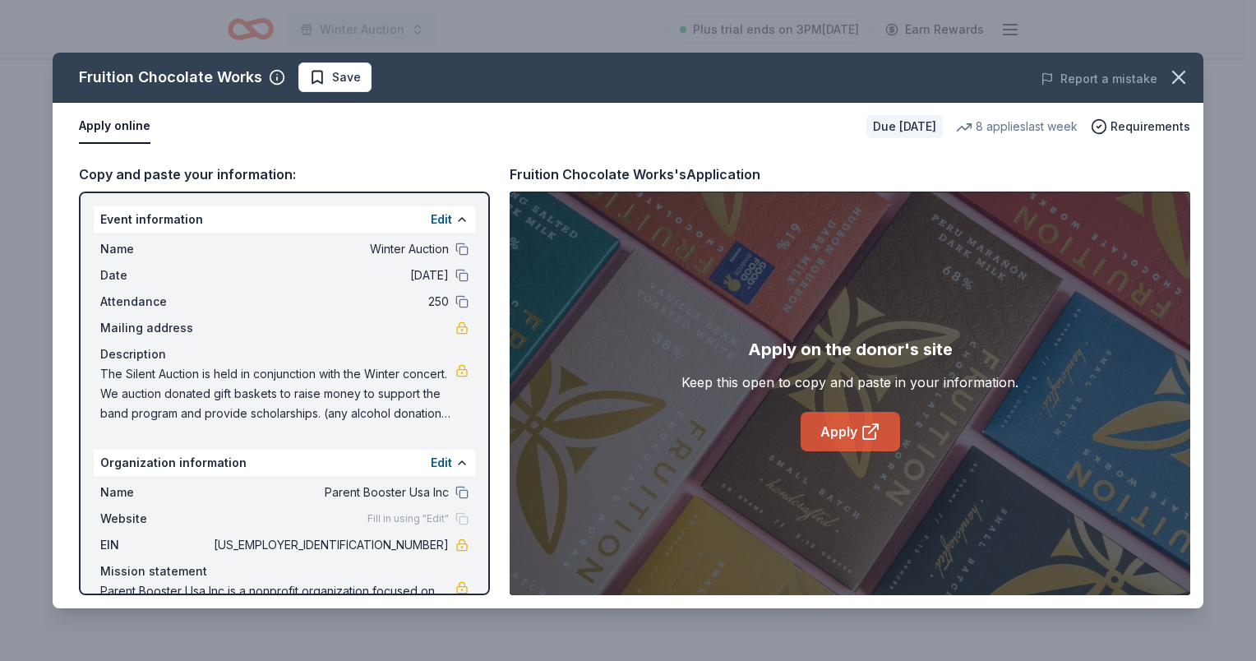
click at [868, 428] on icon at bounding box center [871, 432] width 20 height 20
click at [1181, 72] on icon "button" at bounding box center [1179, 78] width 12 height 12
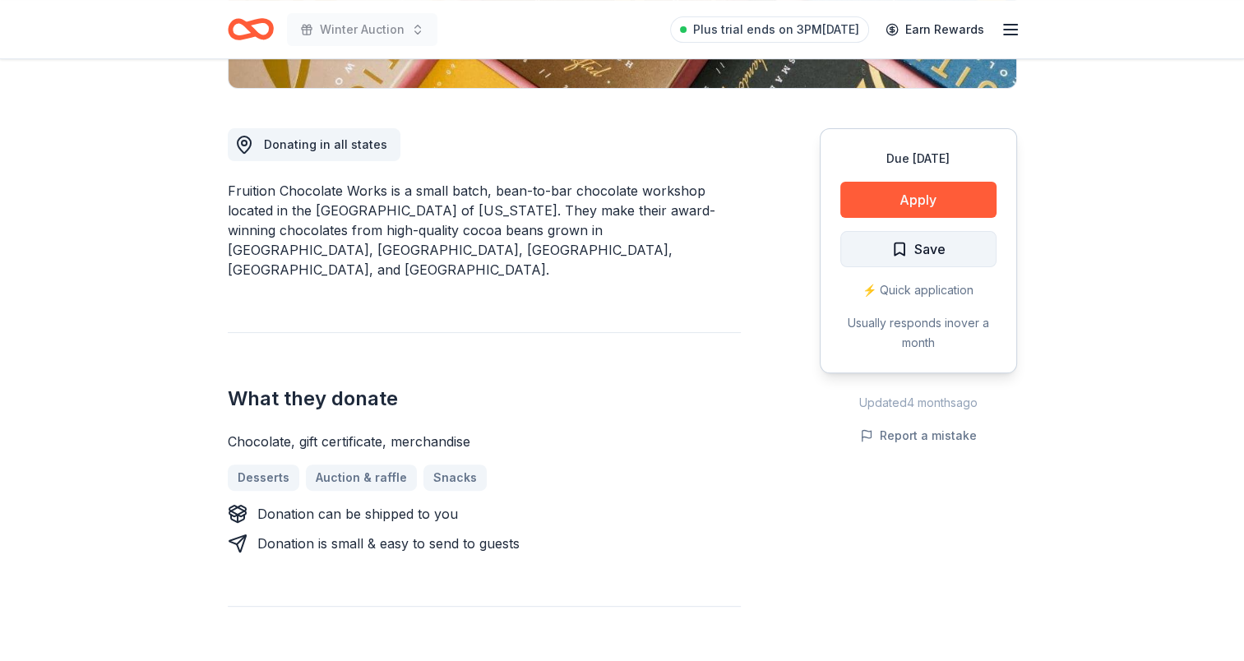
click at [911, 244] on span "Save" at bounding box center [918, 248] width 54 height 21
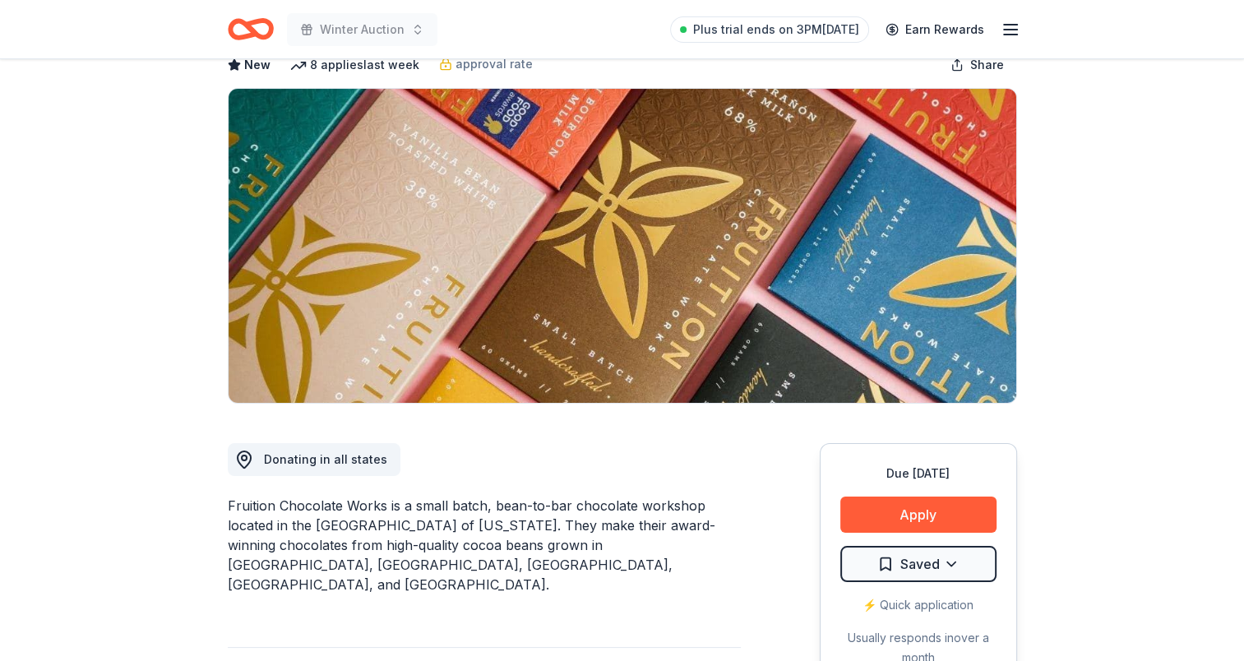
scroll to position [164, 0]
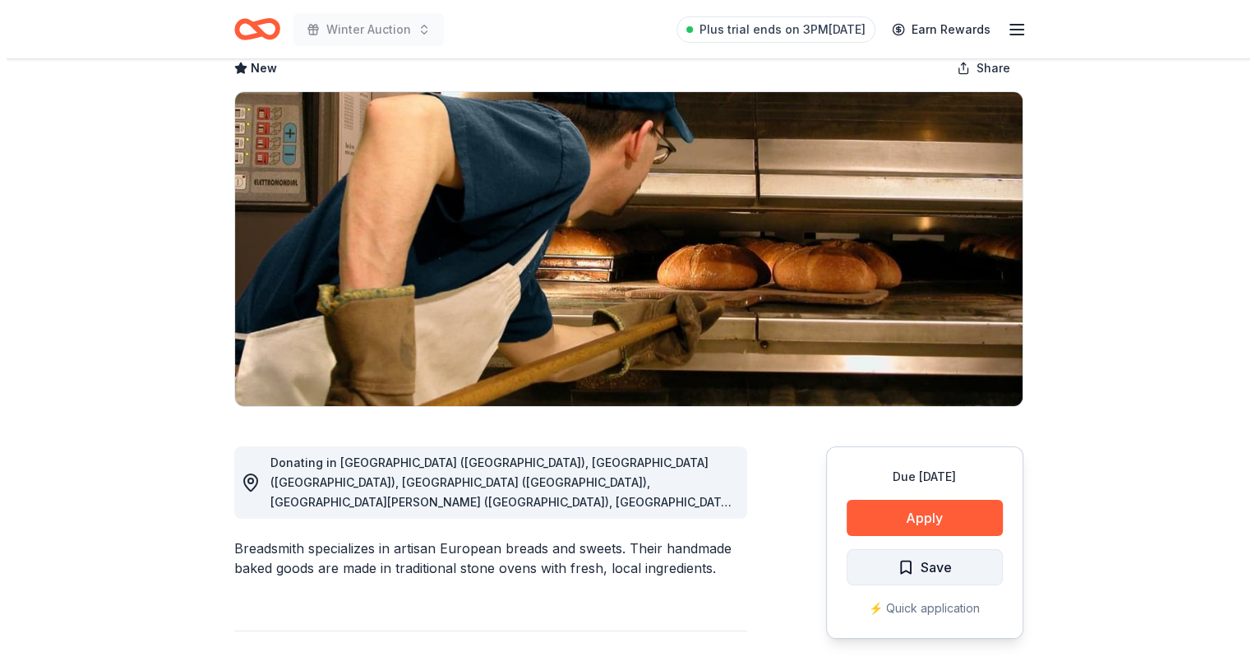
scroll to position [164, 0]
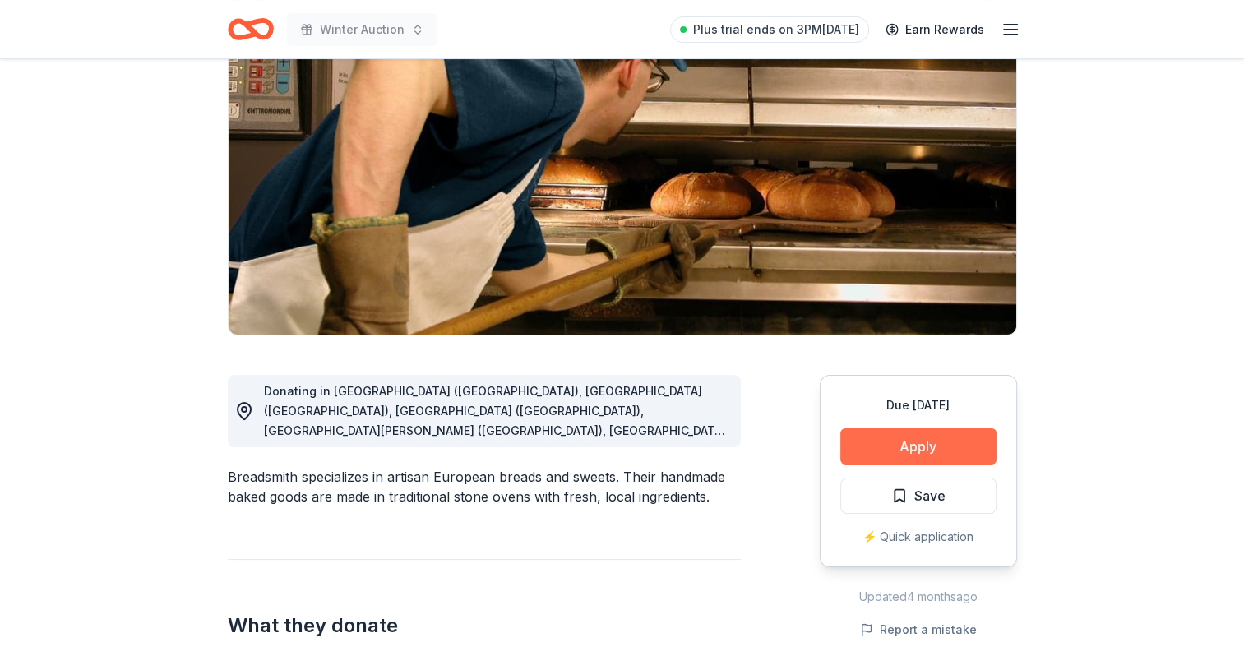
click at [947, 437] on button "Apply" at bounding box center [918, 446] width 156 height 36
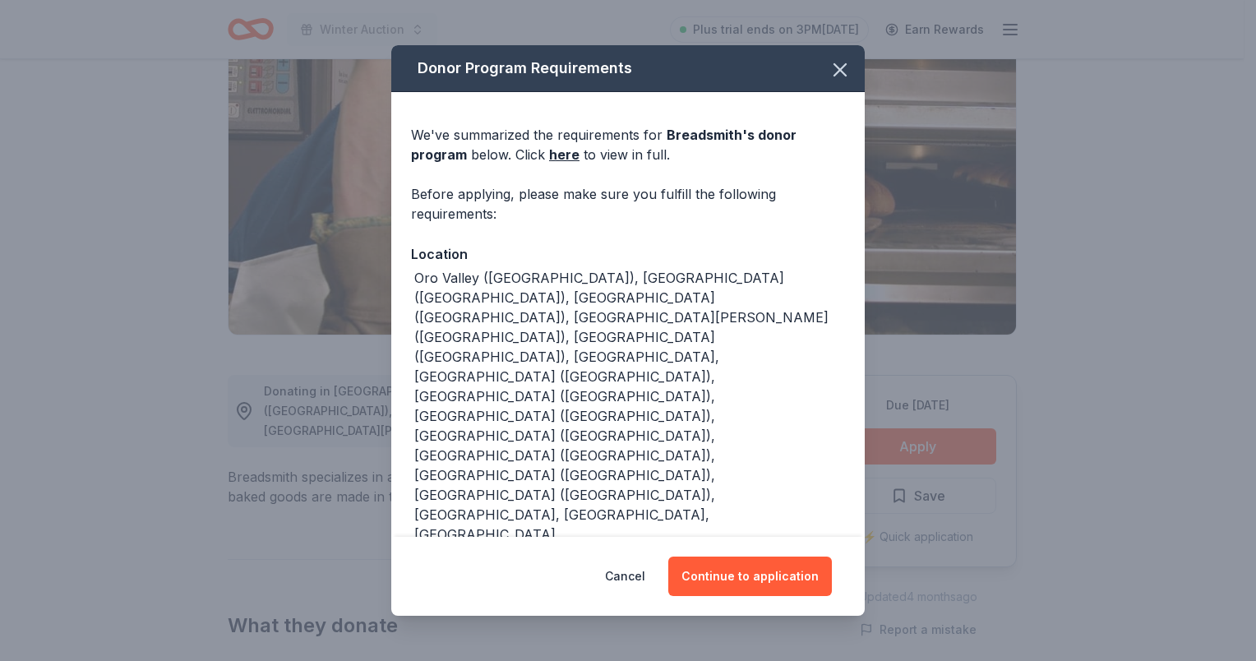
drag, startPoint x: 771, startPoint y: 575, endPoint x: 728, endPoint y: 541, distance: 55.1
click at [771, 574] on button "Continue to application" at bounding box center [750, 576] width 164 height 39
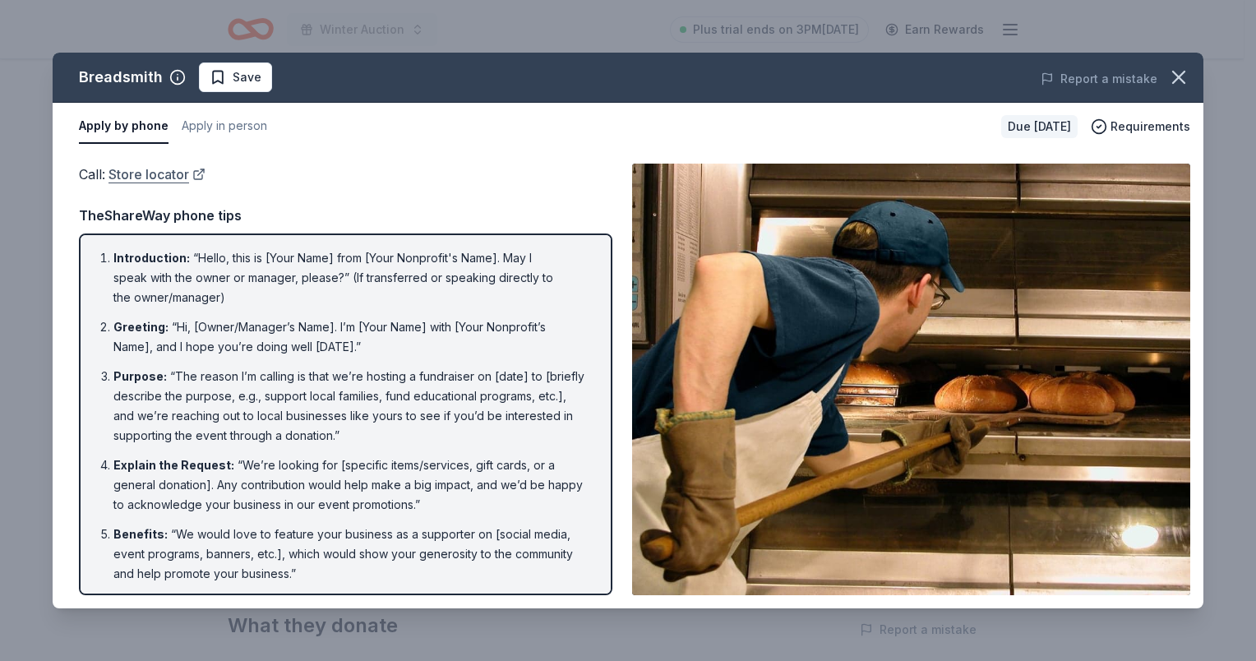
click at [158, 170] on link "Store locator" at bounding box center [157, 174] width 97 height 21
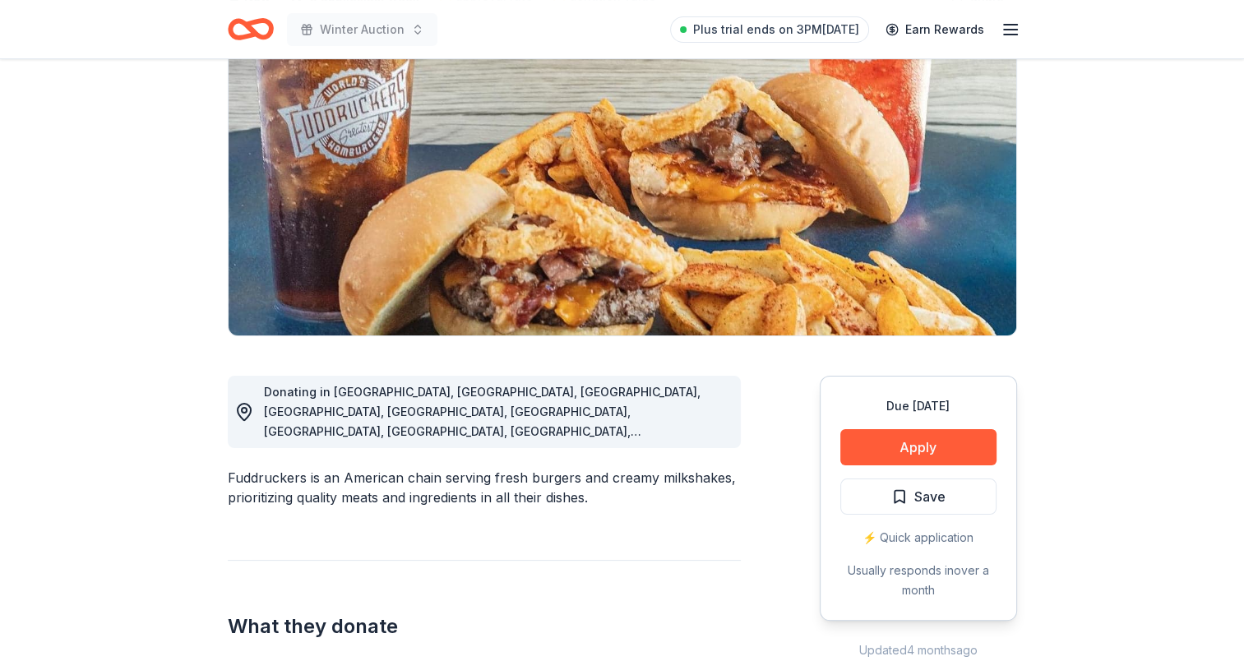
scroll to position [164, 0]
click at [896, 447] on button "Apply" at bounding box center [918, 446] width 156 height 36
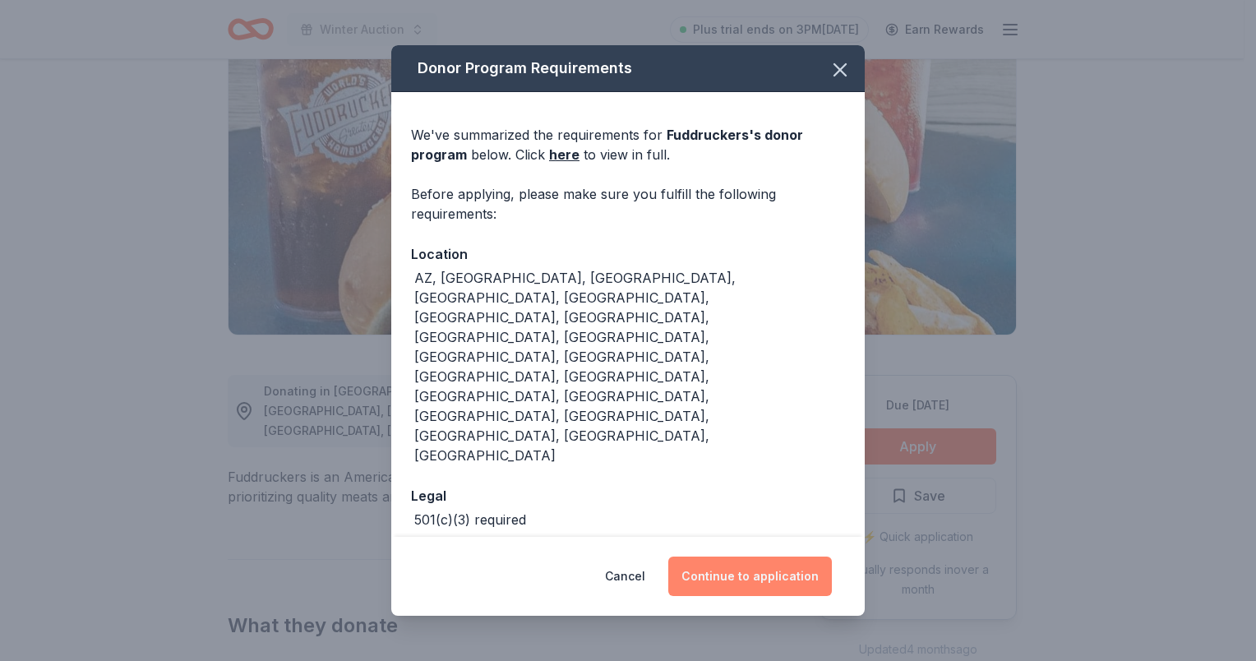
click at [737, 557] on button "Continue to application" at bounding box center [750, 576] width 164 height 39
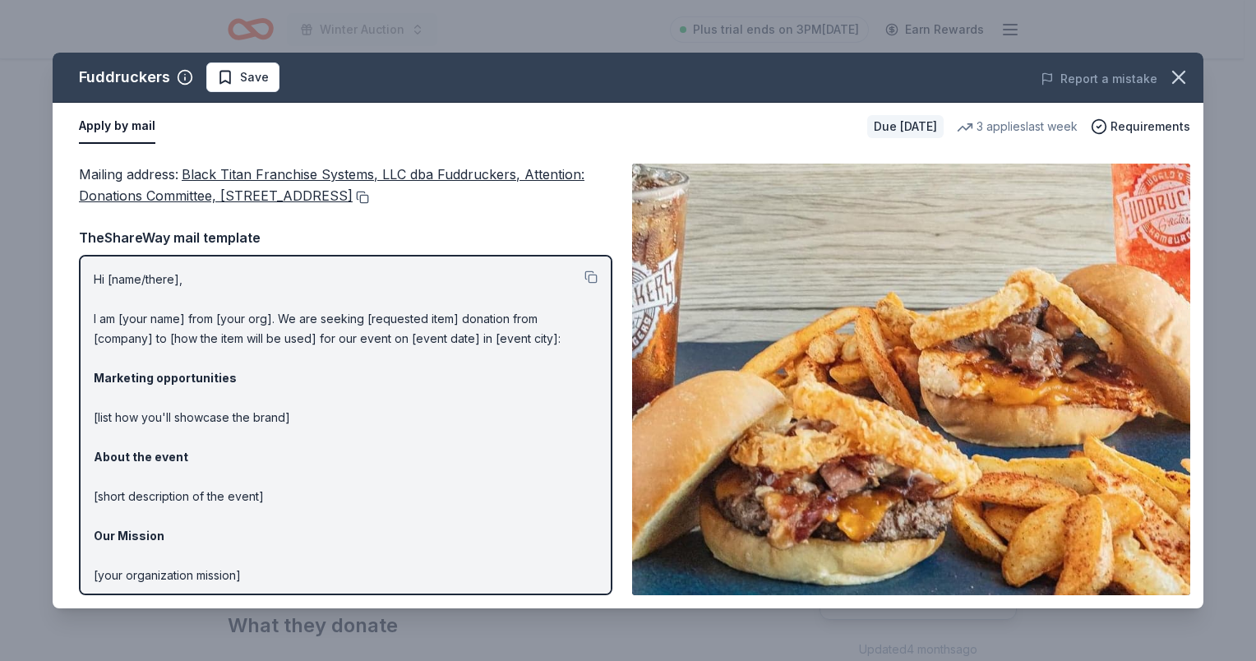
click at [369, 193] on button at bounding box center [361, 197] width 16 height 13
click at [813, 298] on img at bounding box center [911, 380] width 558 height 432
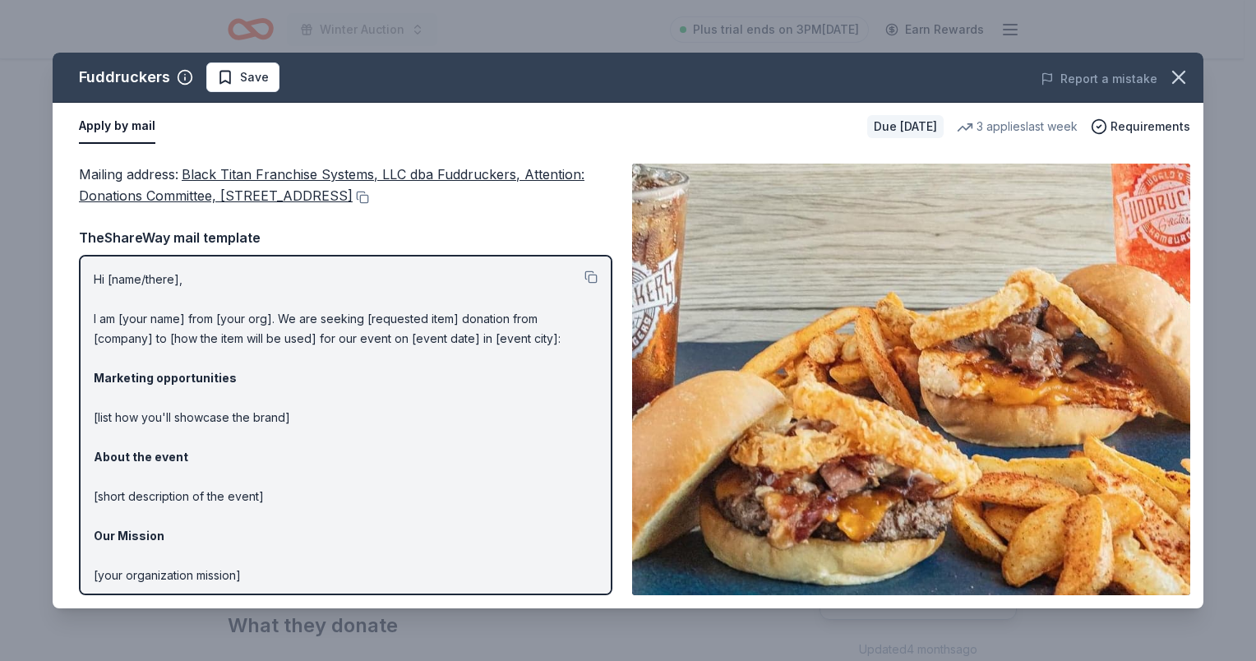
click at [810, 298] on img at bounding box center [911, 380] width 558 height 432
click at [811, 301] on img at bounding box center [911, 380] width 558 height 432
drag, startPoint x: 811, startPoint y: 301, endPoint x: 812, endPoint y: 284, distance: 16.5
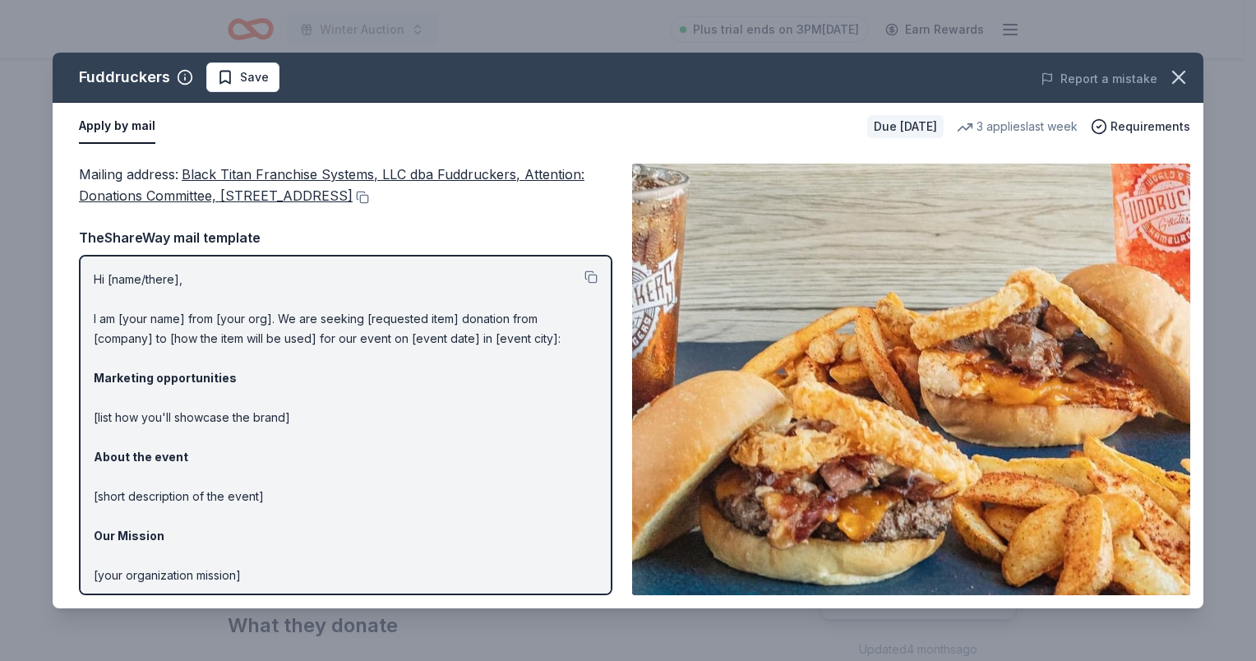
click at [812, 284] on img at bounding box center [911, 380] width 558 height 432
click at [812, 283] on img at bounding box center [911, 380] width 558 height 432
click at [948, 179] on img at bounding box center [911, 380] width 558 height 432
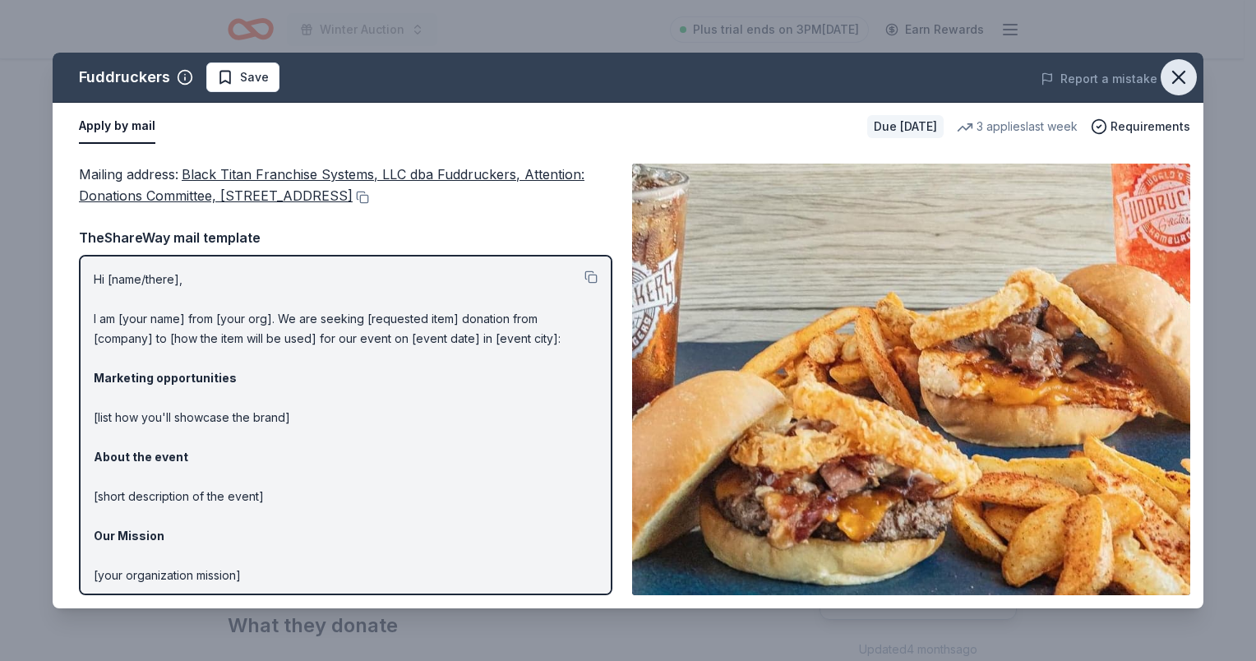
click at [1183, 75] on icon "button" at bounding box center [1178, 77] width 23 height 23
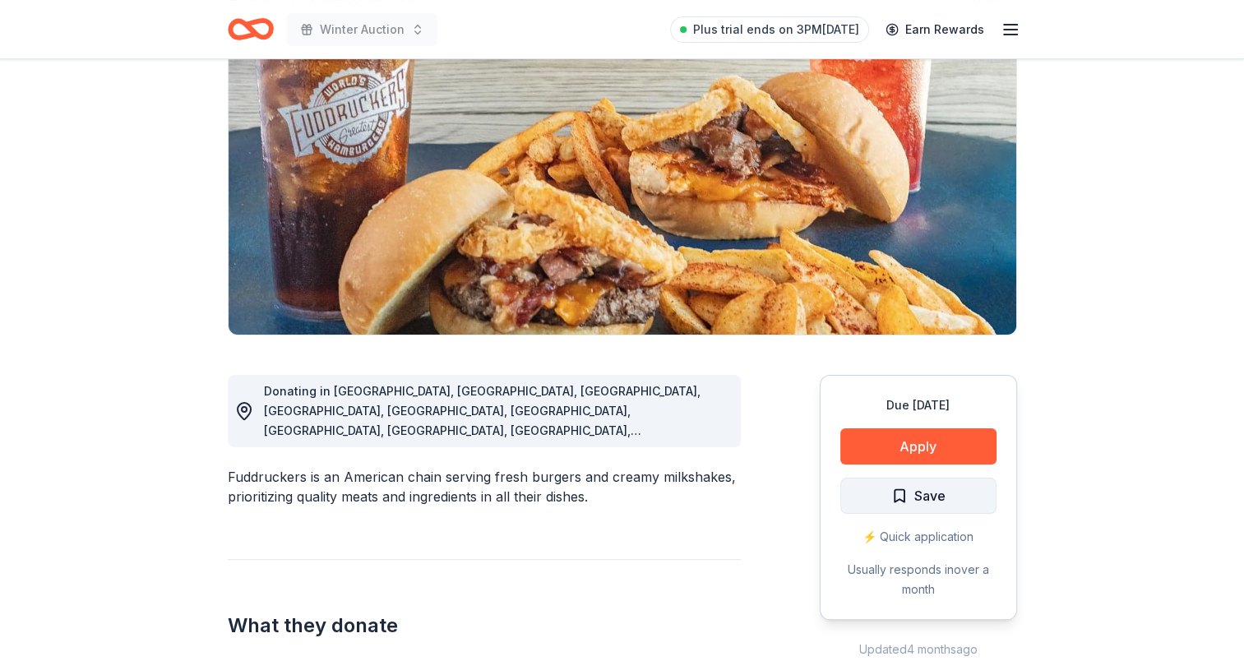
click at [908, 496] on span "Save" at bounding box center [918, 495] width 54 height 21
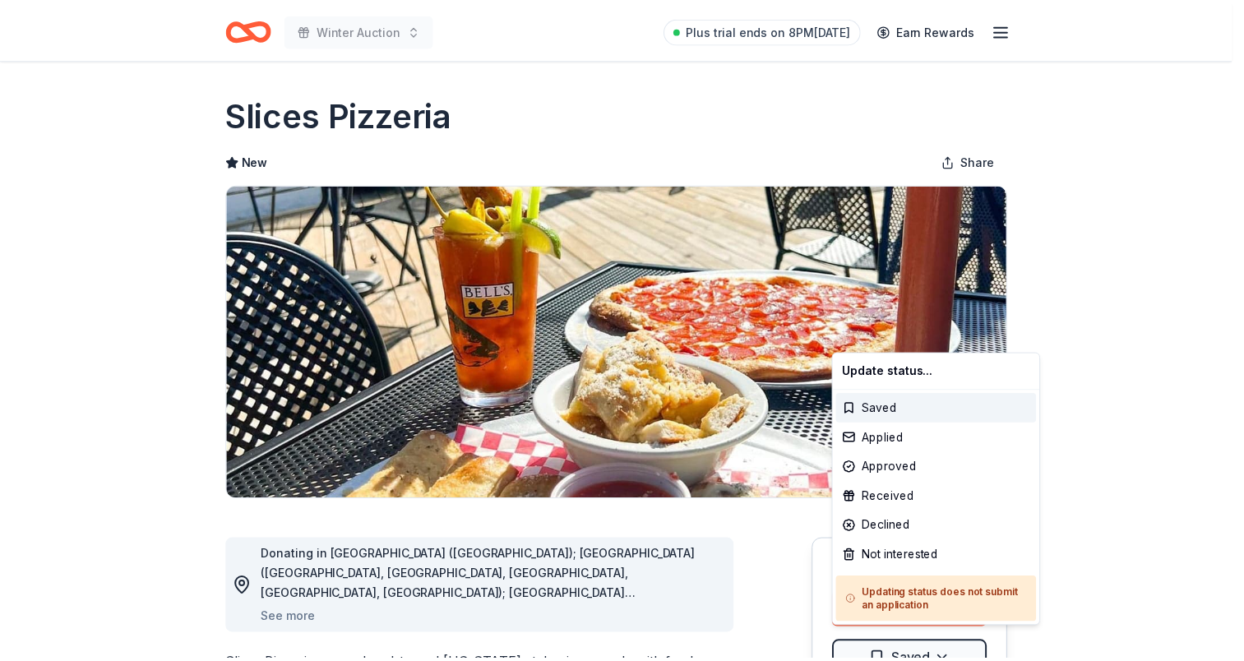
scroll to position [329, 0]
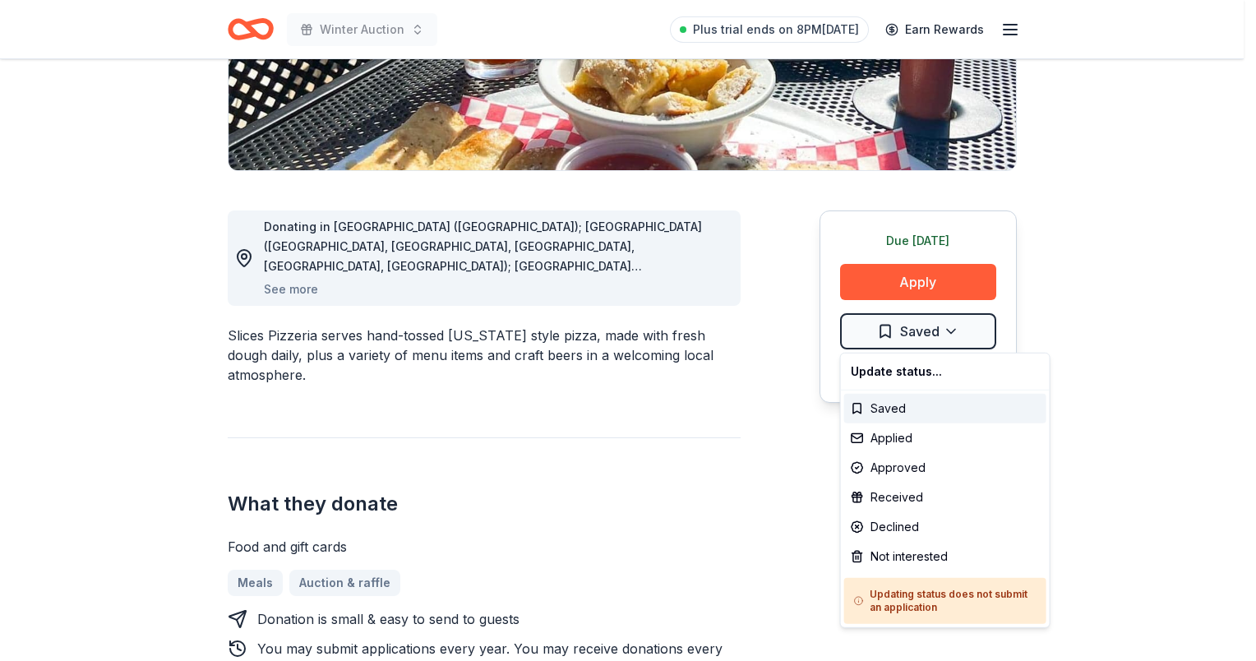
click at [170, 115] on html "Winter Auction Plus trial ends on 8PM[DATE] Earn Rewards Due [DATE] Share Slice…" at bounding box center [628, 1] width 1256 height 661
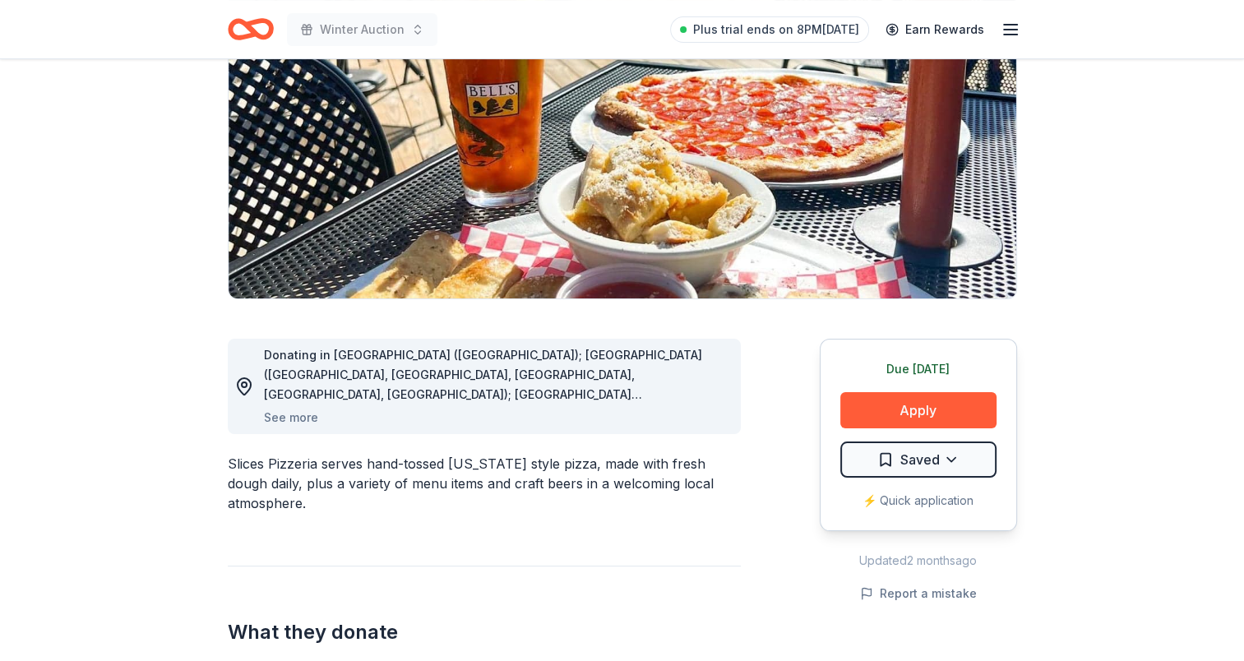
scroll to position [0, 0]
